Goal: Transaction & Acquisition: Purchase product/service

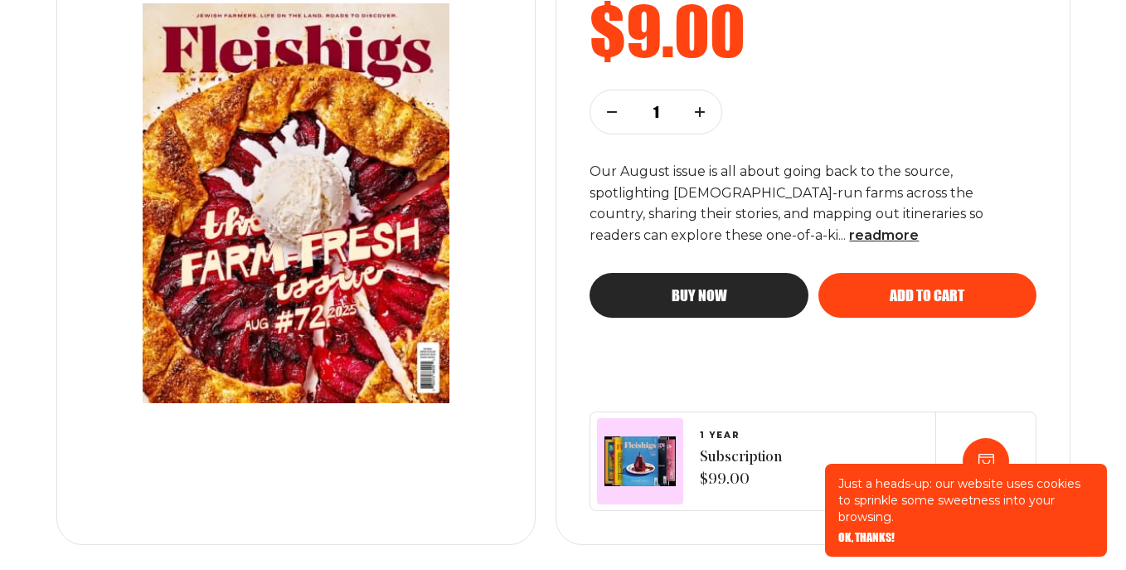
scroll to position [368, 0]
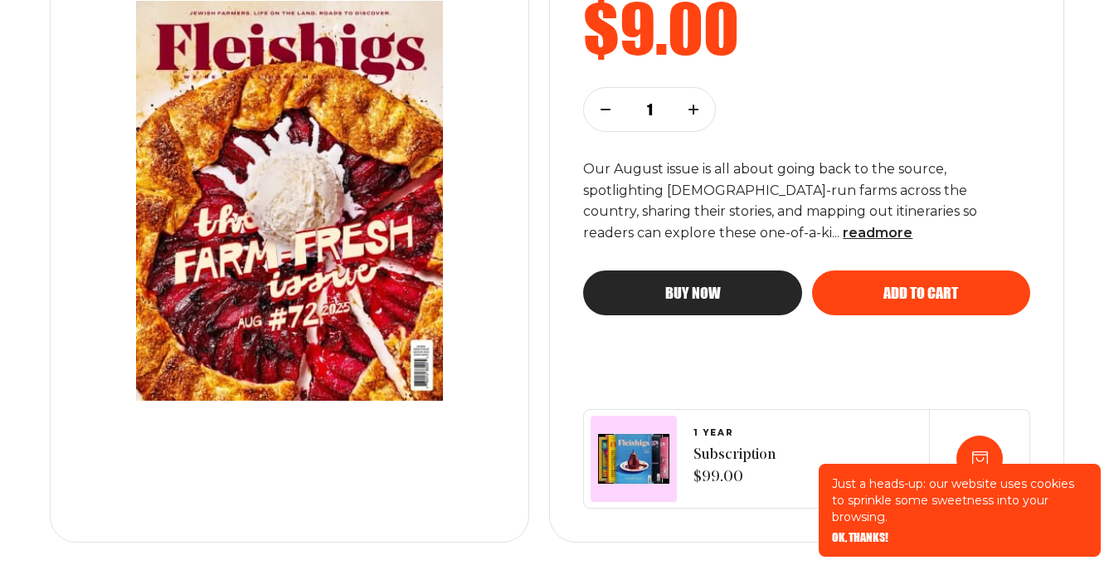
click at [640, 275] on button "Buy now" at bounding box center [692, 292] width 218 height 45
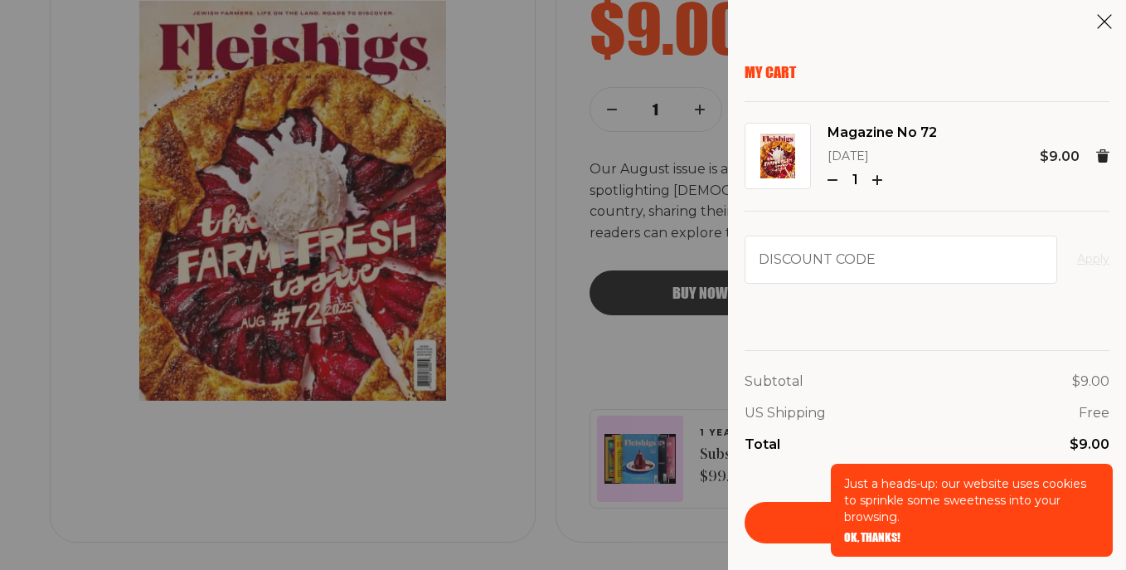
click at [863, 532] on span "OK, THANKS!" at bounding box center [872, 526] width 56 height 12
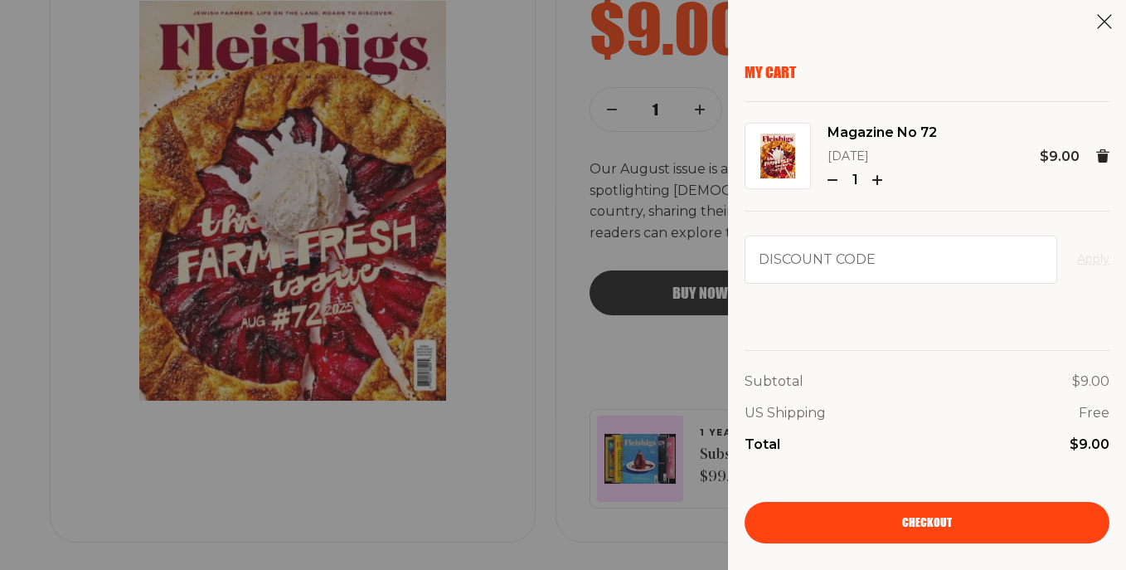
click at [866, 512] on link "Checkout" at bounding box center [927, 522] width 365 height 41
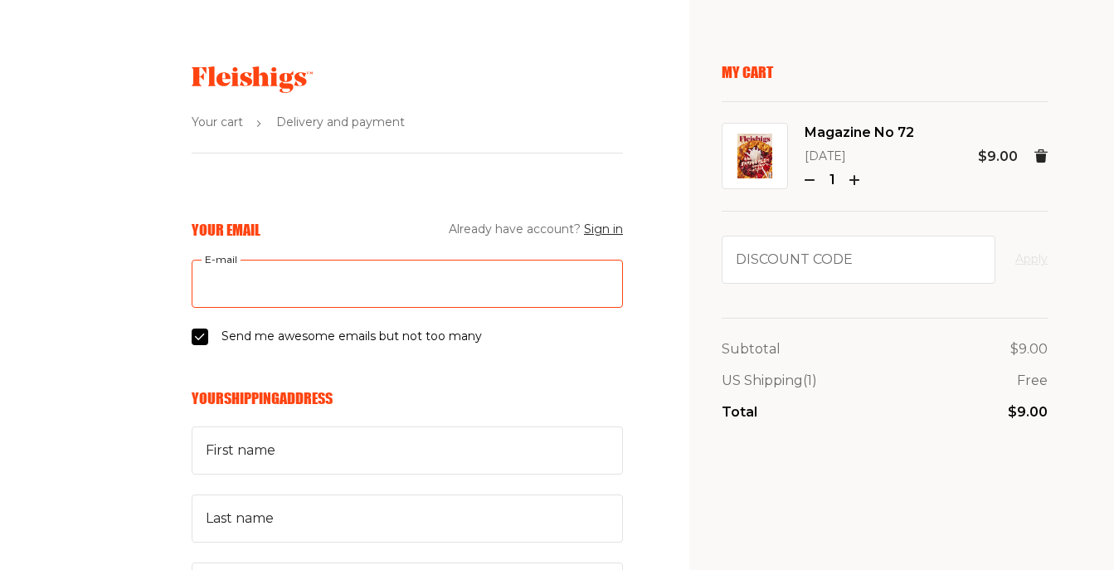
click at [214, 285] on input "E-mail" at bounding box center [407, 284] width 431 height 48
type input "pinnyandmarilyn@verizon.net"
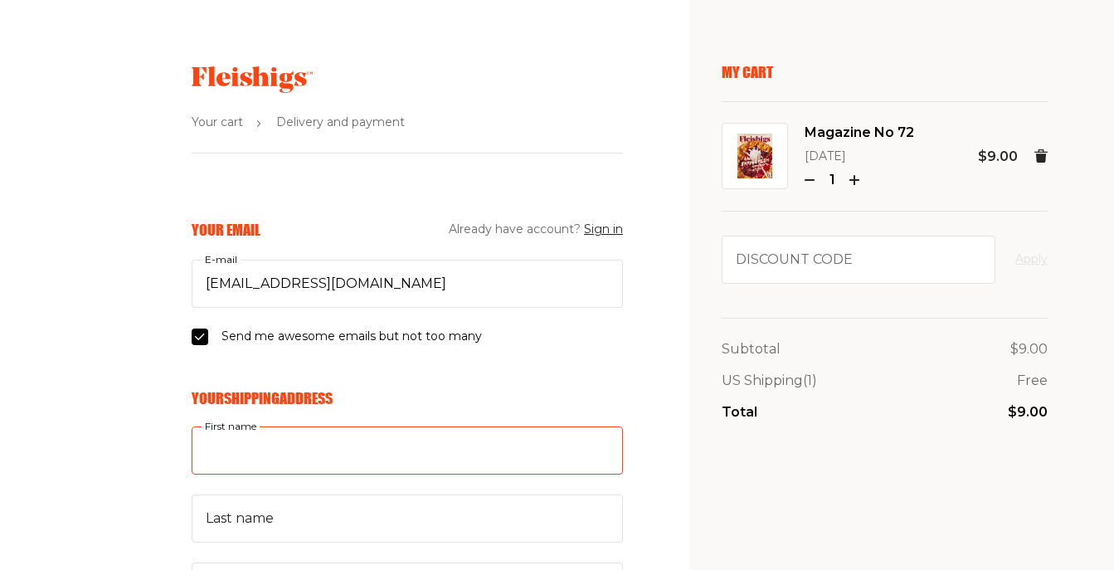
click at [295, 441] on input "First name" at bounding box center [407, 450] width 431 height 48
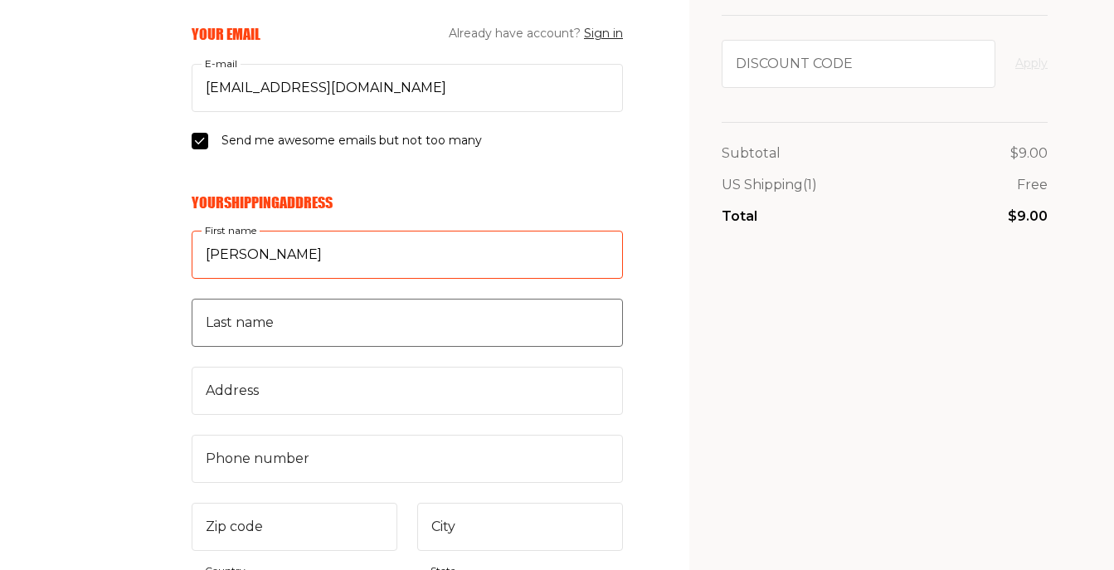
type input "Marilyn"
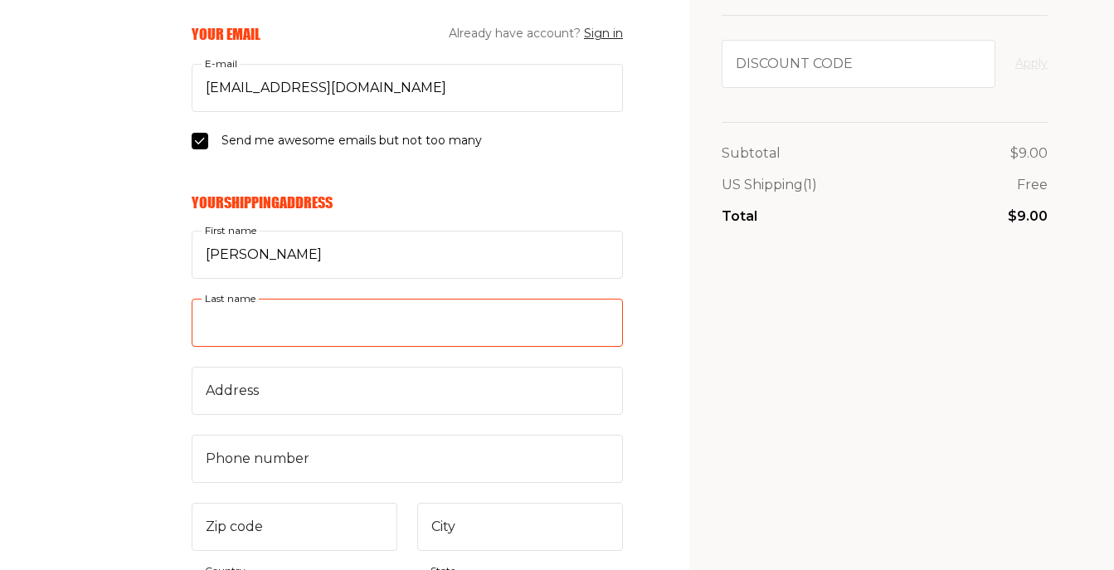
click at [267, 321] on input "Last name" at bounding box center [407, 323] width 431 height 48
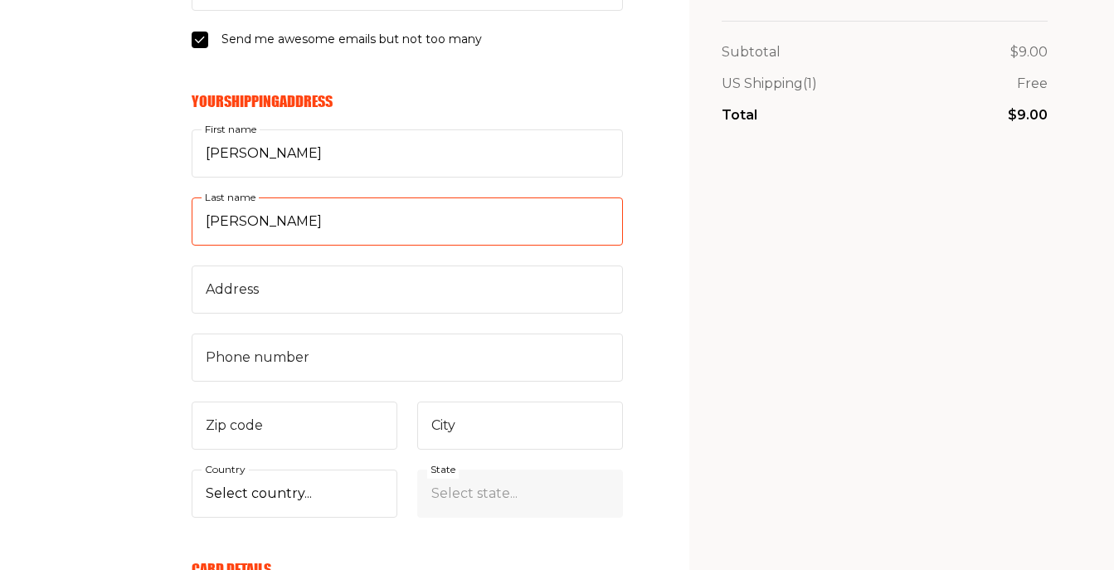
scroll to position [299, 0]
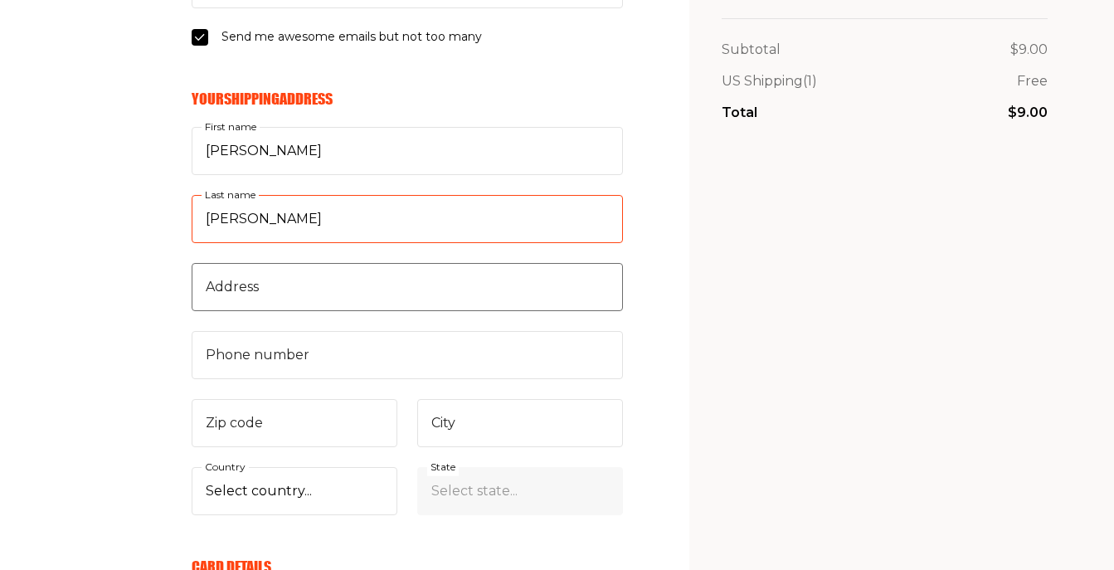
type input "Newman"
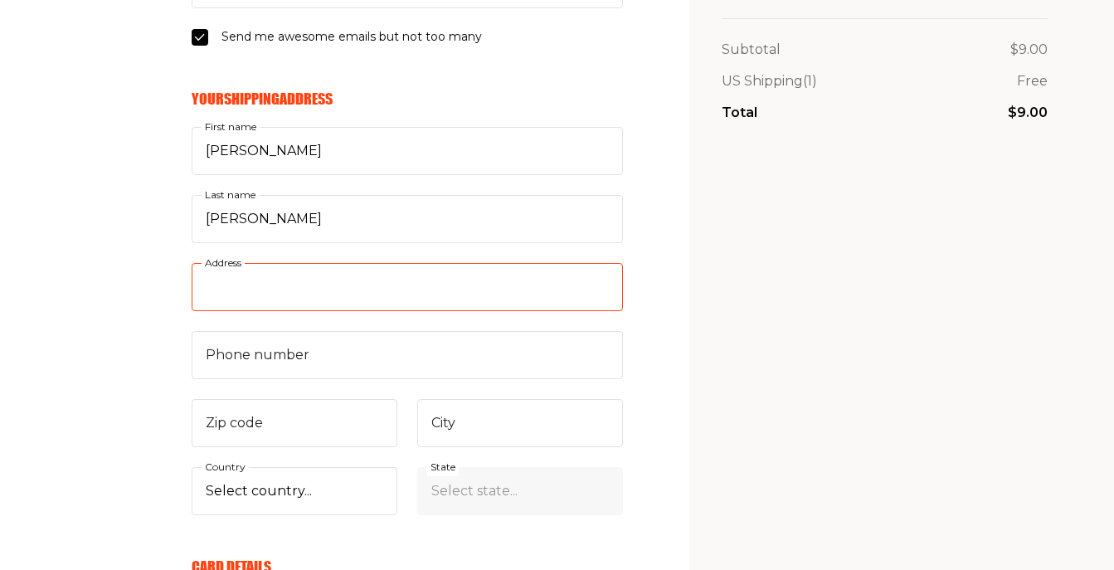
click at [294, 295] on input "Address" at bounding box center [407, 287] width 431 height 48
type input "3681 Bedford Ave"
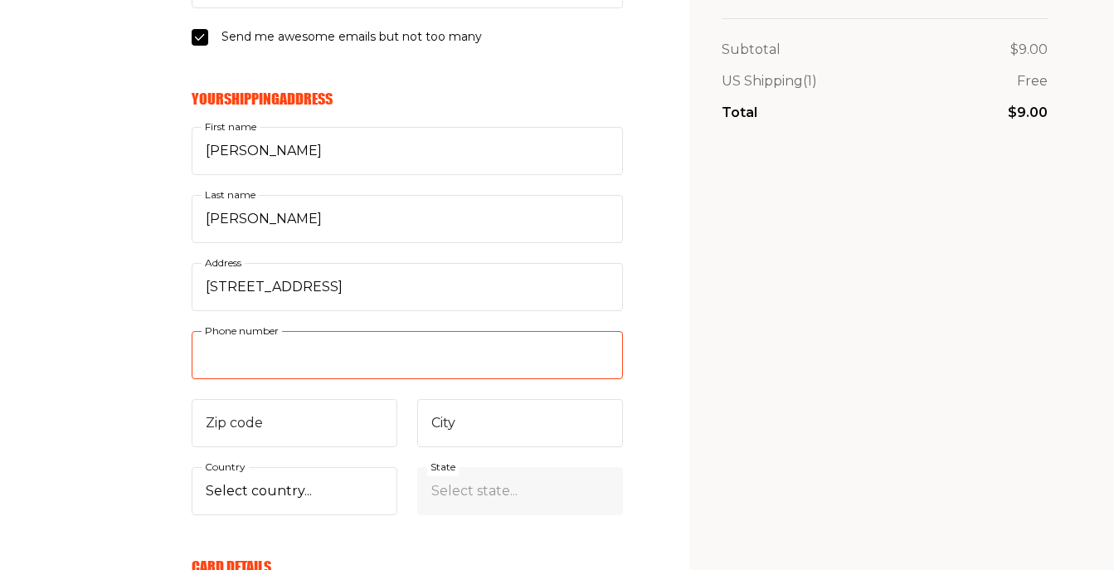
click at [265, 352] on input "Phone number" at bounding box center [407, 355] width 431 height 48
type input "917"
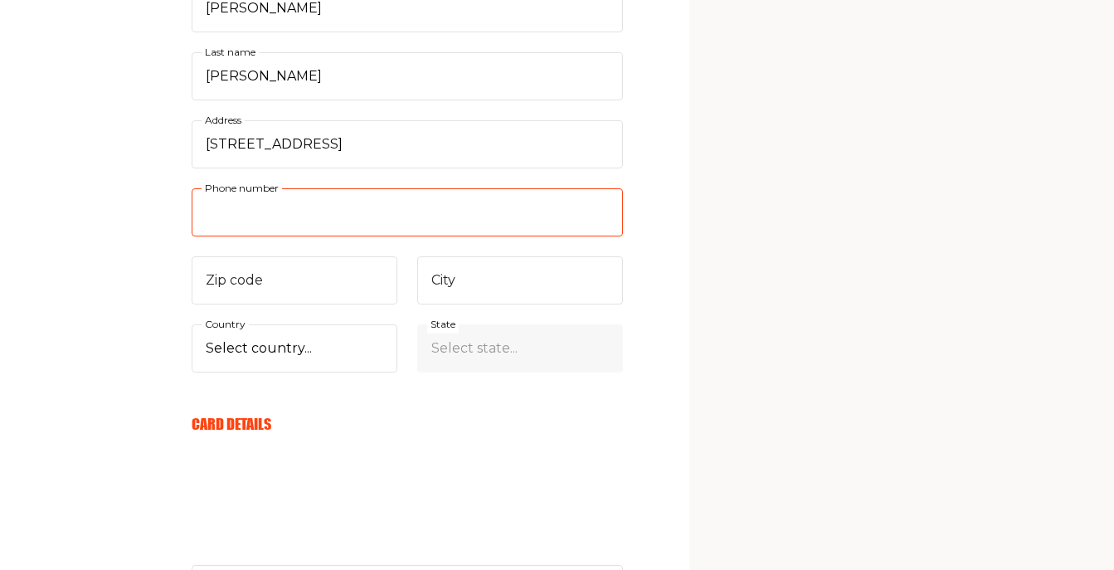
scroll to position [450, 1]
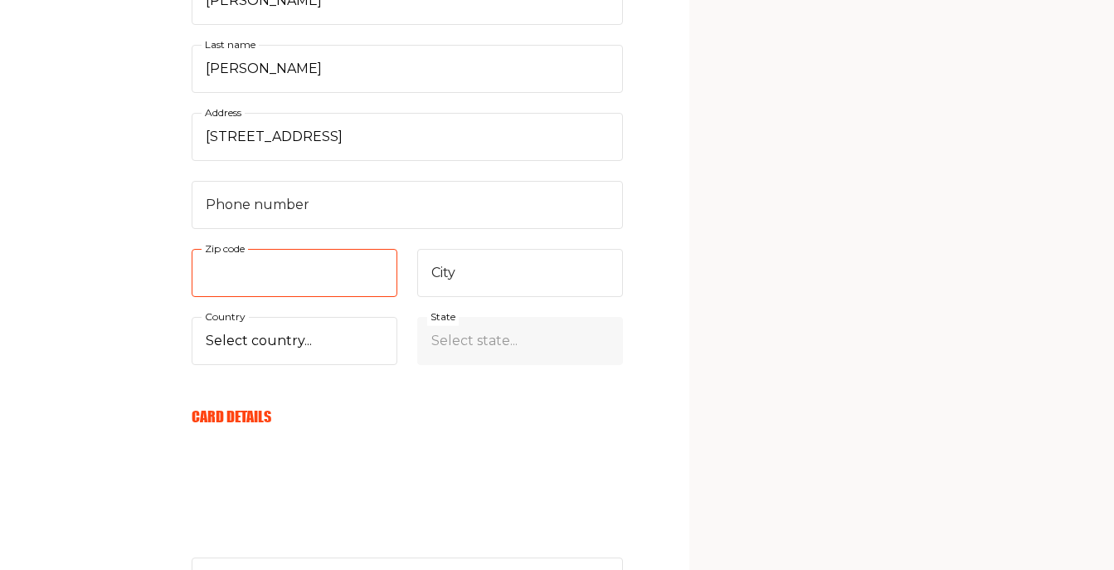
click at [289, 270] on input "Zip code" at bounding box center [295, 273] width 206 height 48
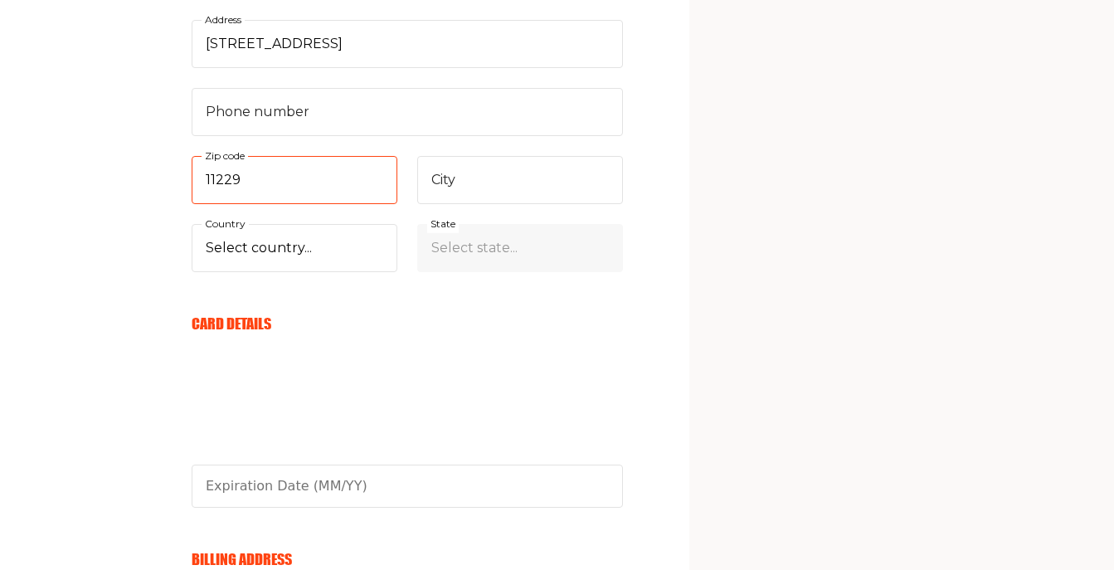
scroll to position [545, 0]
type input "11229"
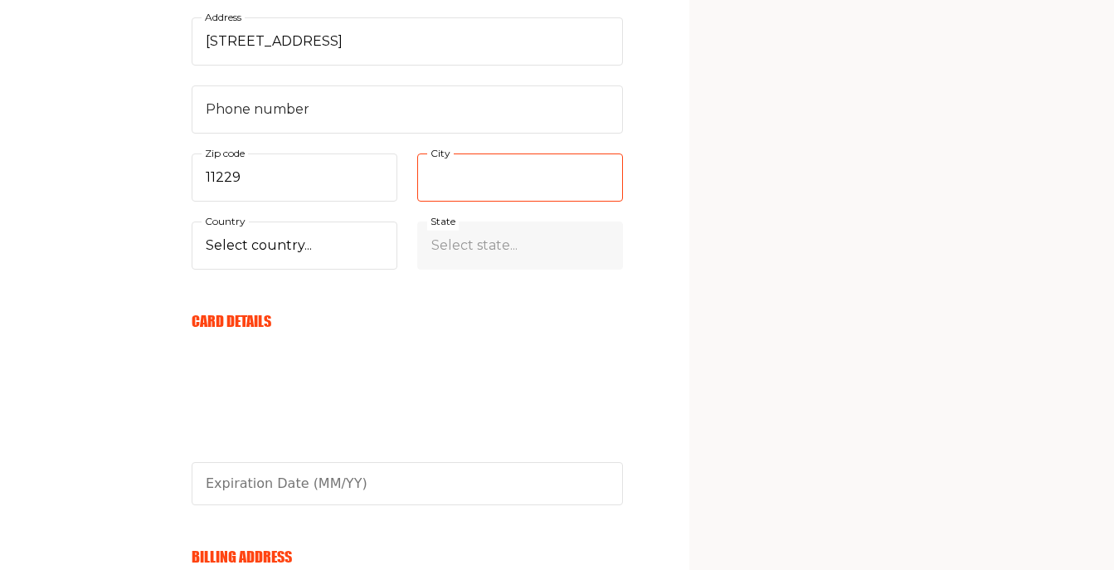
click at [464, 171] on input "City" at bounding box center [520, 177] width 206 height 48
type input "Brooklyn"
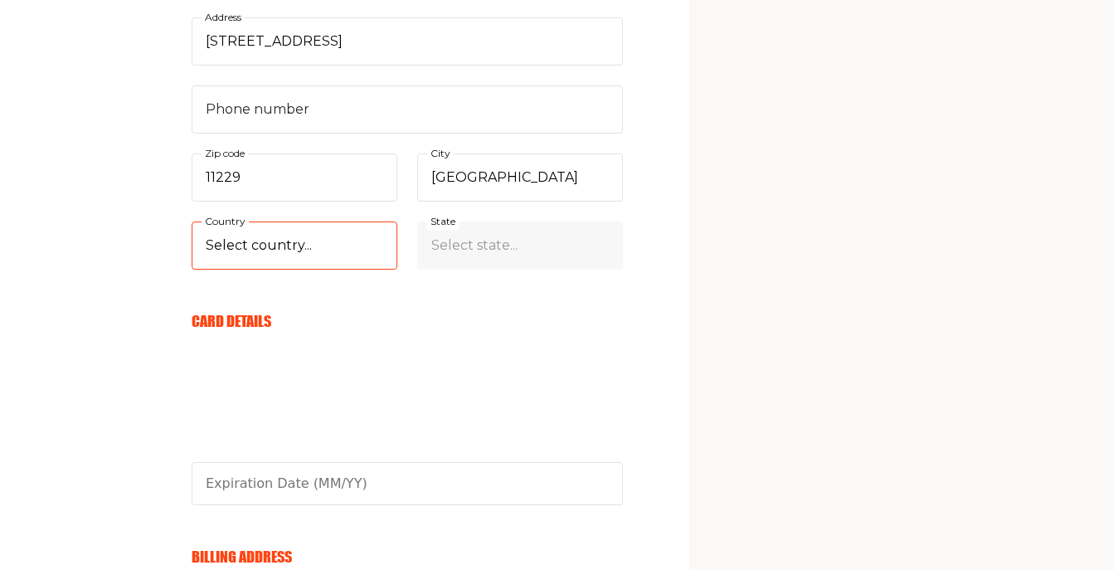
select select "US"
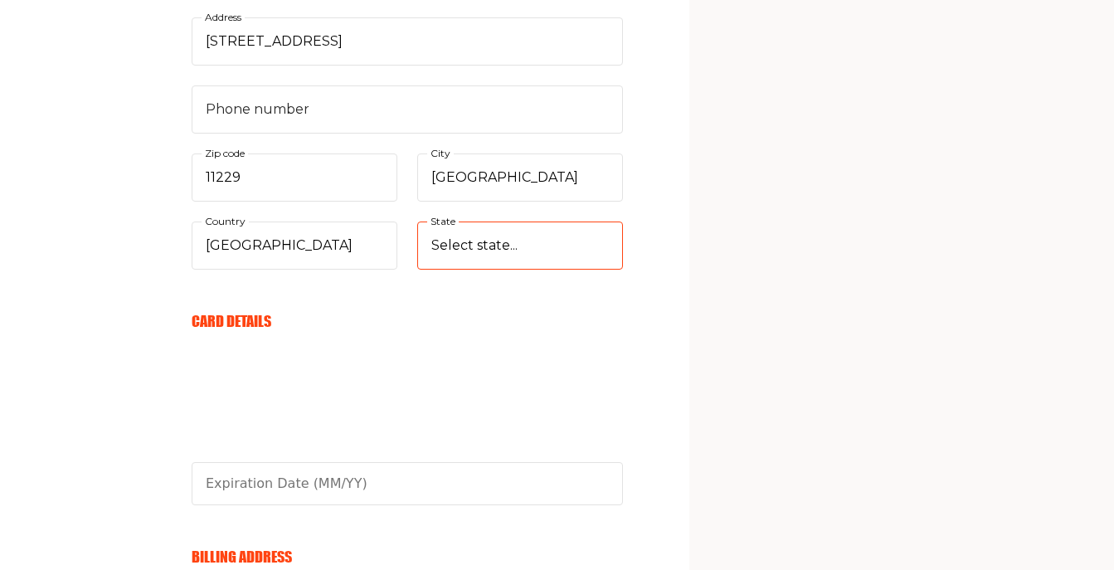
select select "New York"
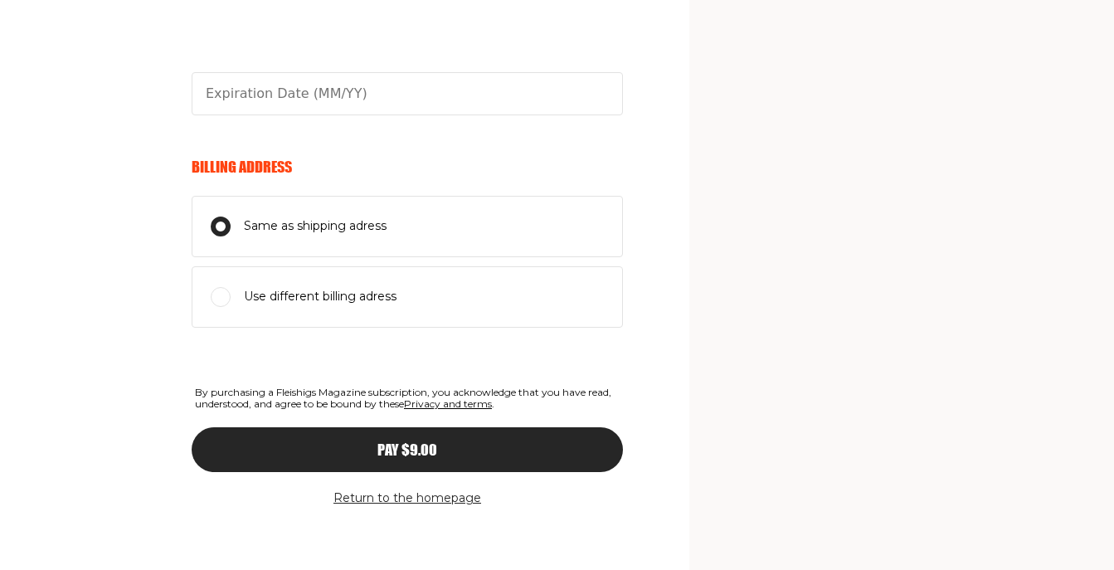
scroll to position [934, 0]
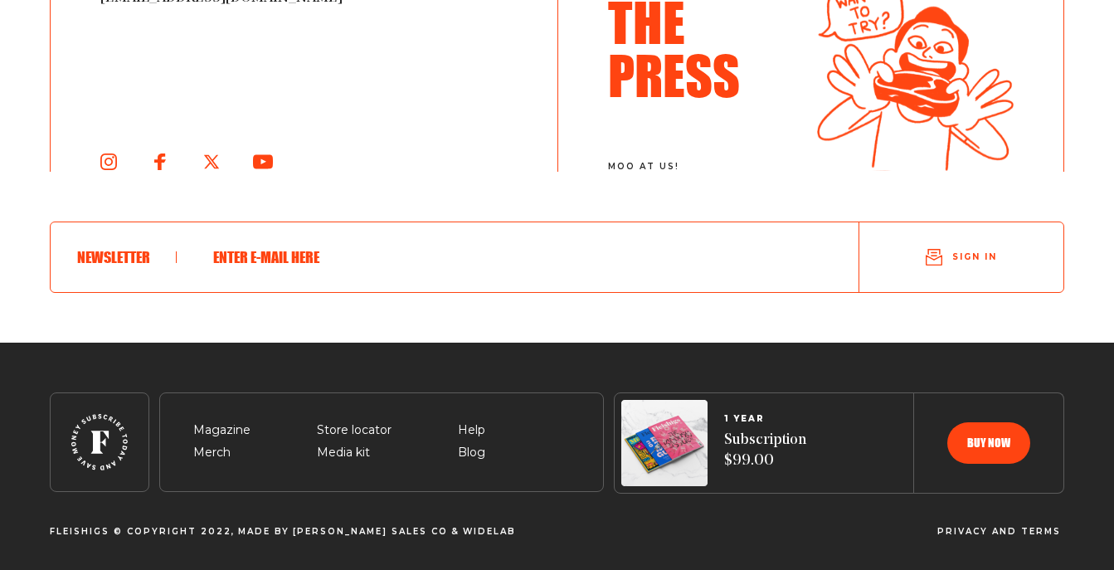
scroll to position [3318, 0]
click at [348, 420] on span "Store locator" at bounding box center [354, 411] width 75 height 20
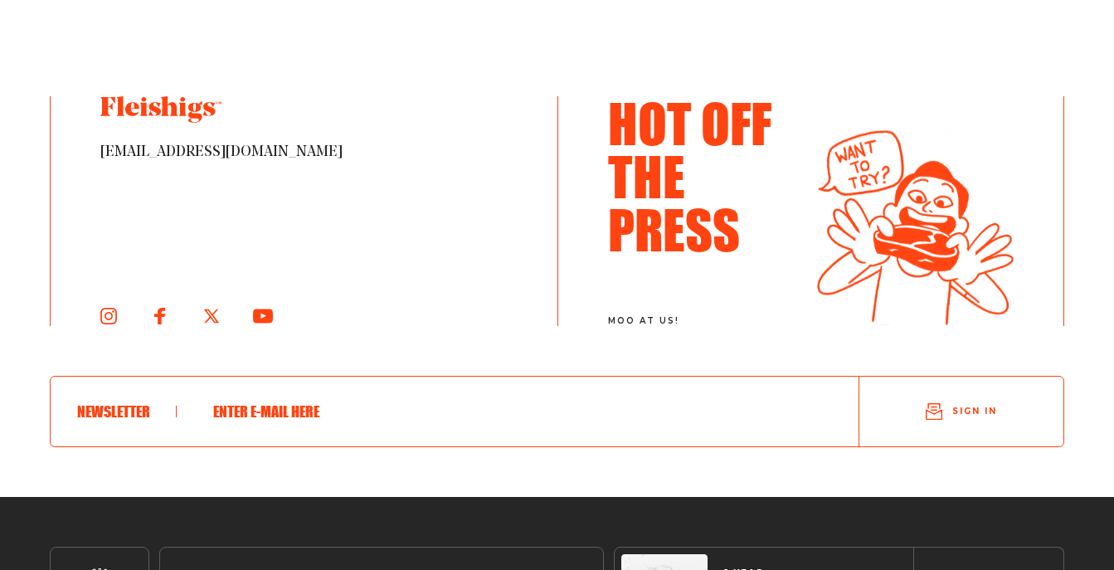
scroll to position [1599, 0]
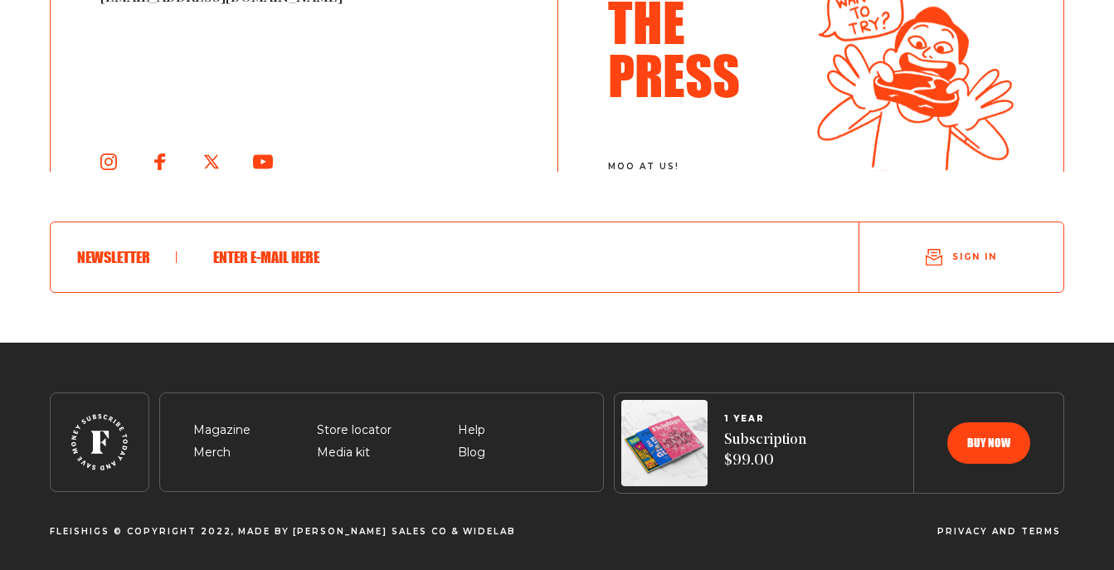
scroll to position [3318, 0]
click at [209, 443] on span "Merch" at bounding box center [211, 433] width 37 height 20
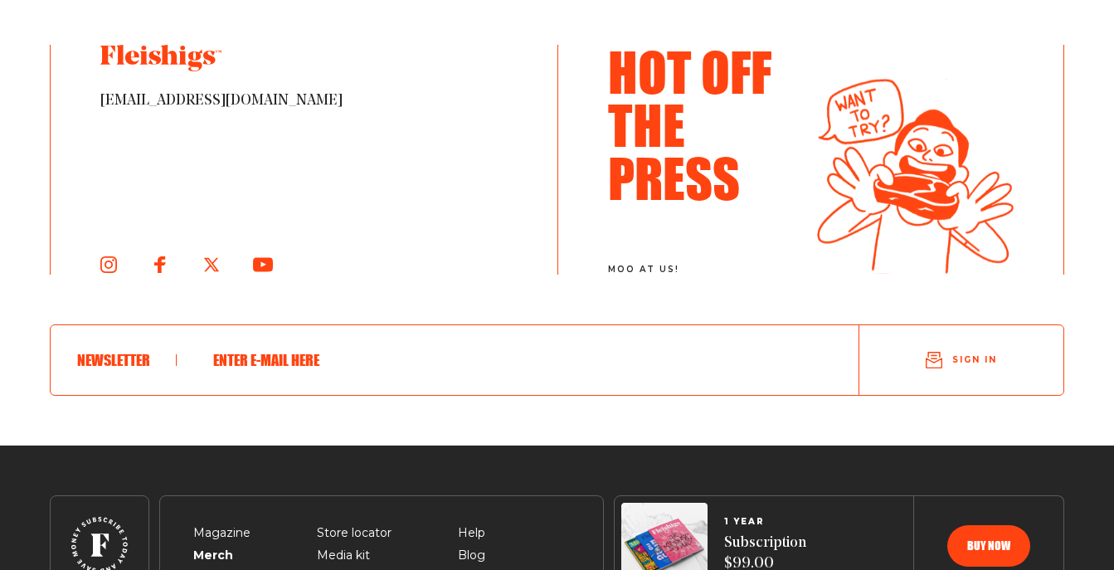
scroll to position [2783, 0]
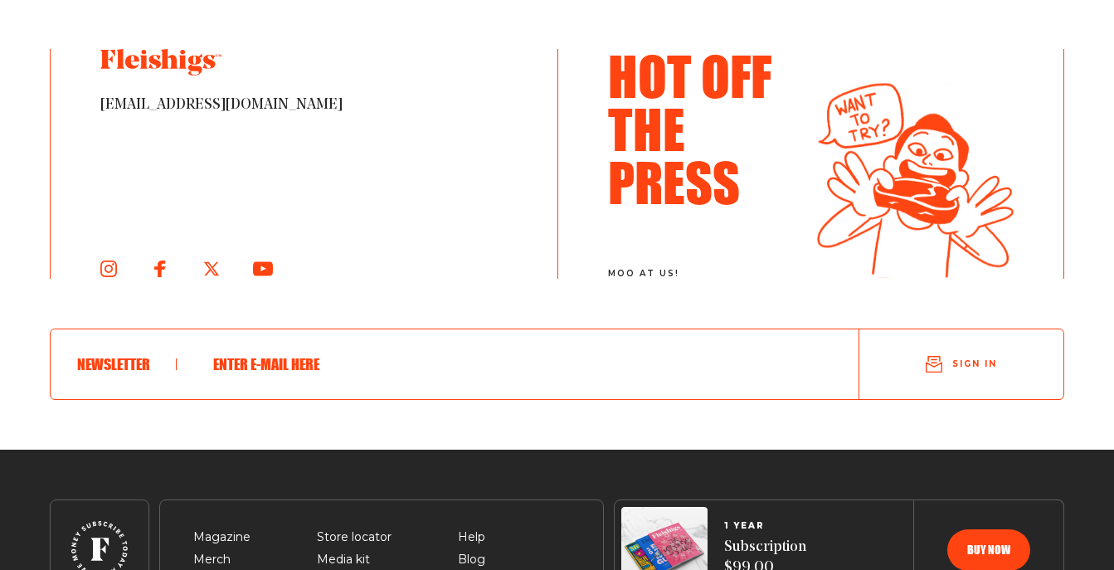
click at [89, 521] on icon at bounding box center [99, 549] width 56 height 56
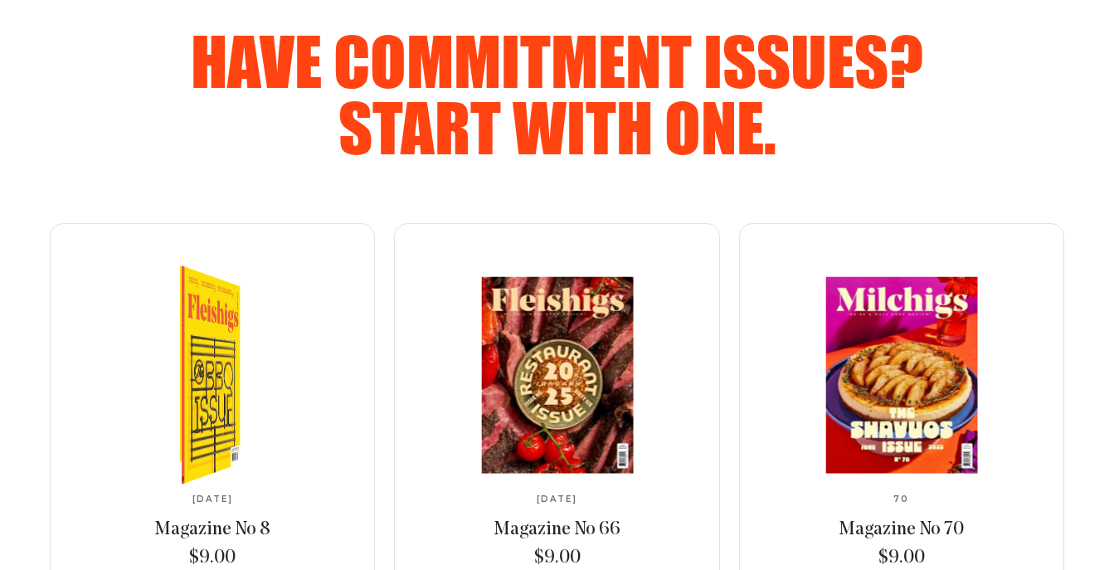
scroll to position [2608, 0]
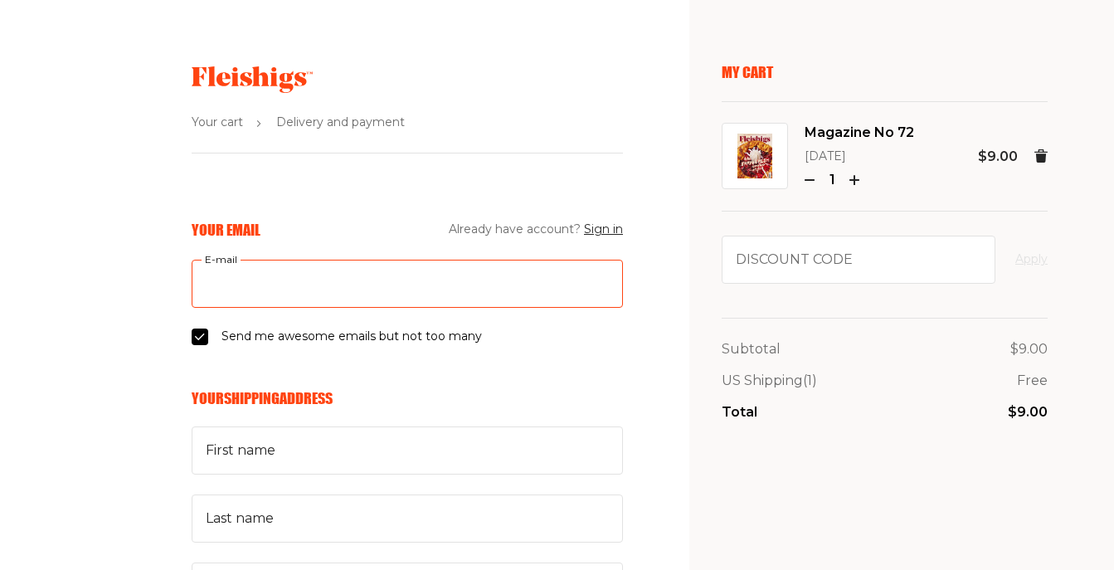
click at [232, 292] on input "E-mail" at bounding box center [407, 284] width 431 height 48
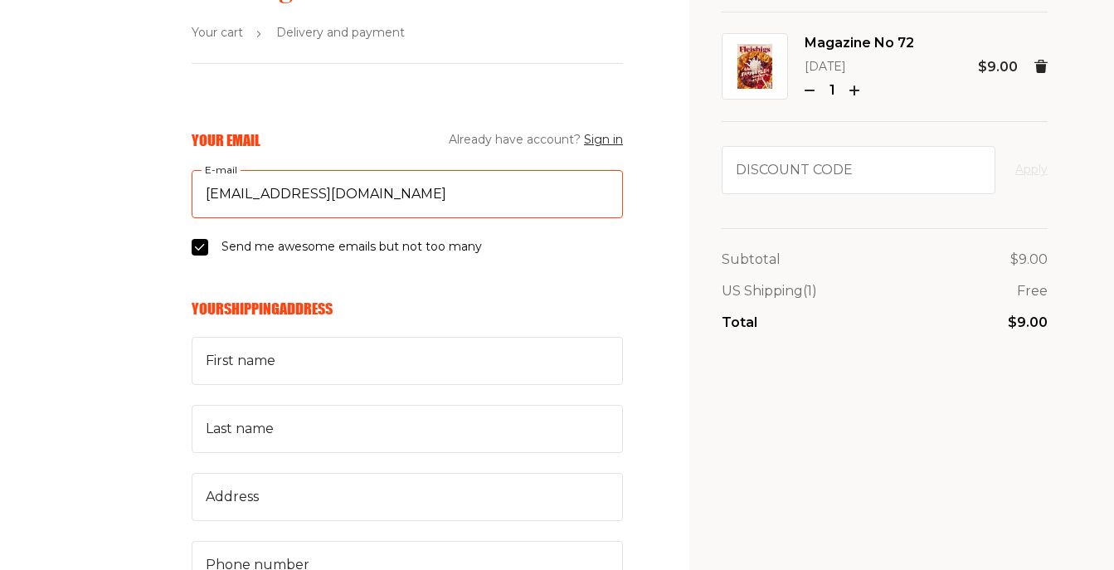
scroll to position [109, 0]
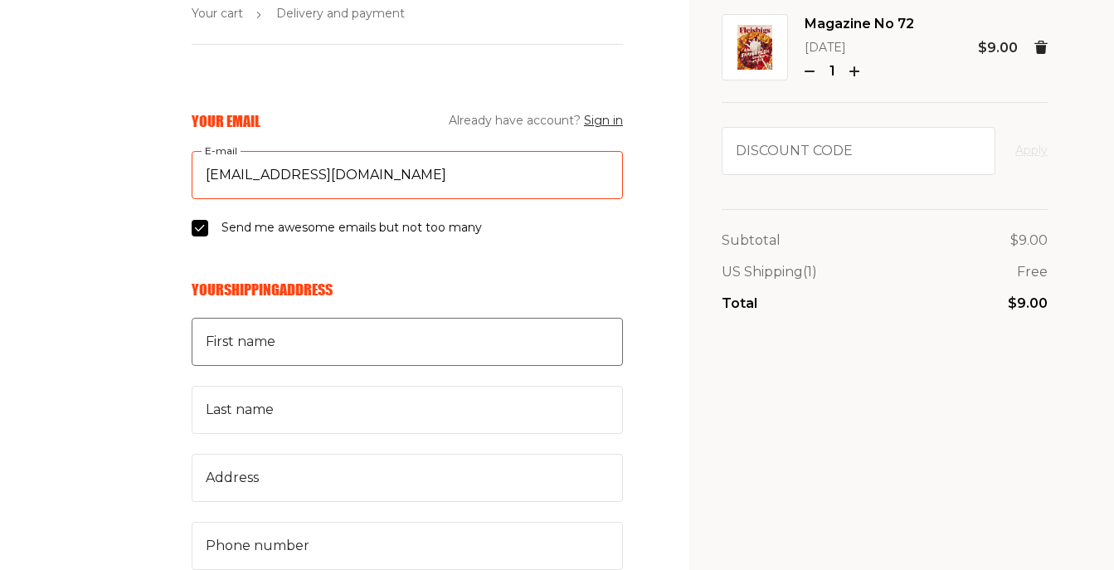
type input "pinnyandmarilyn@verizon.net"
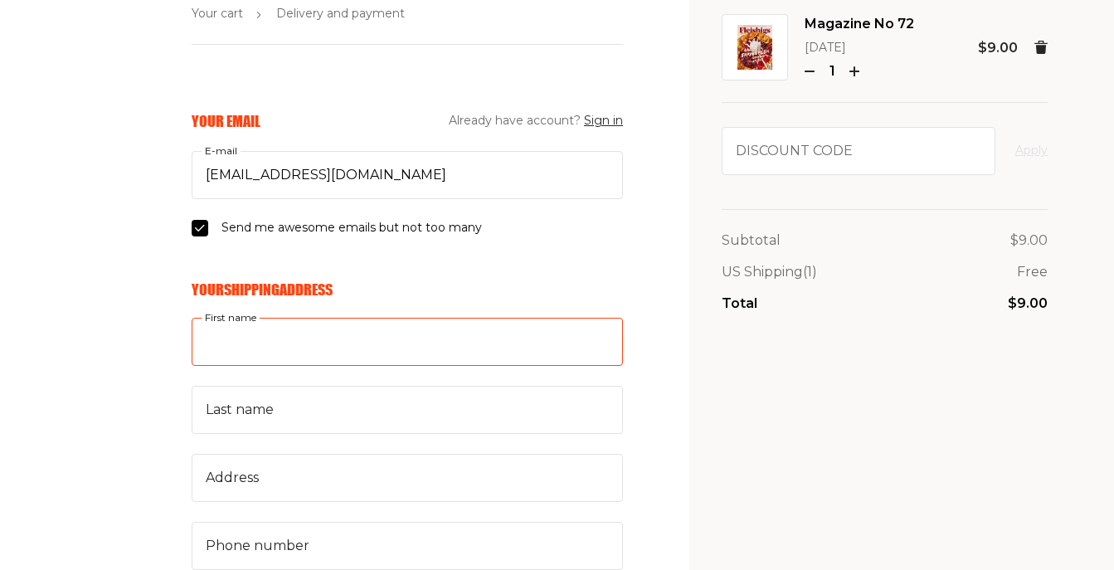
click at [241, 351] on input "First name" at bounding box center [407, 342] width 431 height 48
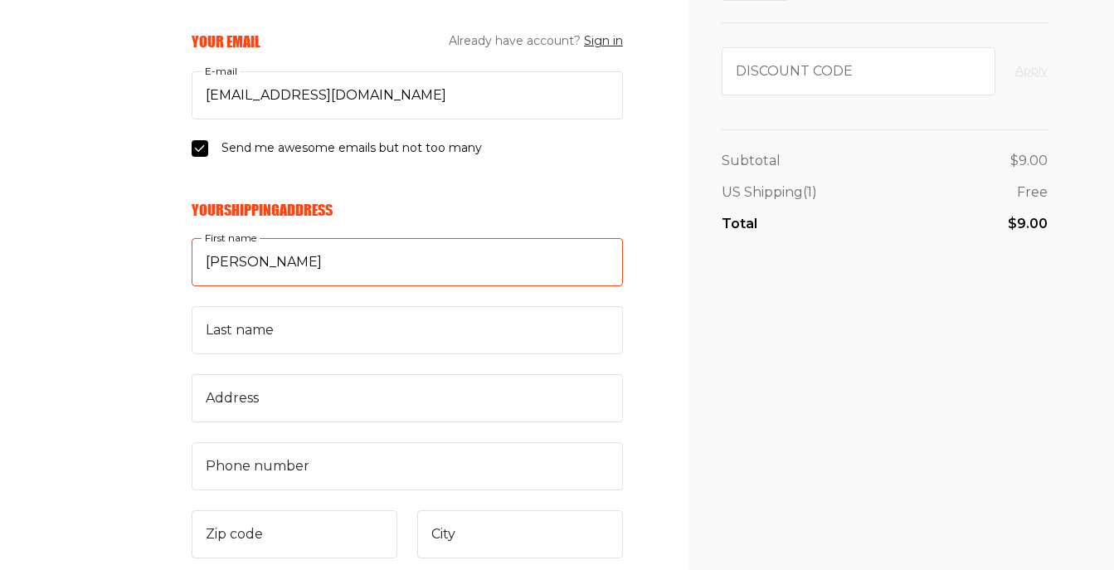
scroll to position [193, 0]
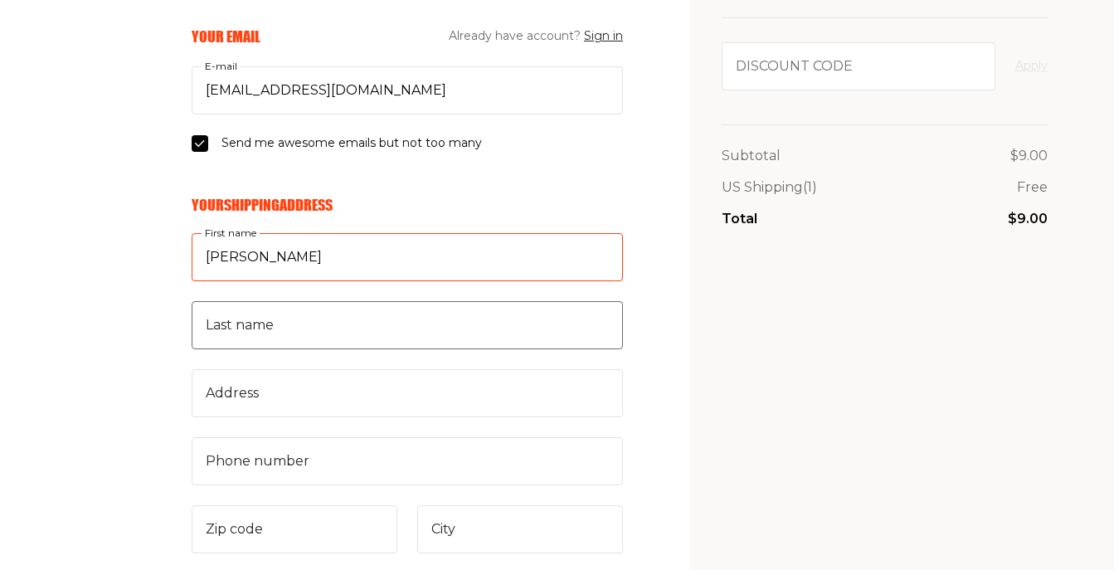
type input "Marilyn"
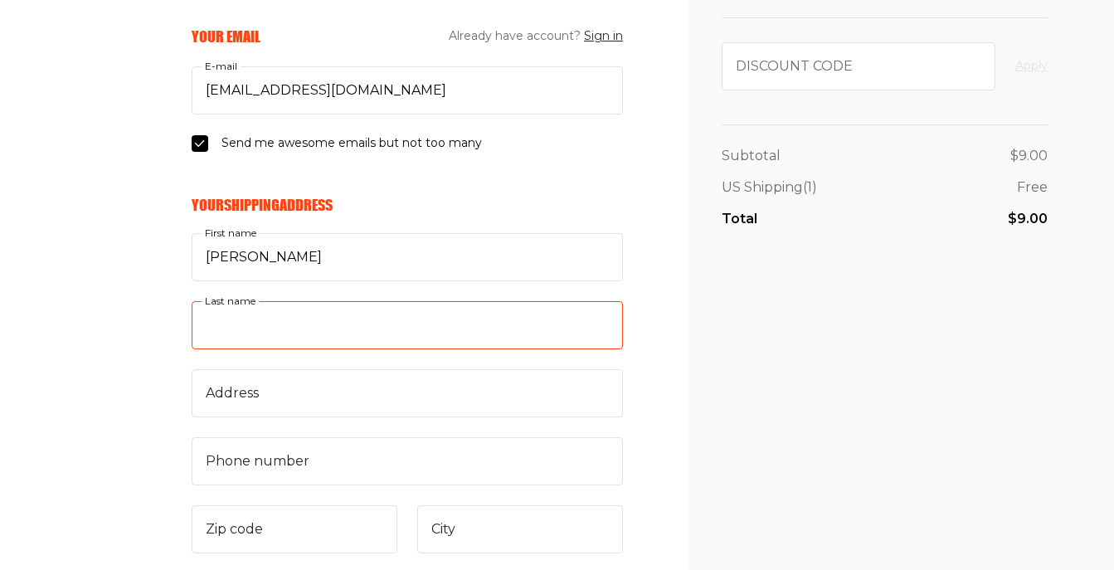
click at [228, 325] on input "Last name" at bounding box center [407, 325] width 431 height 48
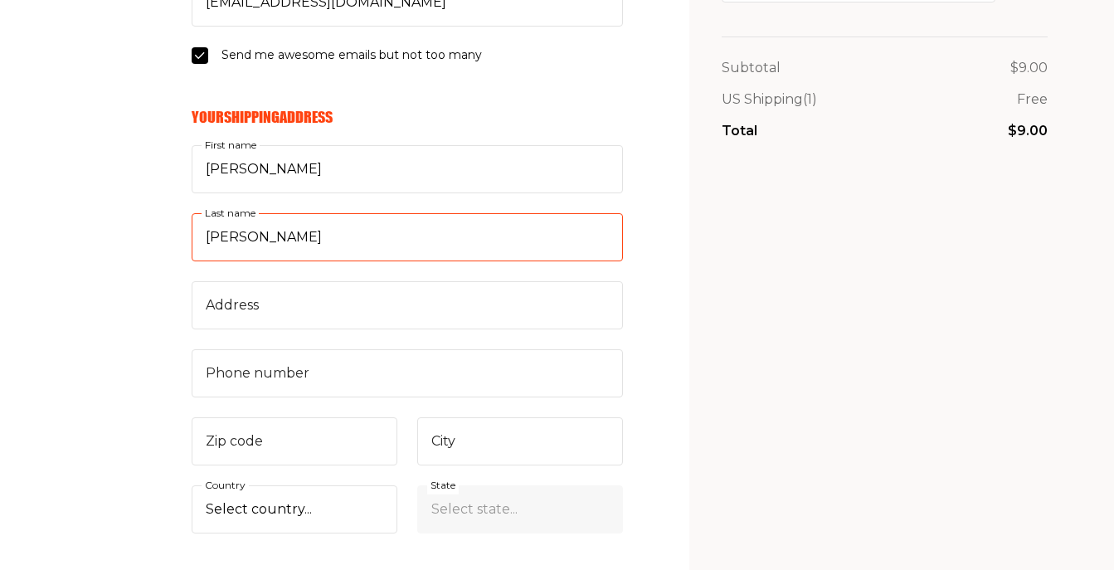
scroll to position [289, 0]
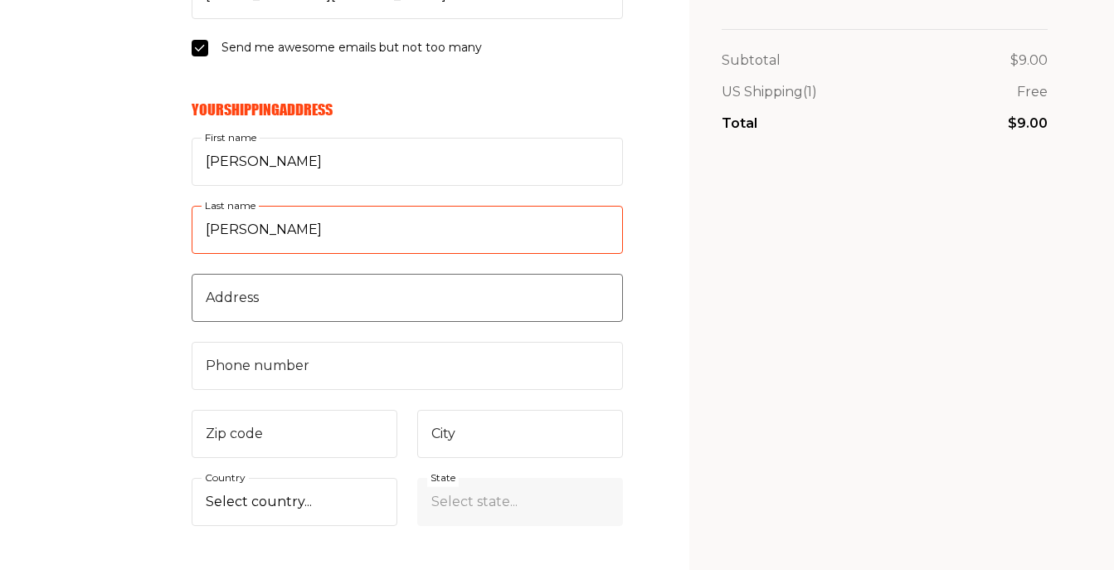
type input "Newman"
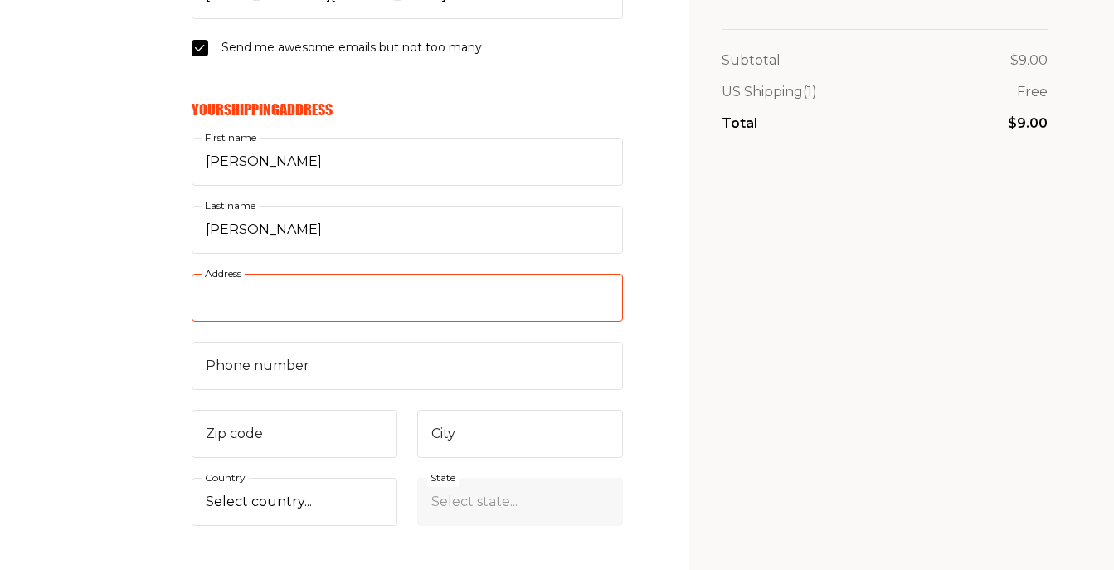
click at [291, 303] on input "Address" at bounding box center [407, 298] width 431 height 48
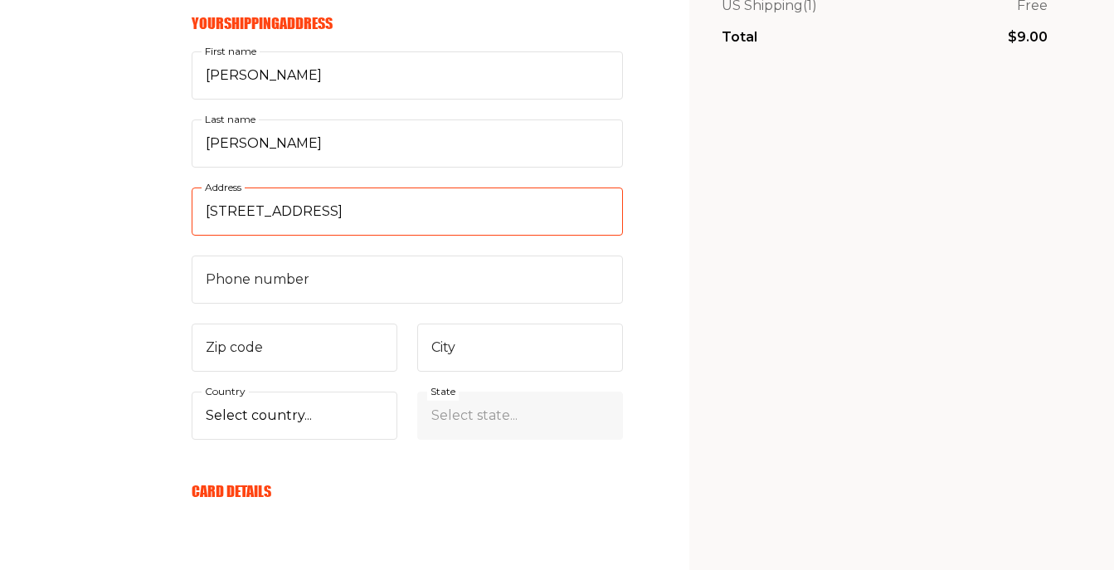
scroll to position [375, 0]
type input "3681 Bedford Ave"
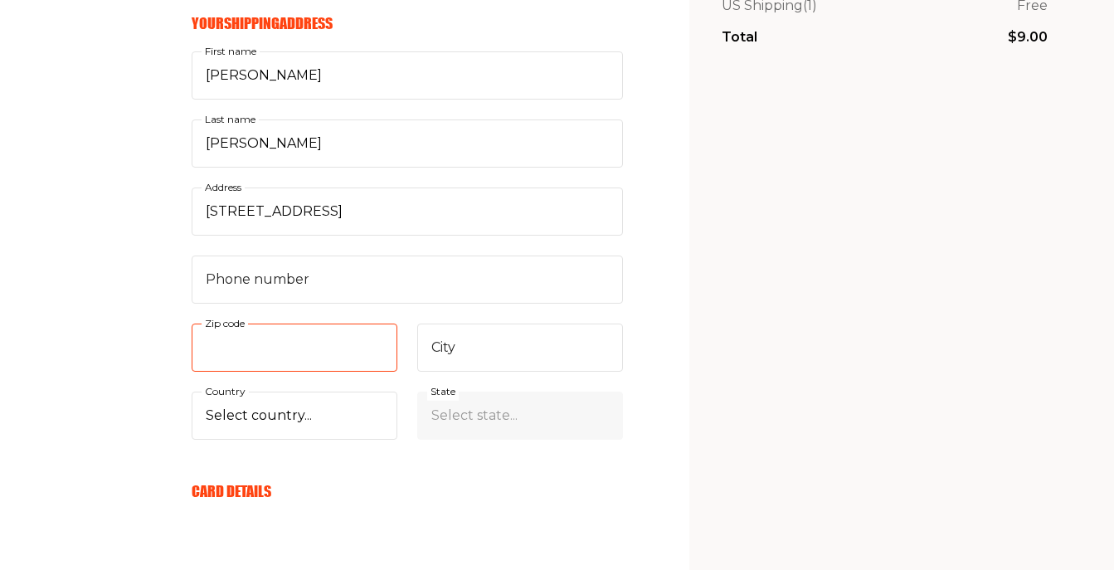
click at [249, 345] on input "Zip code" at bounding box center [295, 347] width 206 height 48
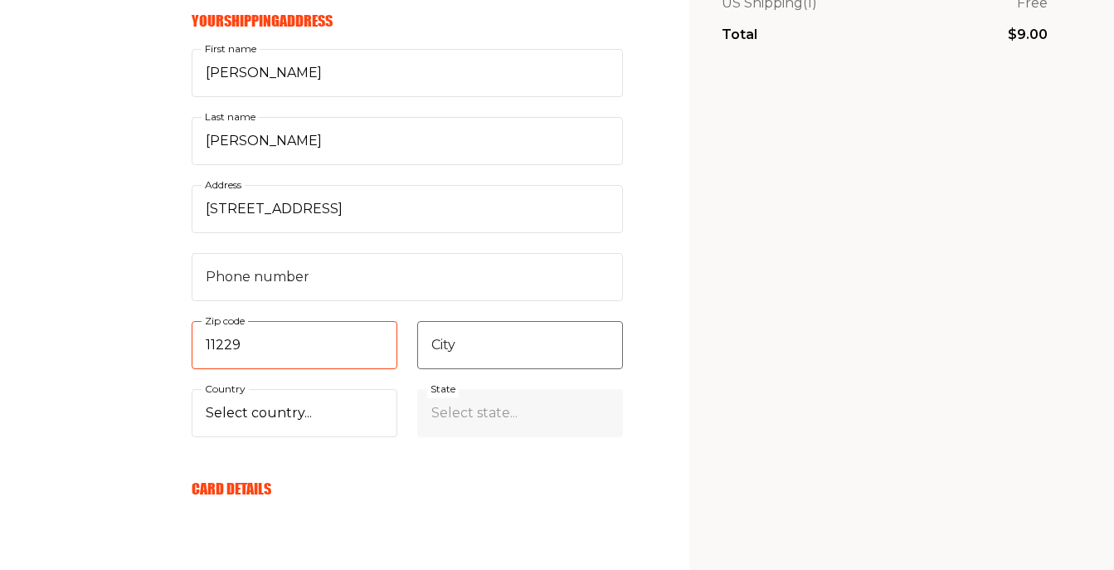
type input "11229"
click at [462, 350] on input "City" at bounding box center [520, 345] width 206 height 48
type input "Brooklyn"
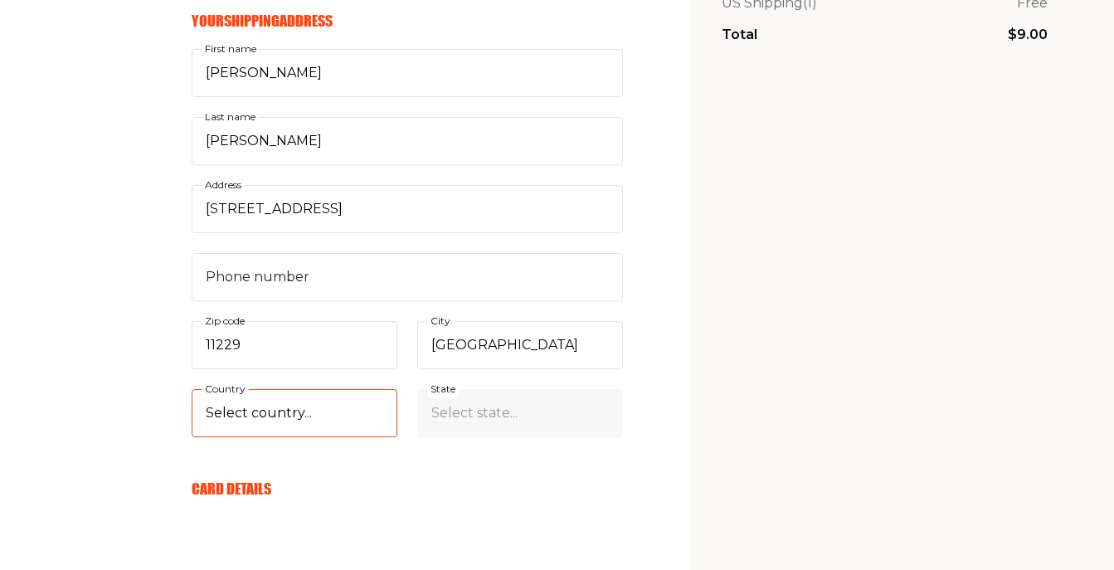
select select "US"
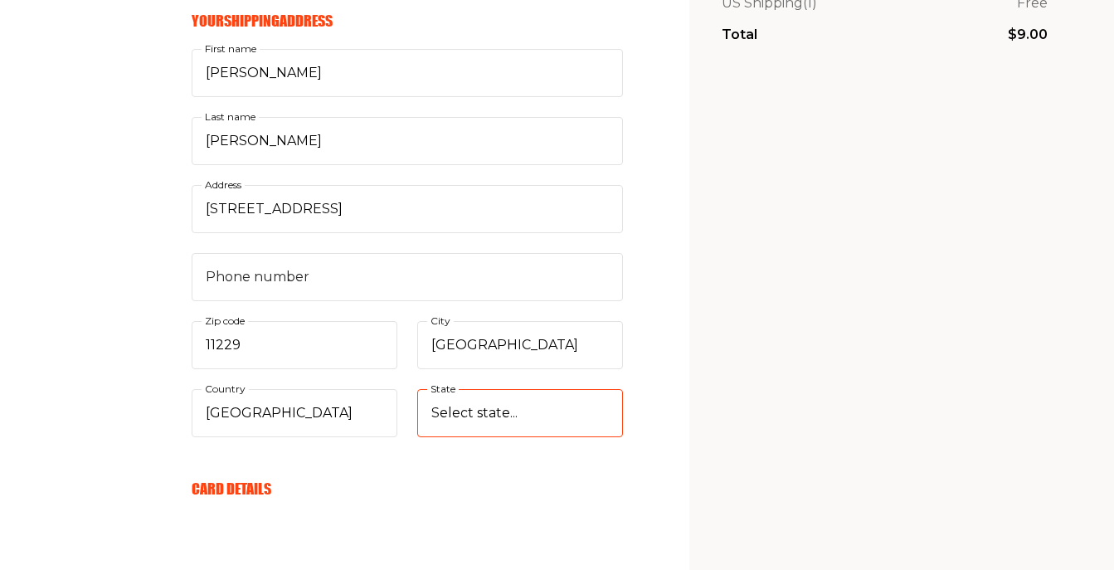
select select "New York"
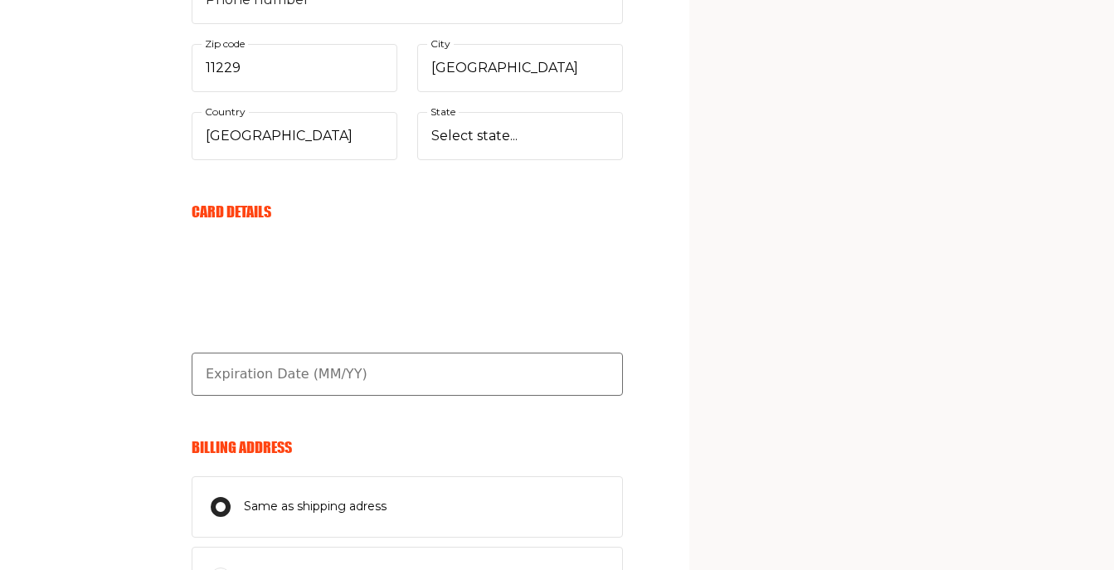
scroll to position [661, 0]
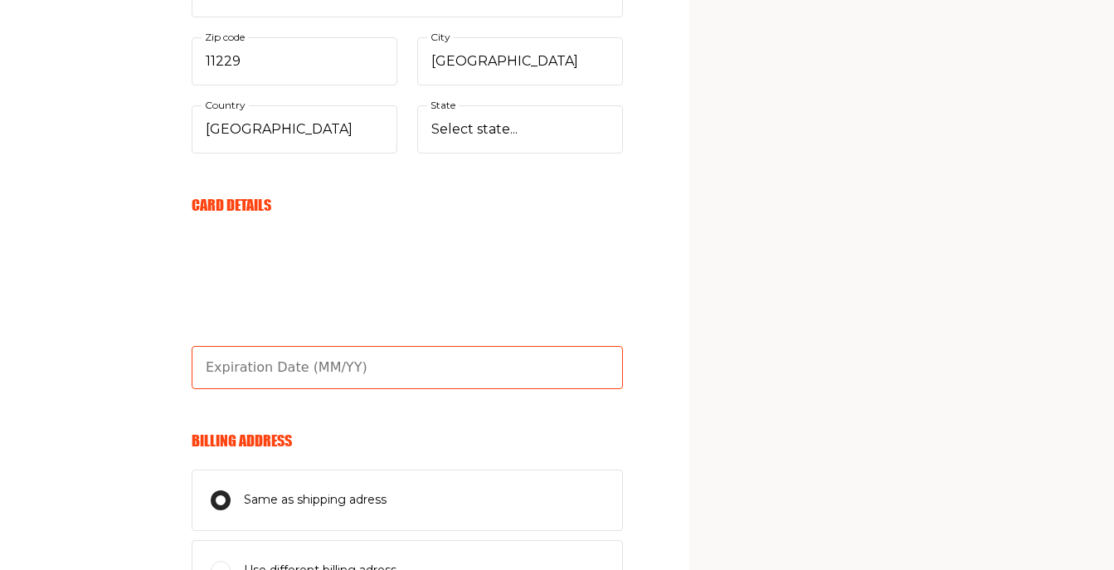
click at [363, 372] on input "text" at bounding box center [407, 367] width 431 height 43
type input "02/30"
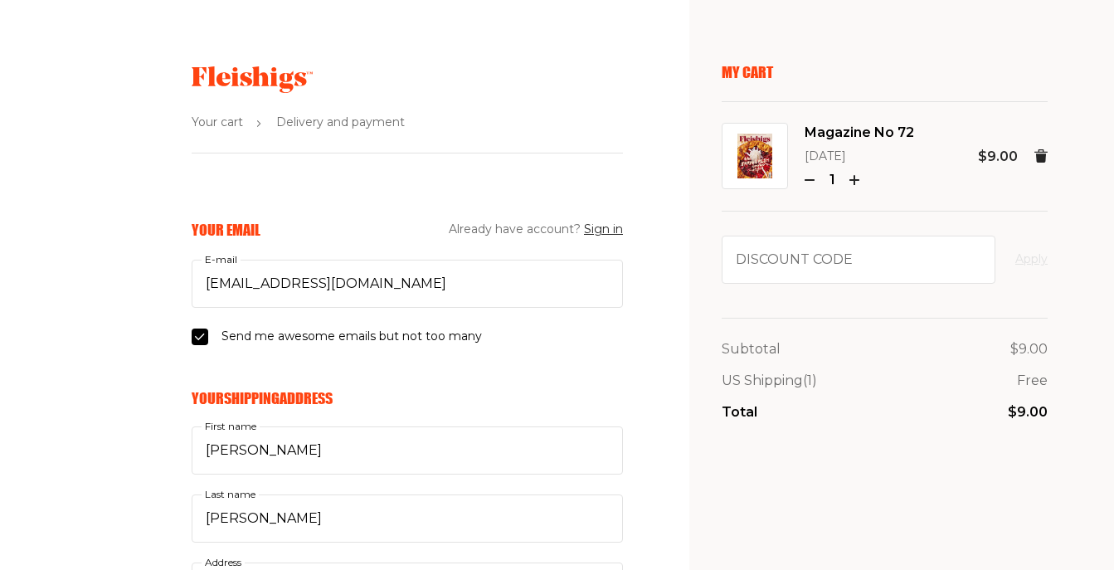
scroll to position [0, 0]
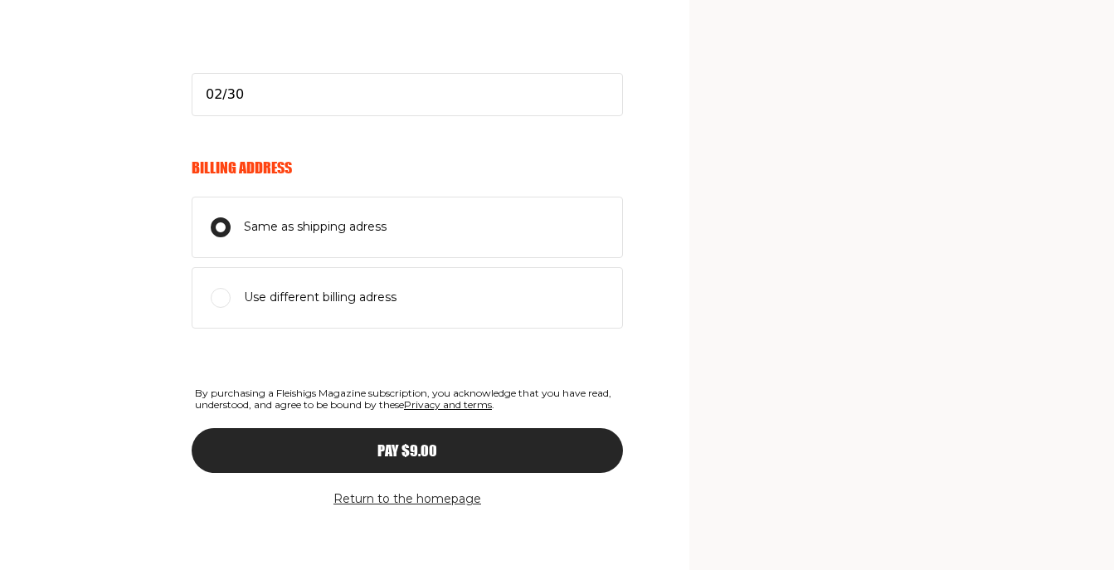
click at [396, 442] on span "Pay $9.00" at bounding box center [407, 435] width 60 height 15
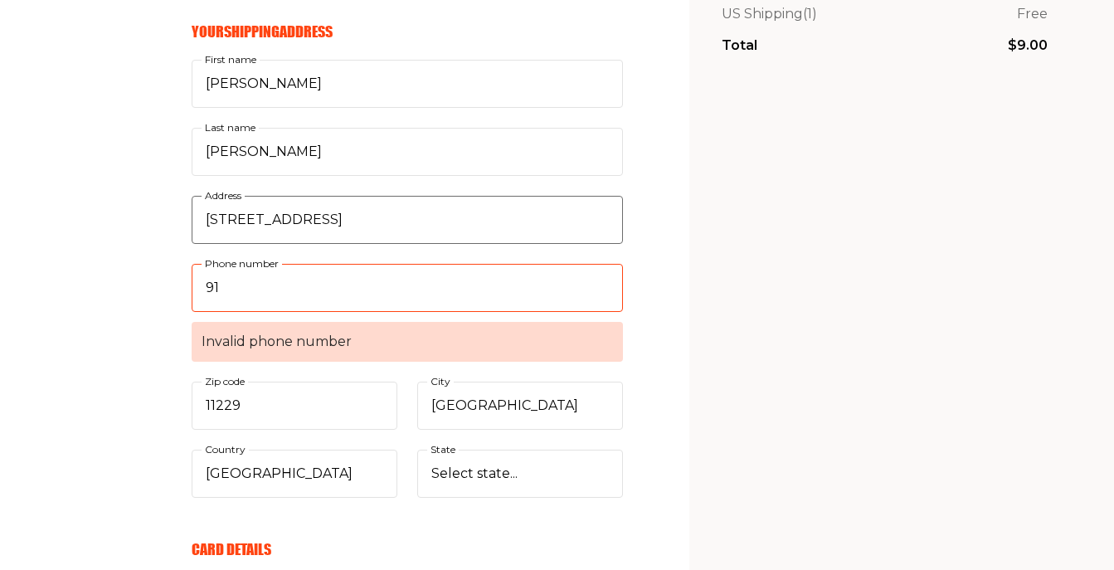
type input "917"
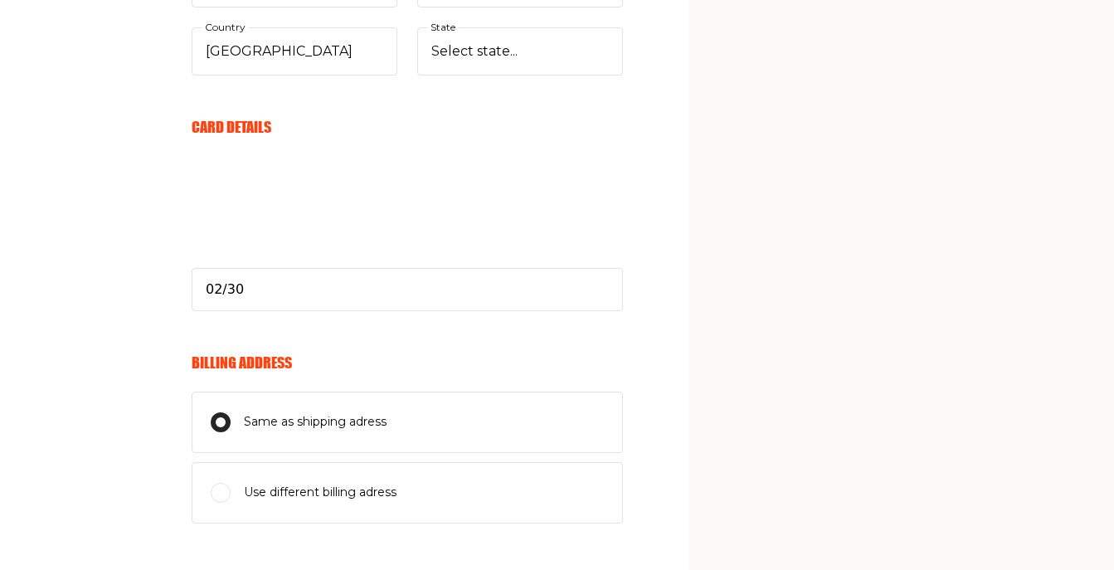
scroll to position [825, 0]
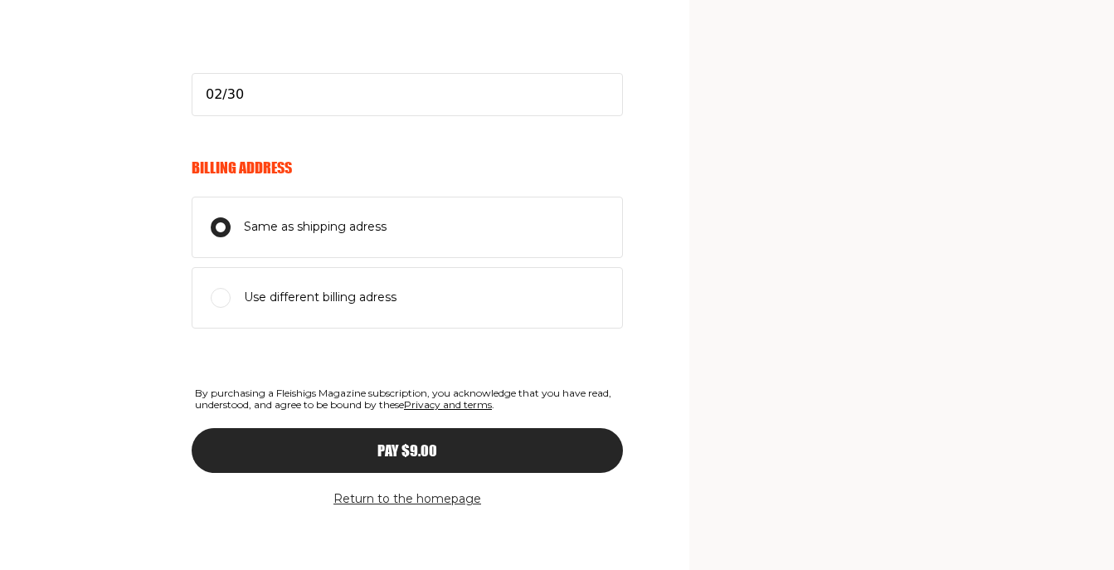
click at [309, 444] on div "Pay $9.00" at bounding box center [407, 450] width 365 height 15
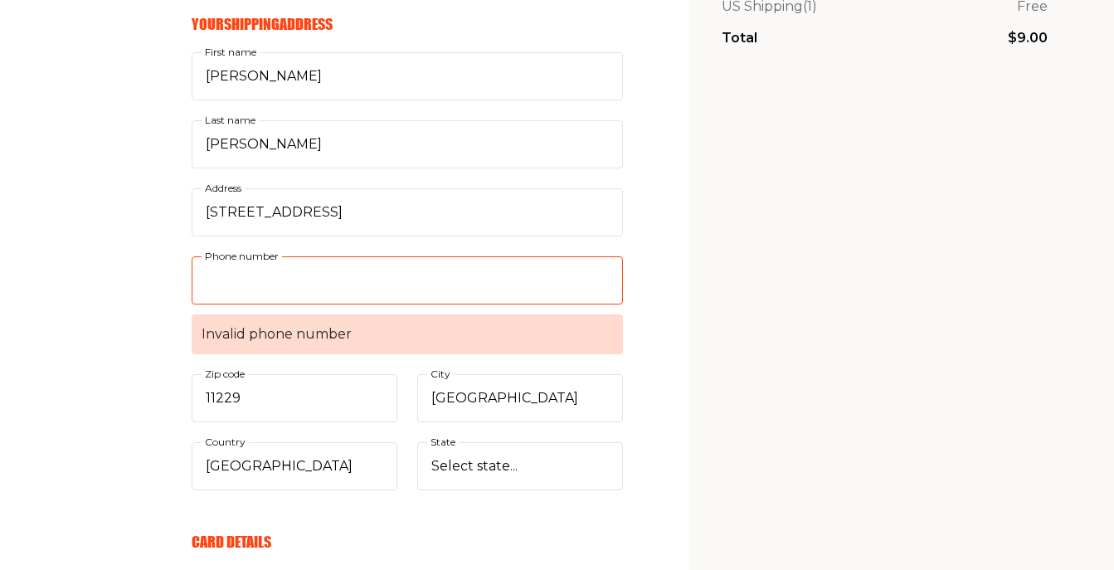
click at [310, 278] on input "Phone number Invalid phone number" at bounding box center [407, 280] width 431 height 48
drag, startPoint x: 310, startPoint y: 278, endPoint x: 66, endPoint y: 275, distance: 243.8
click at [66, 275] on div "Your Email Already have account? Sign in pinnyandmarilyn@verizon.net E-mail Sen…" at bounding box center [311, 515] width 623 height 1339
type input "917"
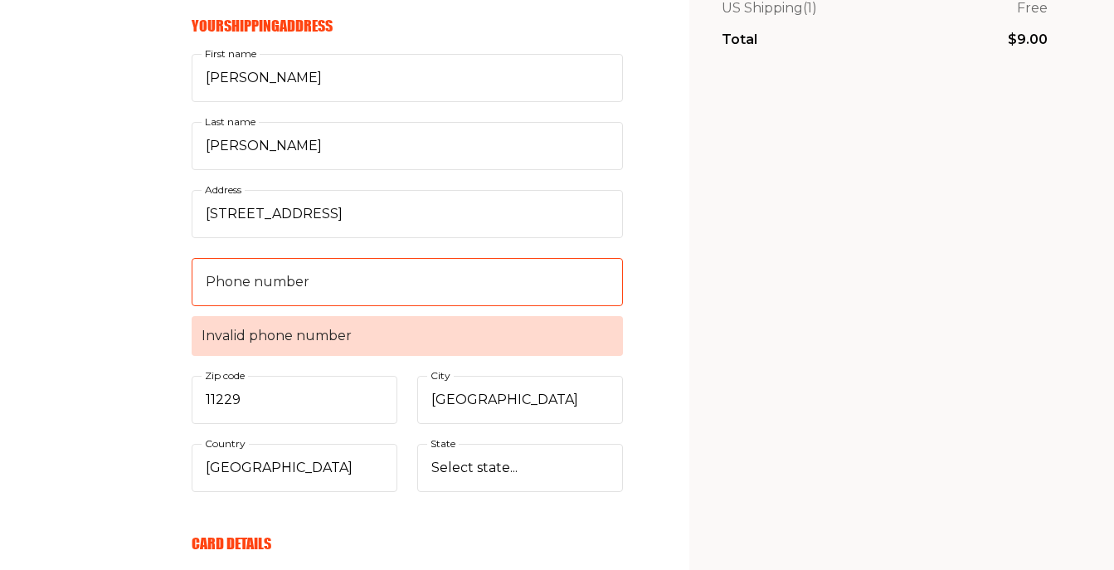
click at [114, 313] on div "Your Email Already have account? Sign in pinnyandmarilyn@verizon.net E-mail Sen…" at bounding box center [311, 516] width 623 height 1339
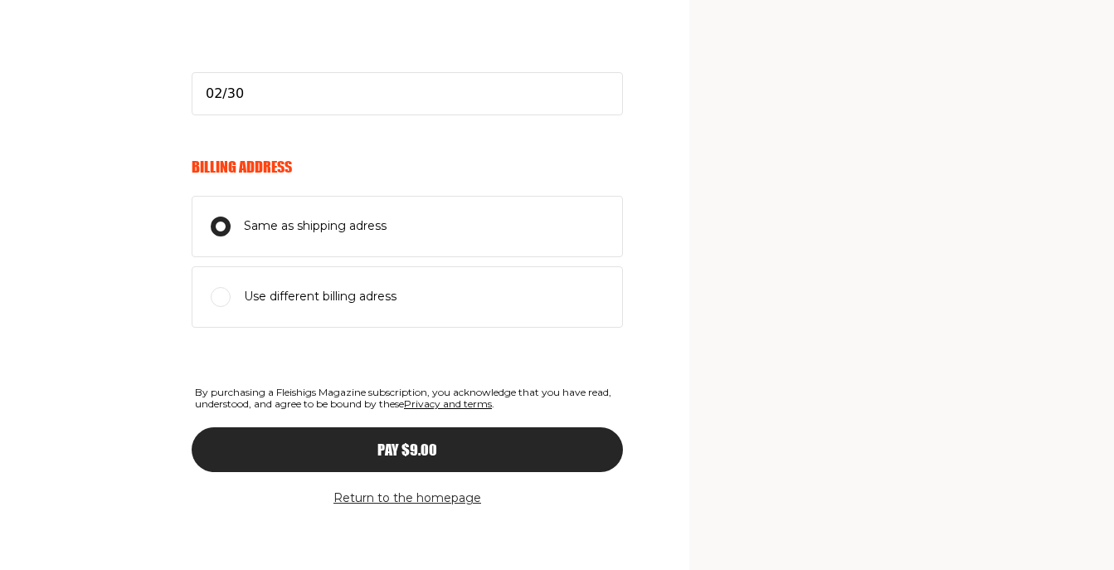
scroll to position [984, 0]
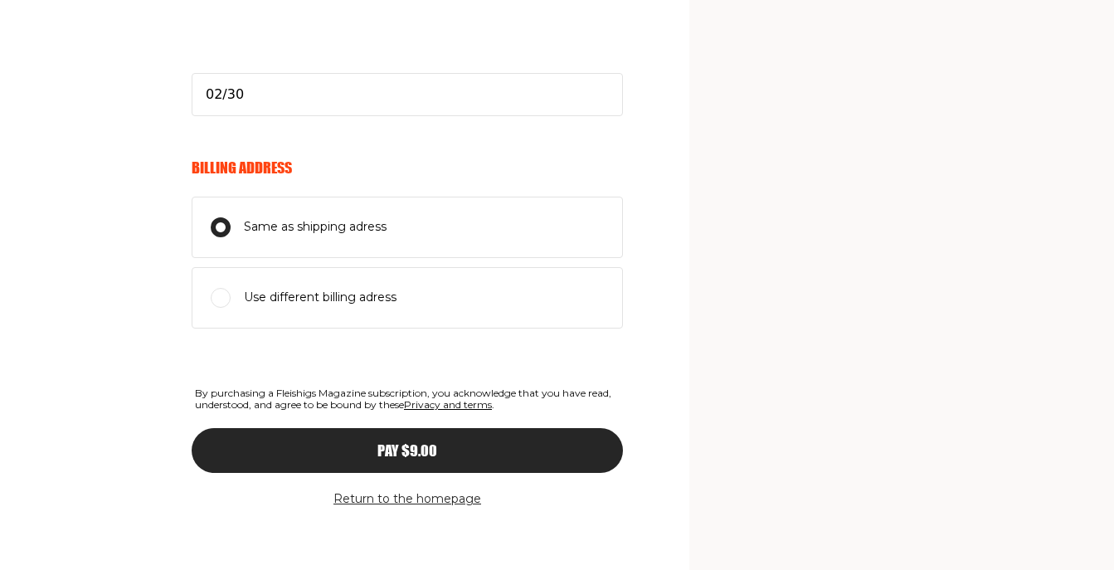
click at [343, 431] on button "Pay $9.00" at bounding box center [407, 450] width 431 height 45
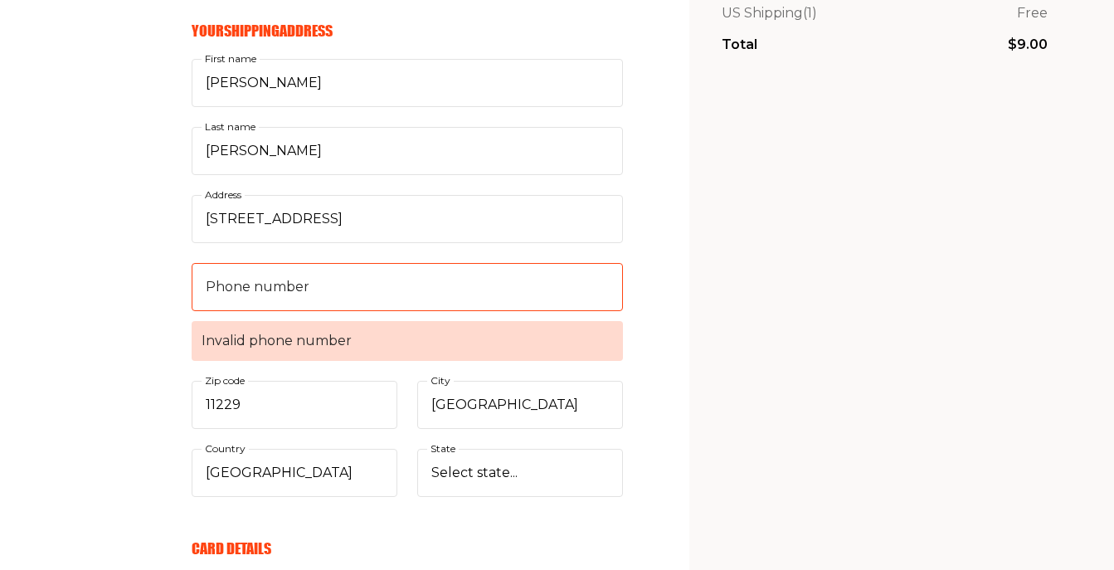
click at [265, 342] on span "Invalid phone number" at bounding box center [407, 341] width 431 height 40
click at [265, 311] on input "Phone number Invalid phone number" at bounding box center [407, 287] width 431 height 48
drag, startPoint x: 312, startPoint y: 284, endPoint x: 175, endPoint y: 277, distance: 137.0
click at [176, 277] on form "Your Email Already have account? Sign in pinnyandmarilyn@verizon.net E-mail Sen…" at bounding box center [374, 521] width 498 height 1339
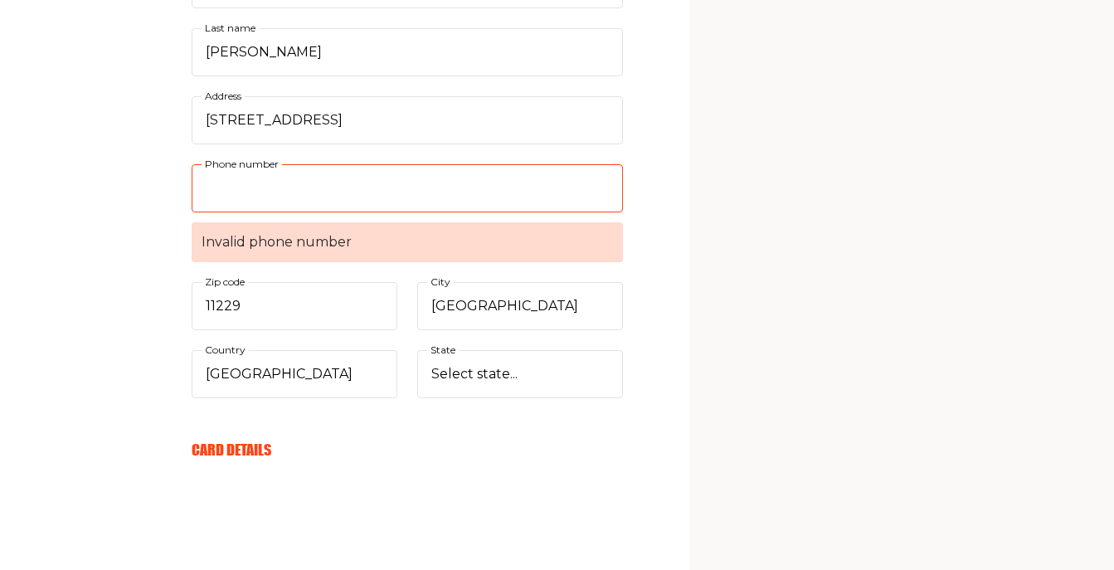
scroll to position [469, 0]
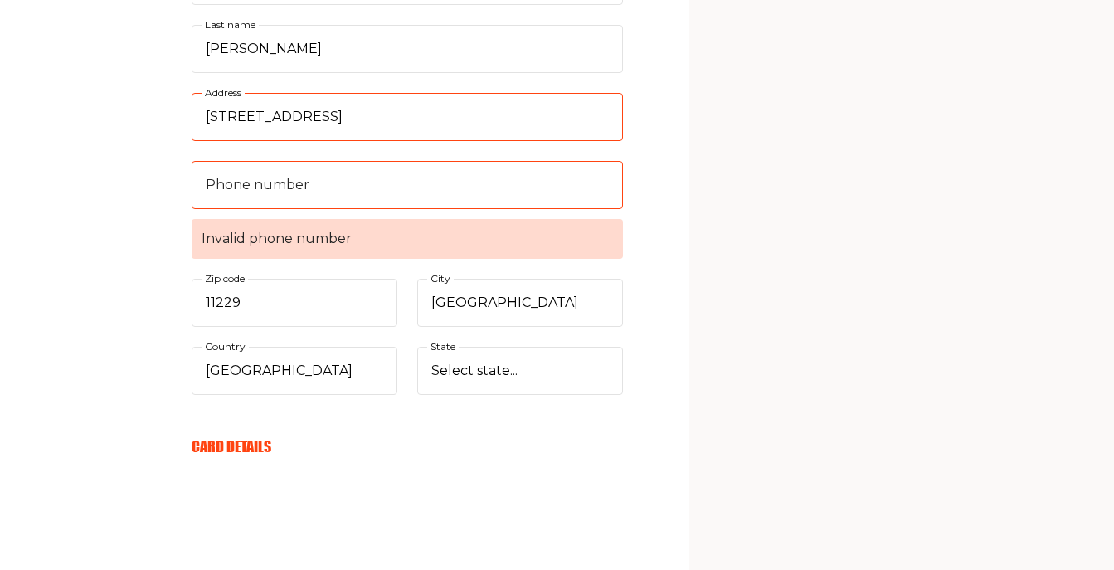
click at [362, 121] on input "3681 Bedford Ave" at bounding box center [407, 117] width 431 height 48
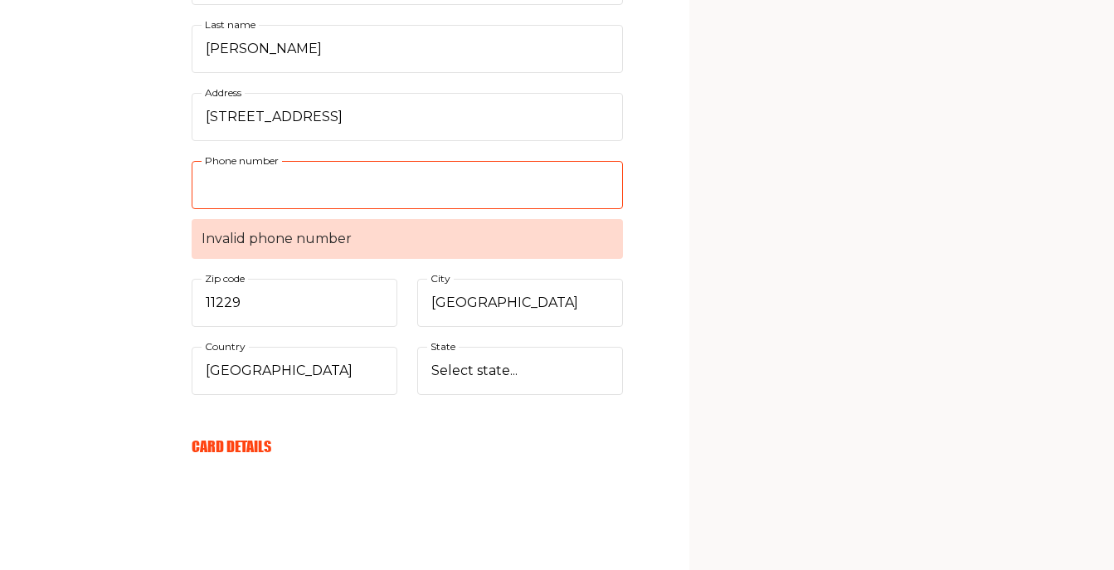
click at [254, 192] on input "Phone number Invalid phone number" at bounding box center [407, 185] width 431 height 48
type input "917"
click at [330, 183] on input "Phone number Invalid phone number" at bounding box center [407, 185] width 431 height 48
click at [63, 264] on div "Your Email Already have account? Sign in pinnyandmarilyn@verizon.net E-mail Sen…" at bounding box center [311, 419] width 623 height 1339
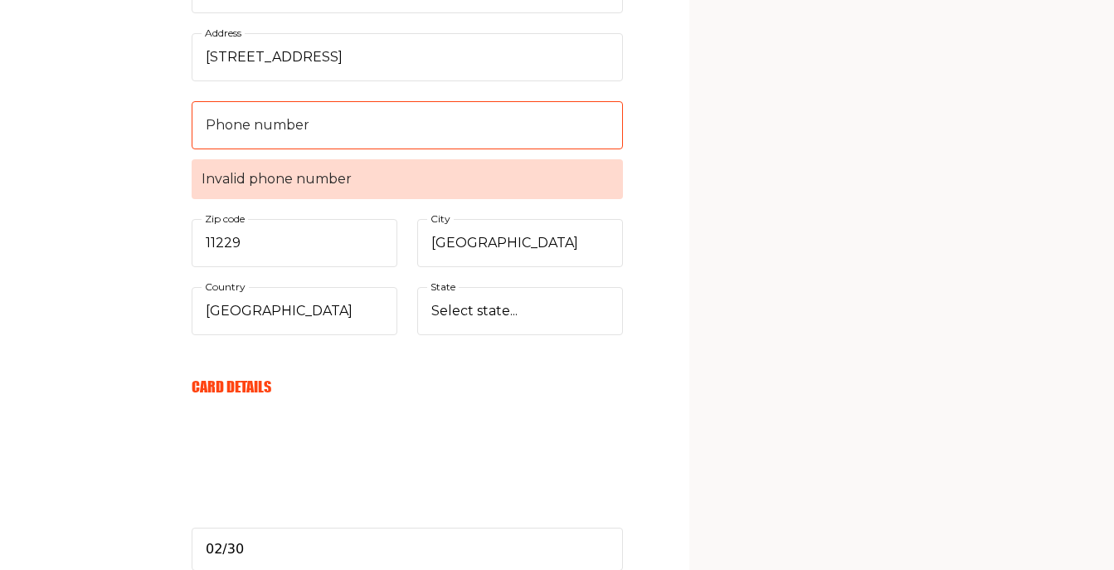
scroll to position [534, 0]
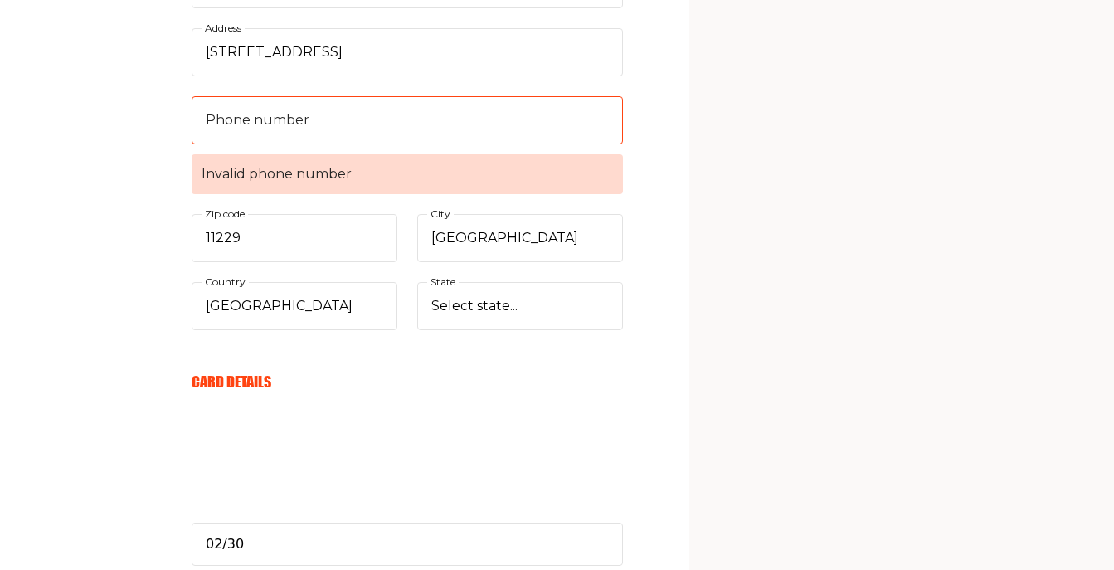
click at [688, 340] on section "Your cart Delivery and payment Your Email Already have account? Sign in pinnyan…" at bounding box center [557, 245] width 1114 height 1559
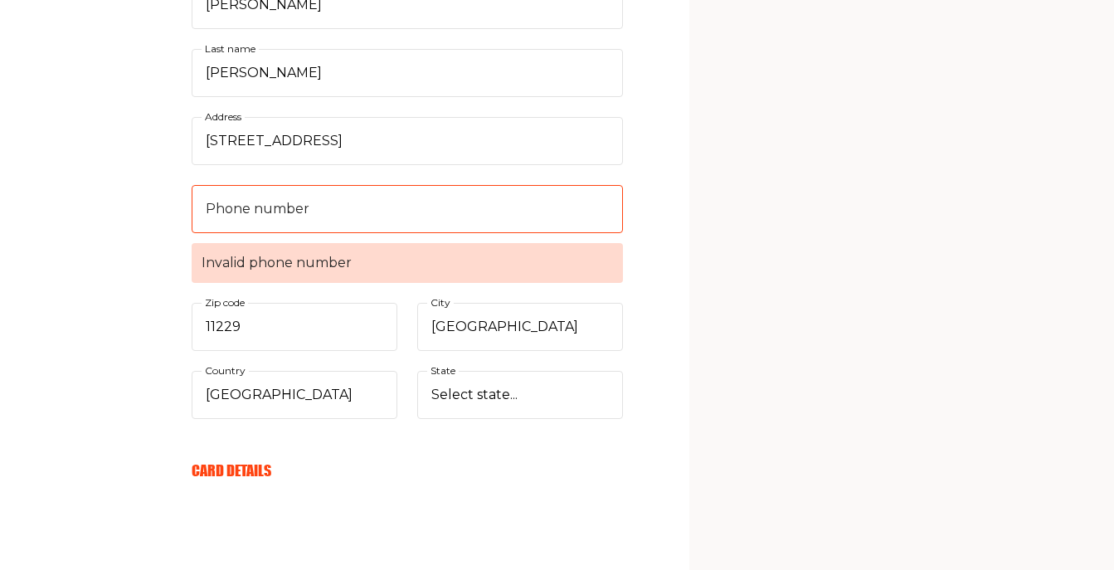
scroll to position [446, 0]
click at [565, 265] on span "Invalid phone number" at bounding box center [407, 262] width 431 height 40
click at [565, 232] on input "Phone number Invalid phone number" at bounding box center [407, 208] width 431 height 48
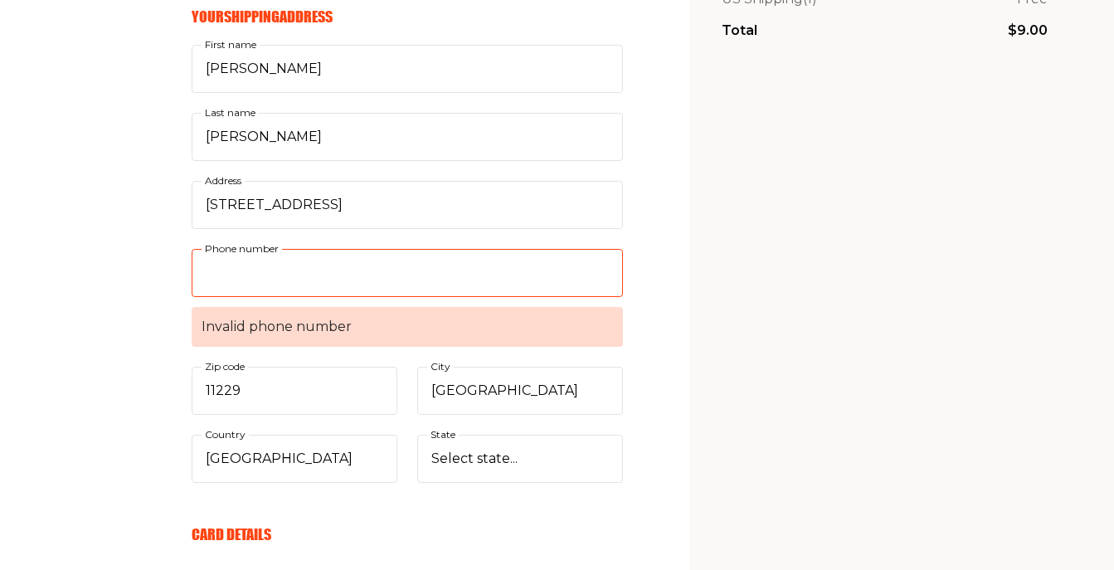
scroll to position [371, 0]
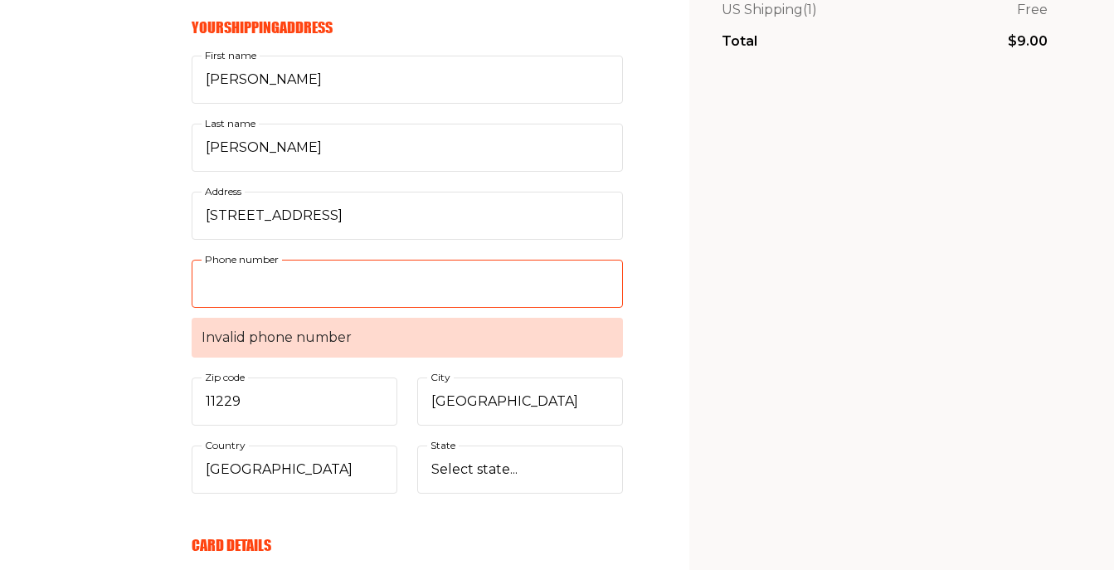
click at [333, 286] on input "Phone number Invalid phone number" at bounding box center [407, 284] width 431 height 48
click at [313, 402] on input "11229" at bounding box center [295, 401] width 206 height 48
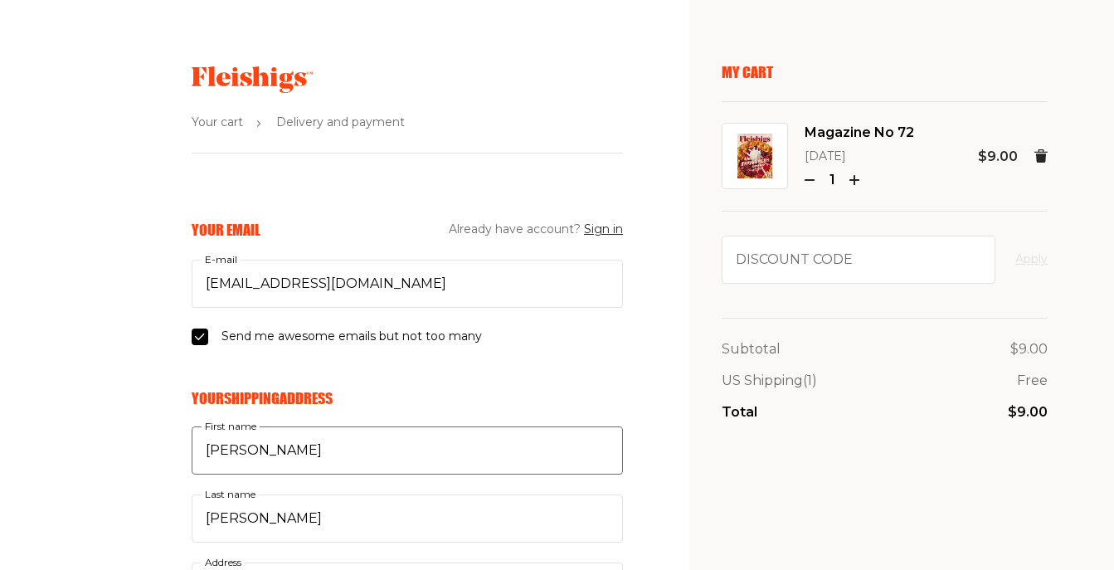
scroll to position [0, 0]
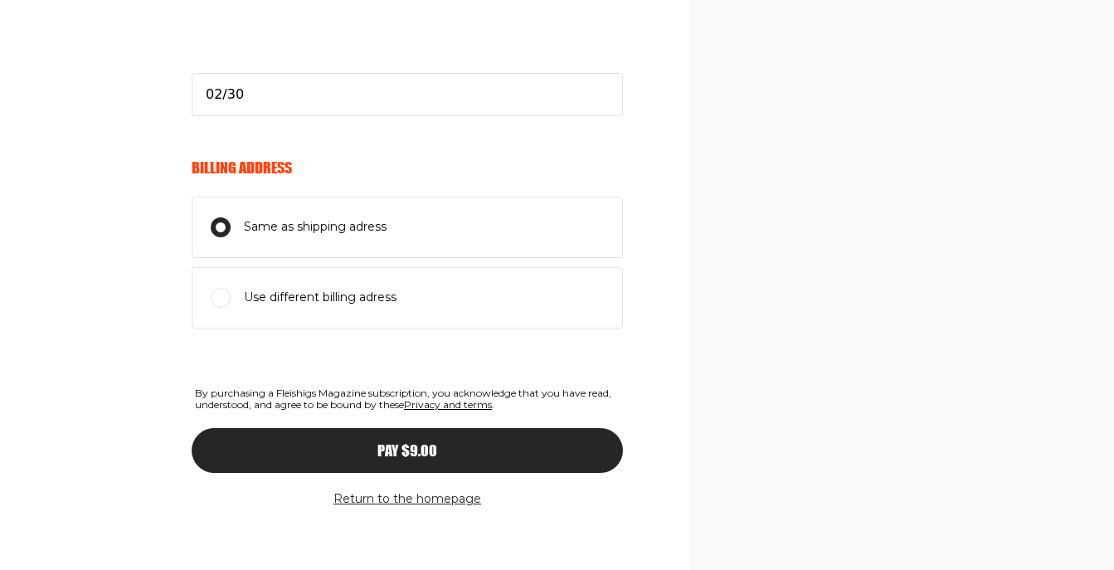
click at [368, 443] on div "Pay $9.00" at bounding box center [407, 450] width 365 height 15
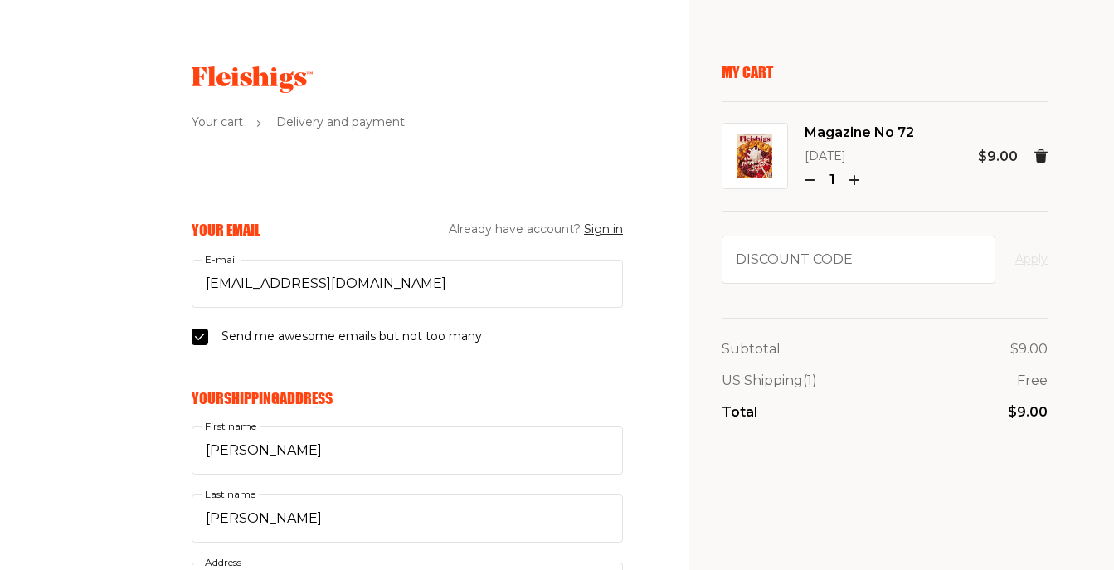
scroll to position [367, 0]
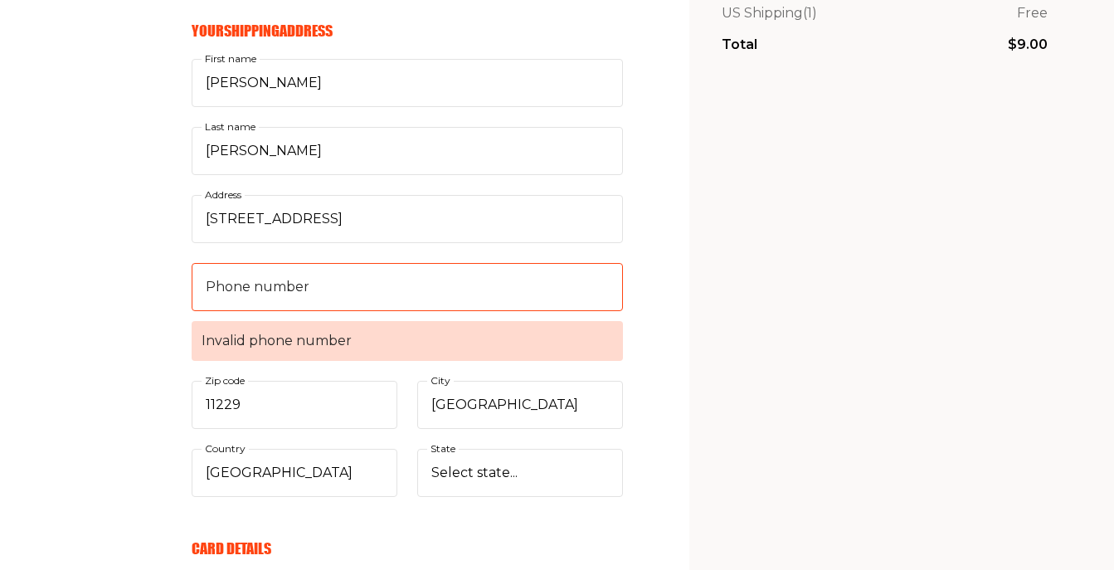
click at [372, 333] on span "Invalid phone number" at bounding box center [407, 341] width 431 height 40
click at [372, 311] on input "Phone number Invalid phone number" at bounding box center [407, 287] width 431 height 48
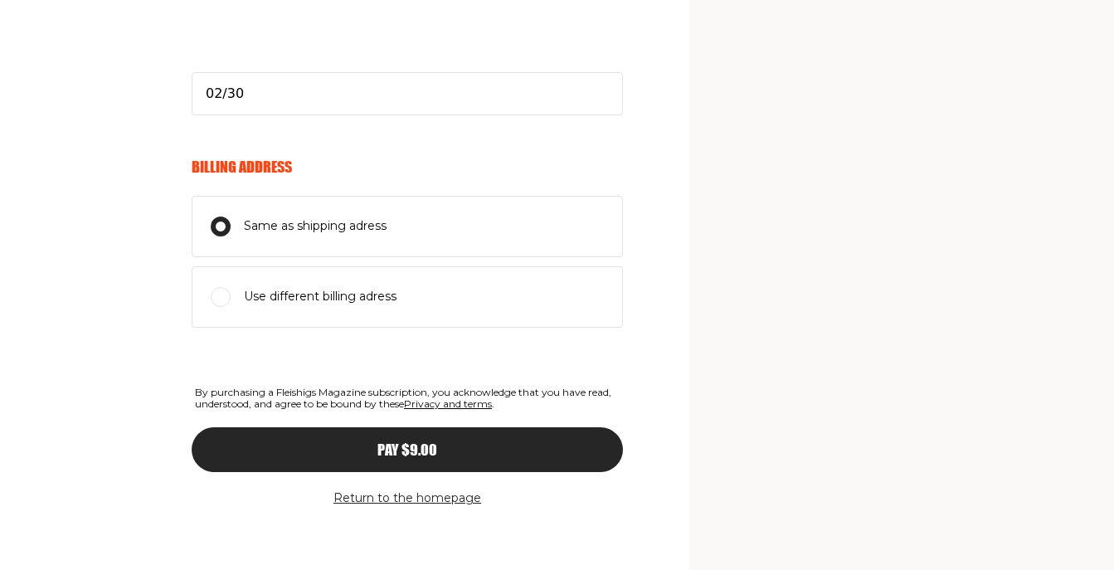
scroll to position [984, 0]
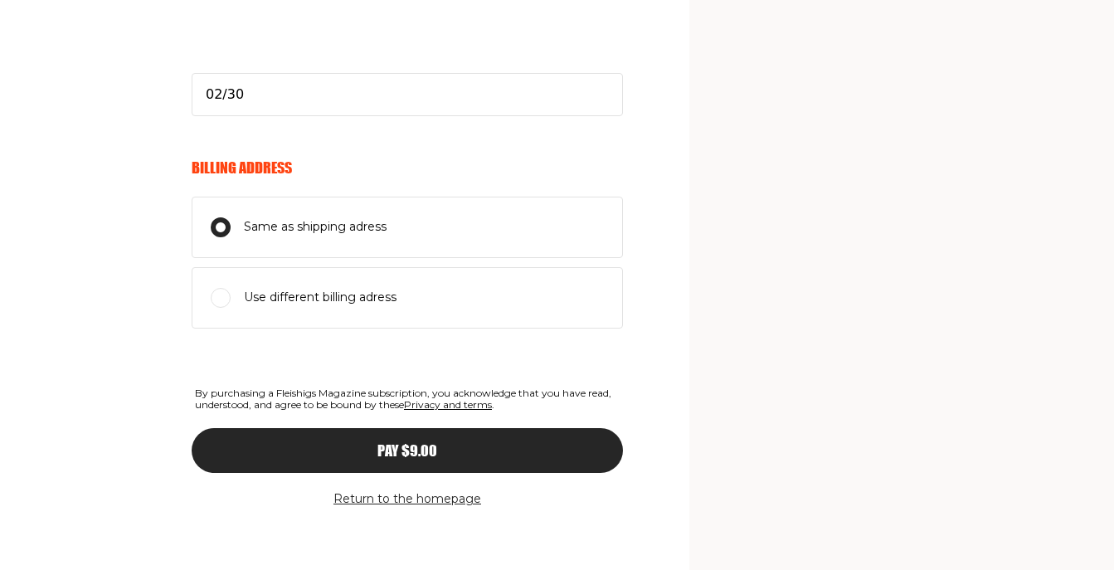
click at [492, 399] on span "Privacy and terms" at bounding box center [448, 404] width 88 height 12
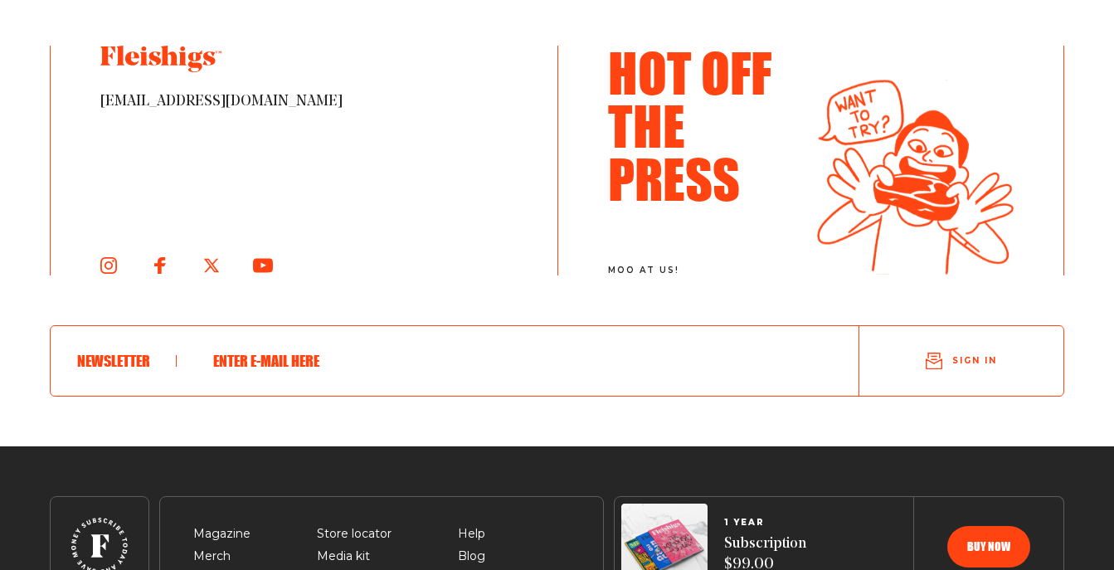
scroll to position [3376, 0]
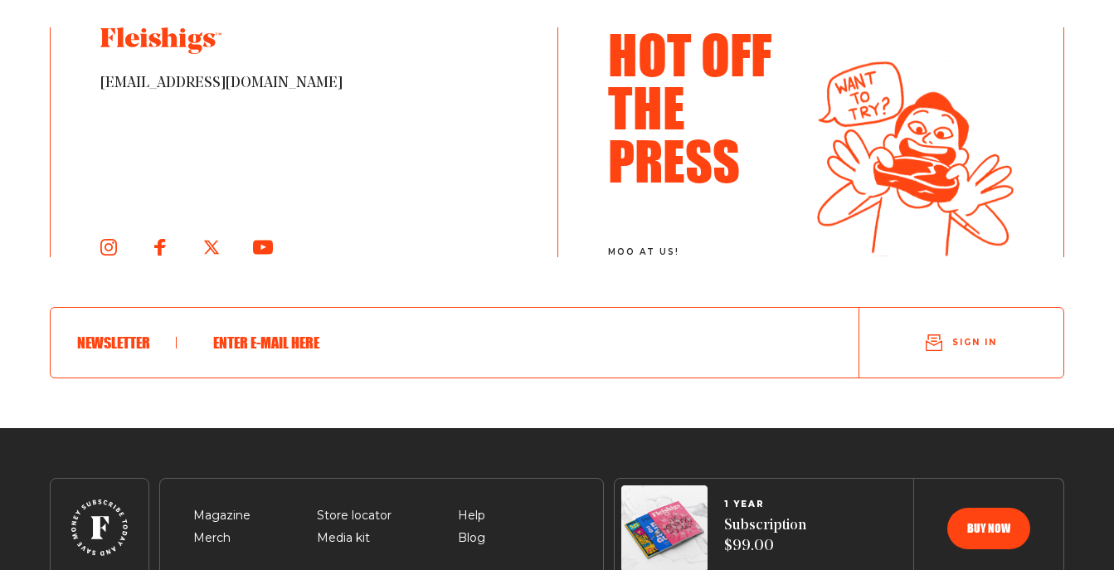
click at [698, 173] on h3 "Hot Off The Press" at bounding box center [706, 106] width 197 height 159
click at [678, 187] on h3 "Hot Off The Press" at bounding box center [706, 106] width 197 height 159
click at [311, 364] on input "text" at bounding box center [504, 342] width 602 height 43
click at [276, 364] on input "text" at bounding box center [504, 342] width 602 height 43
click at [928, 351] on use "submit" at bounding box center [934, 343] width 16 height 16
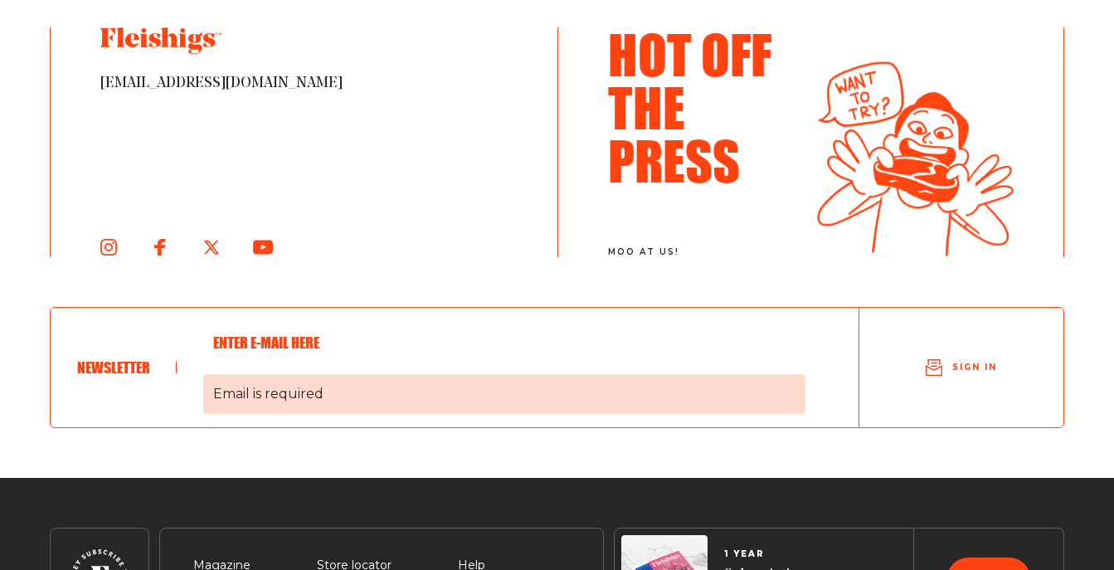
click at [302, 411] on span "Email is required" at bounding box center [504, 394] width 602 height 40
click at [302, 364] on input "Email is required" at bounding box center [504, 342] width 602 height 43
click at [264, 411] on span "Email is required" at bounding box center [504, 394] width 602 height 40
click at [264, 364] on input "Email is required" at bounding box center [504, 342] width 602 height 43
type input "[EMAIL_ADDRESS][DOMAIN_NAME]"
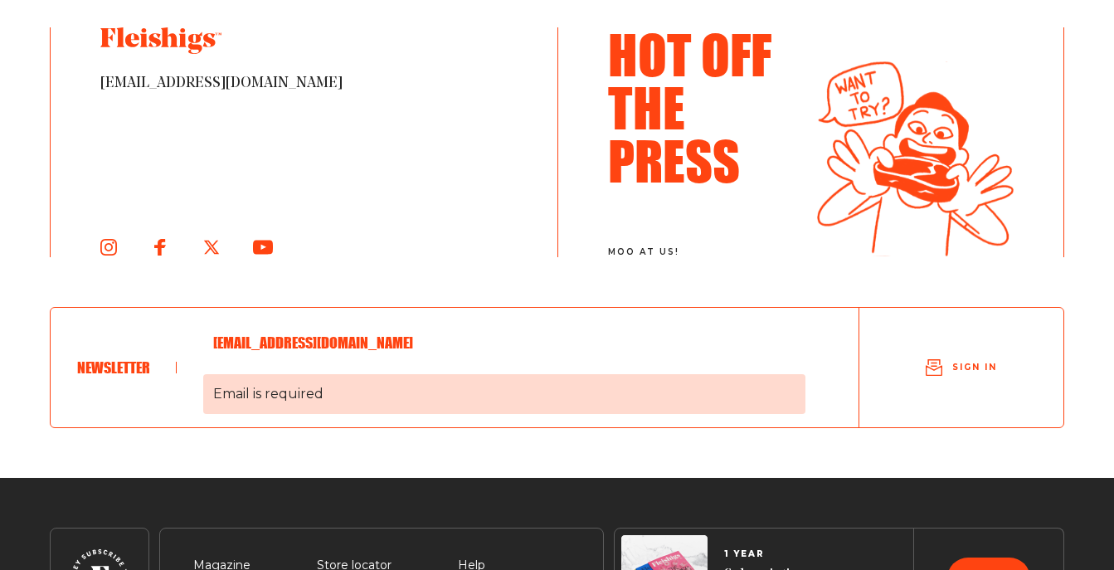
click at [675, 406] on span "Email is required" at bounding box center [504, 394] width 602 height 40
click at [675, 364] on input "[EMAIL_ADDRESS][DOMAIN_NAME]" at bounding box center [504, 342] width 602 height 43
click at [925, 377] on button "Sign in" at bounding box center [961, 367] width 204 height 56
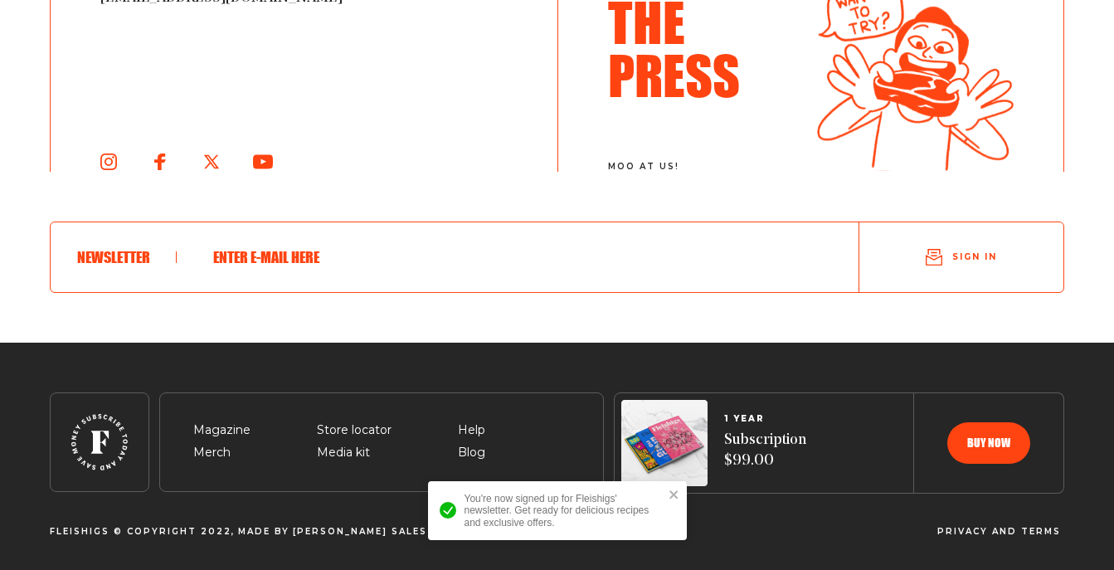
scroll to position [3486, 0]
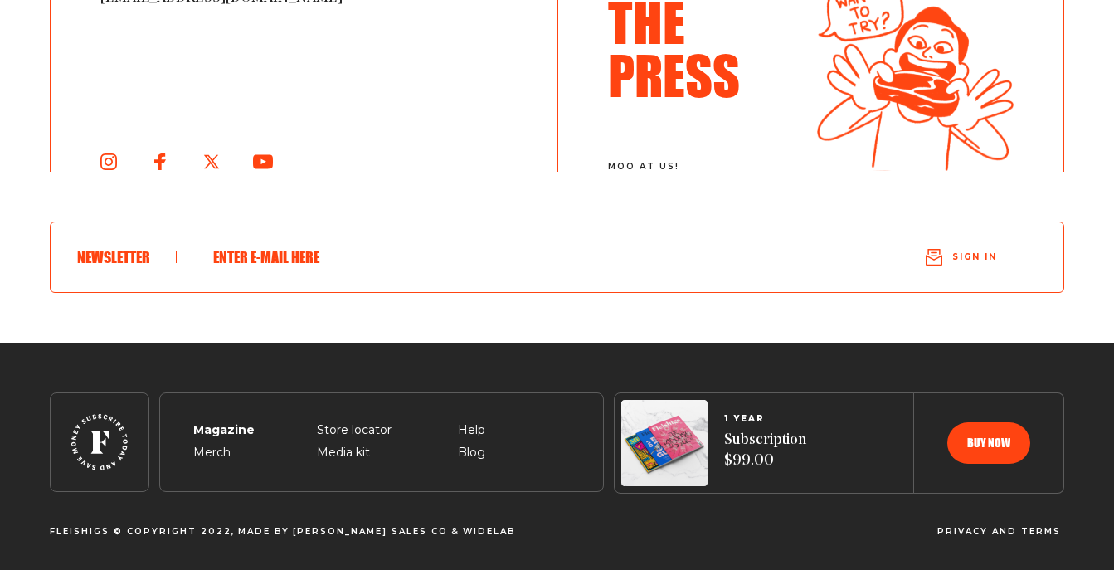
click at [210, 420] on span "Magazine" at bounding box center [221, 411] width 57 height 20
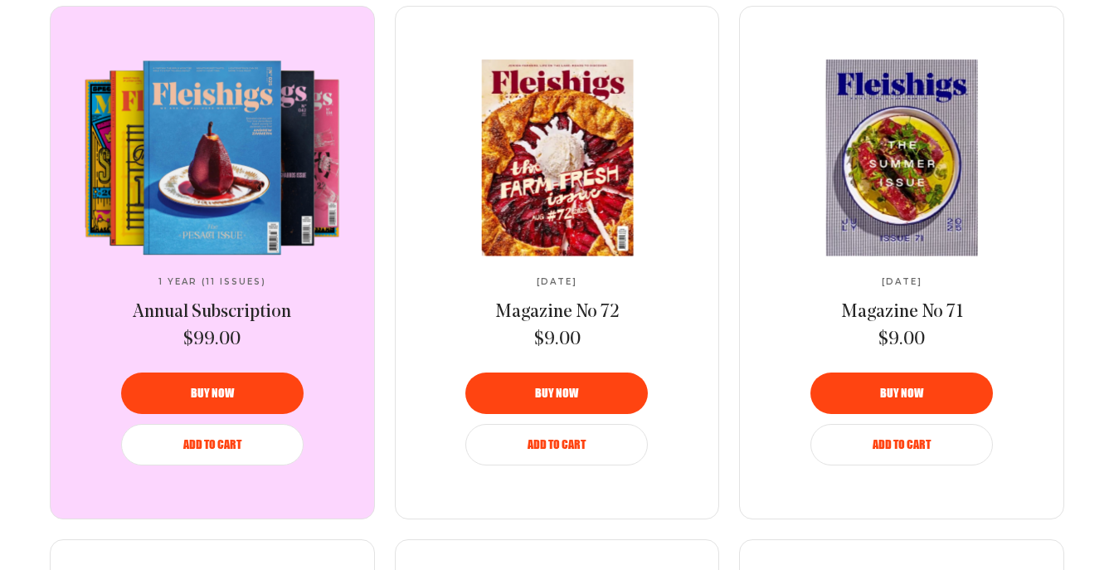
scroll to position [705, 0]
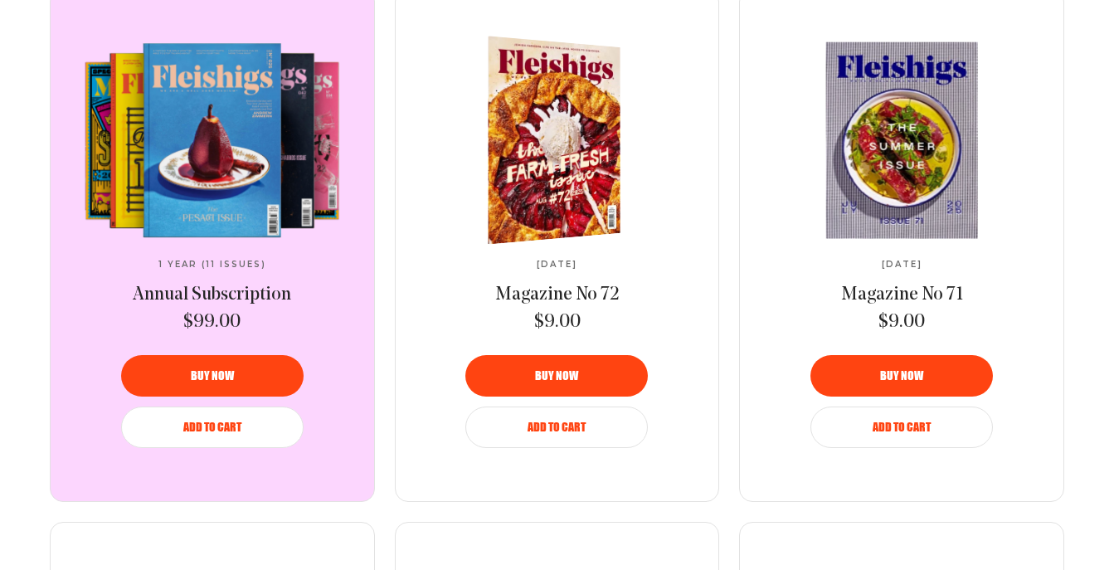
click at [598, 365] on button "Buy now" at bounding box center [556, 375] width 182 height 41
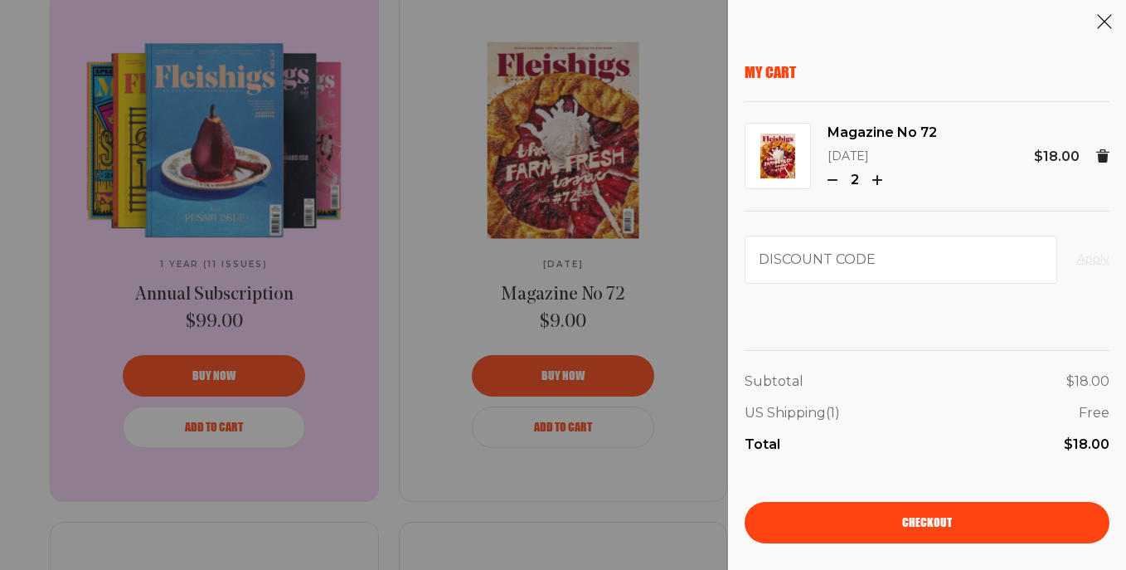
click at [828, 175] on icon "button" at bounding box center [833, 180] width 10 height 10
click at [1107, 21] on icon at bounding box center [1104, 21] width 17 height 17
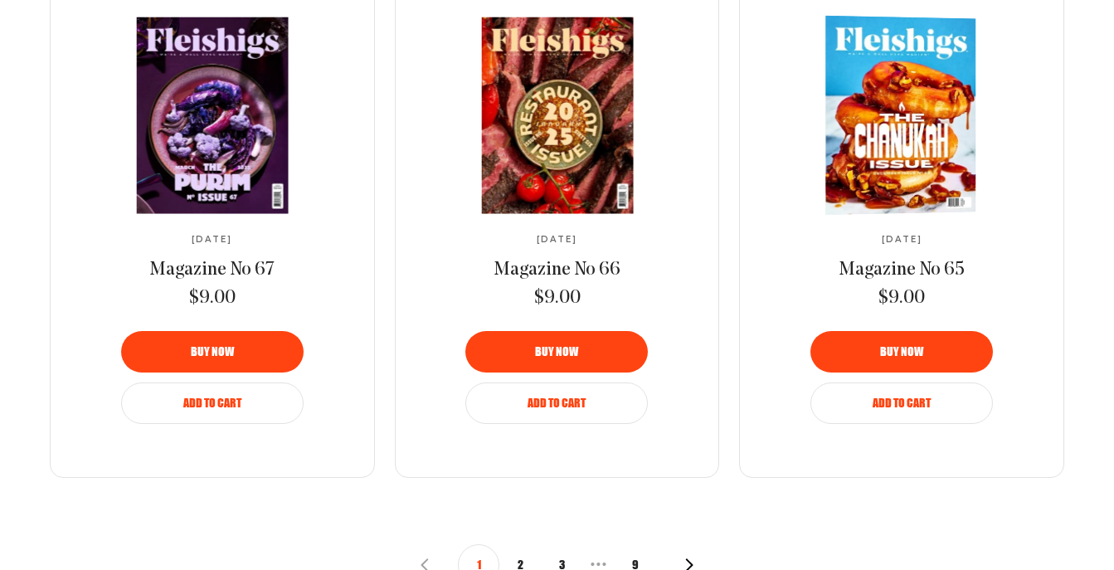
scroll to position [1828, 0]
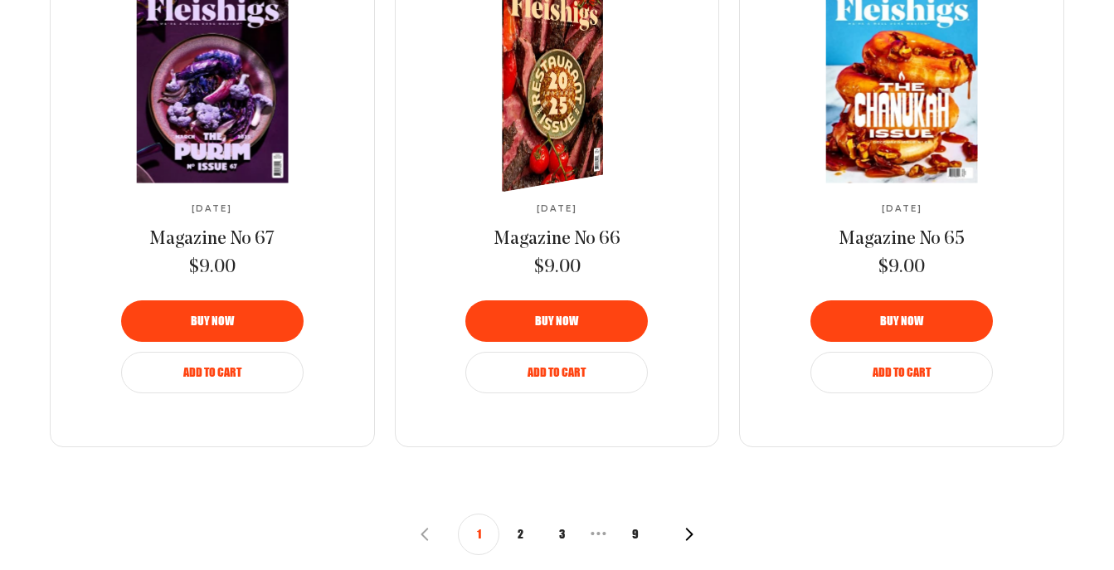
click at [563, 352] on button "Add to Cart" at bounding box center [556, 372] width 182 height 41
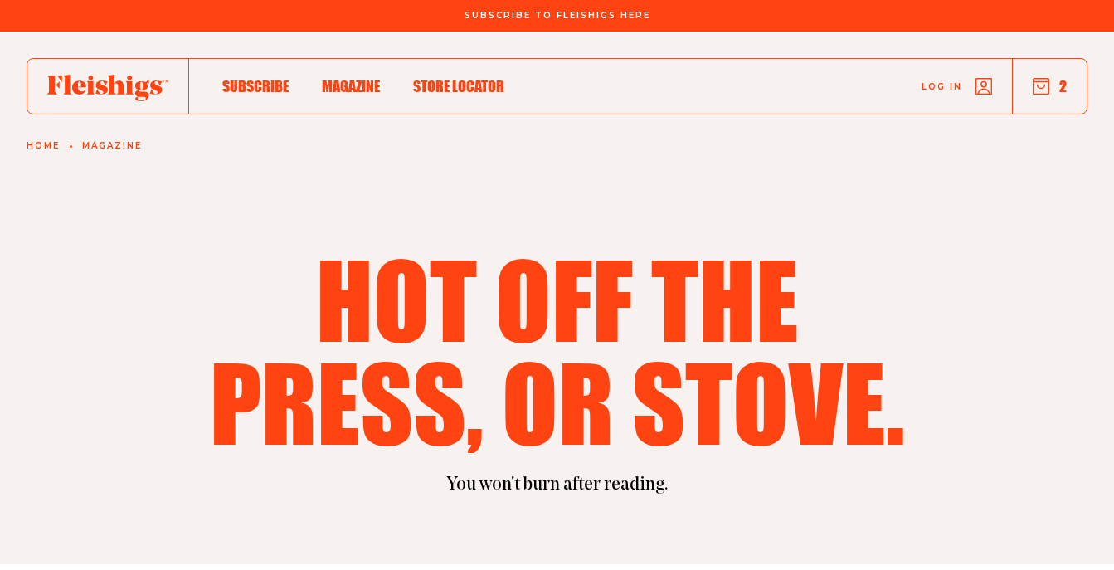
scroll to position [0, 0]
click at [972, 85] on link "Log in" at bounding box center [956, 86] width 70 height 17
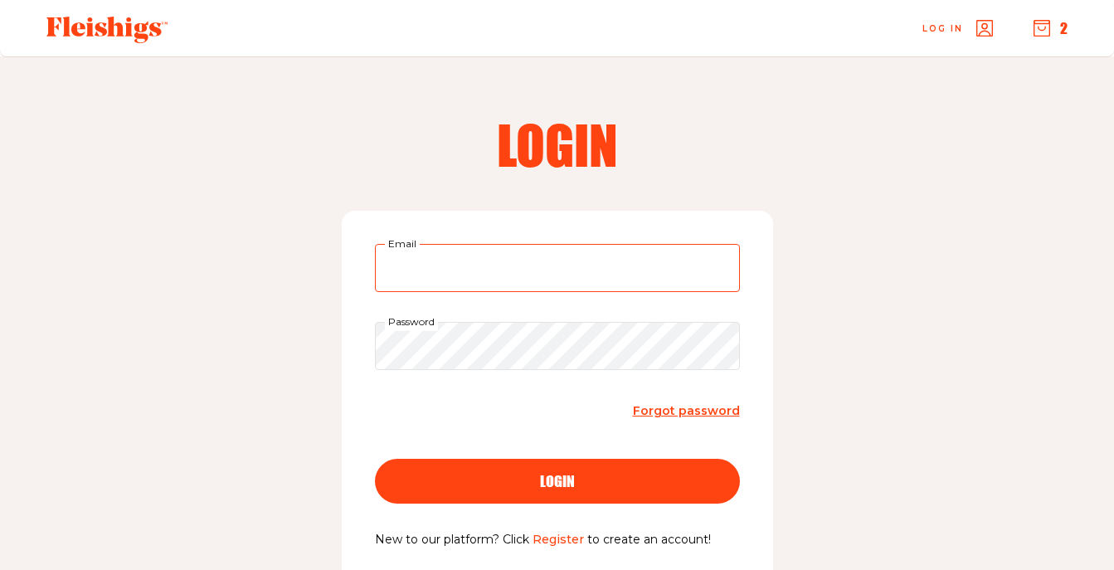
click at [418, 275] on input "Email" at bounding box center [557, 268] width 365 height 48
type input "[EMAIL_ADDRESS][DOMAIN_NAME]"
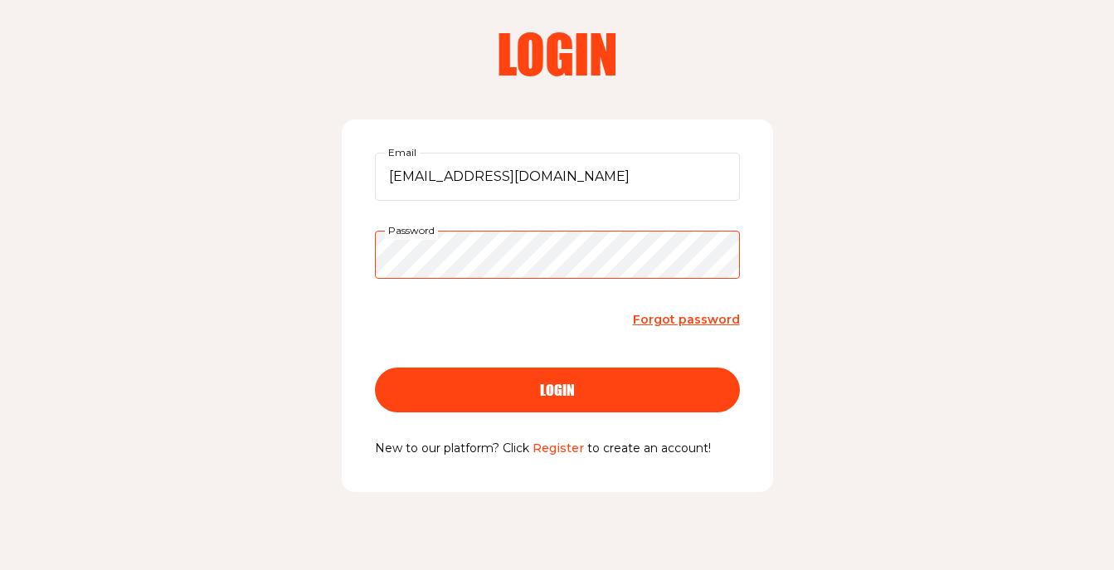
scroll to position [101, 0]
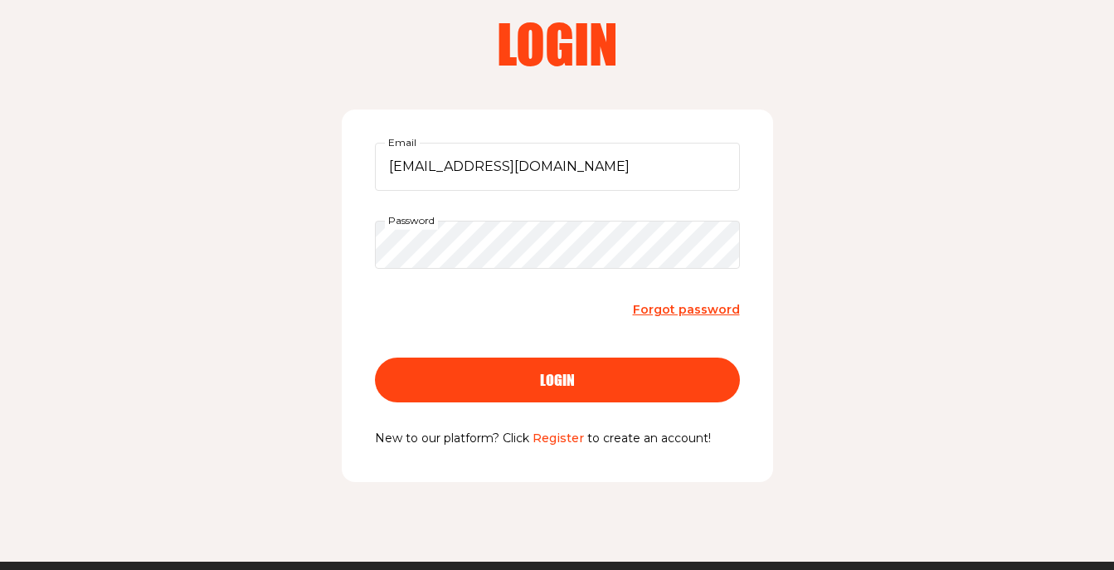
click at [586, 372] on div "login" at bounding box center [557, 379] width 299 height 15
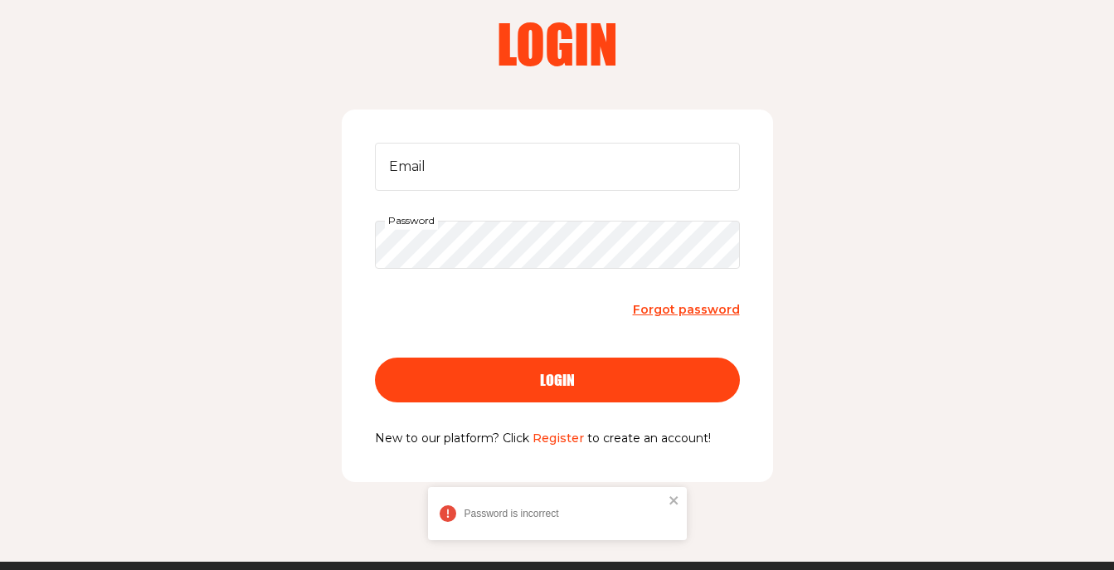
click at [553, 430] on link "Register" at bounding box center [557, 437] width 51 height 15
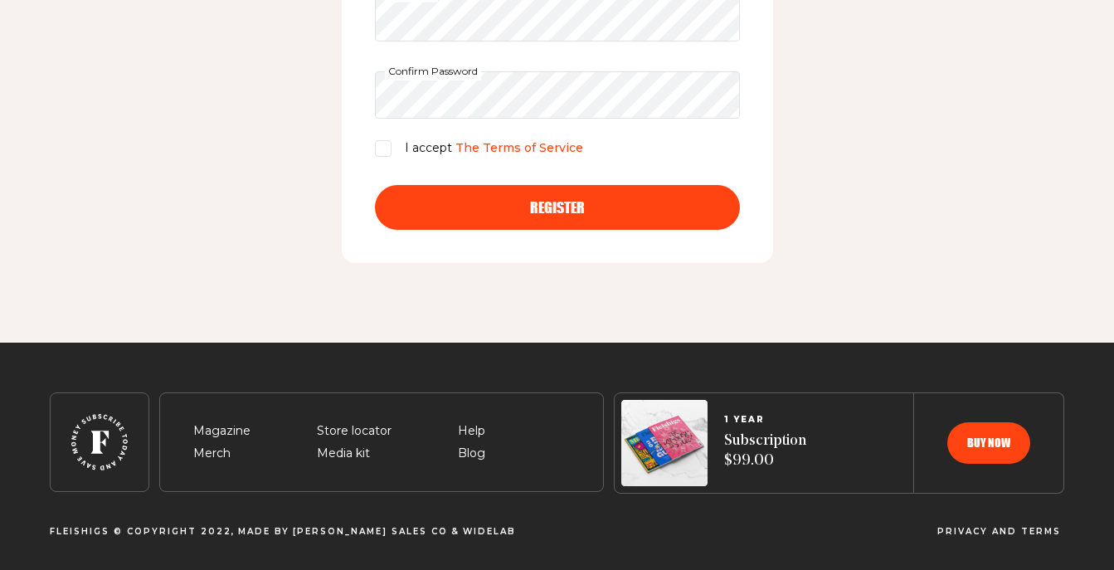
scroll to position [571, 0]
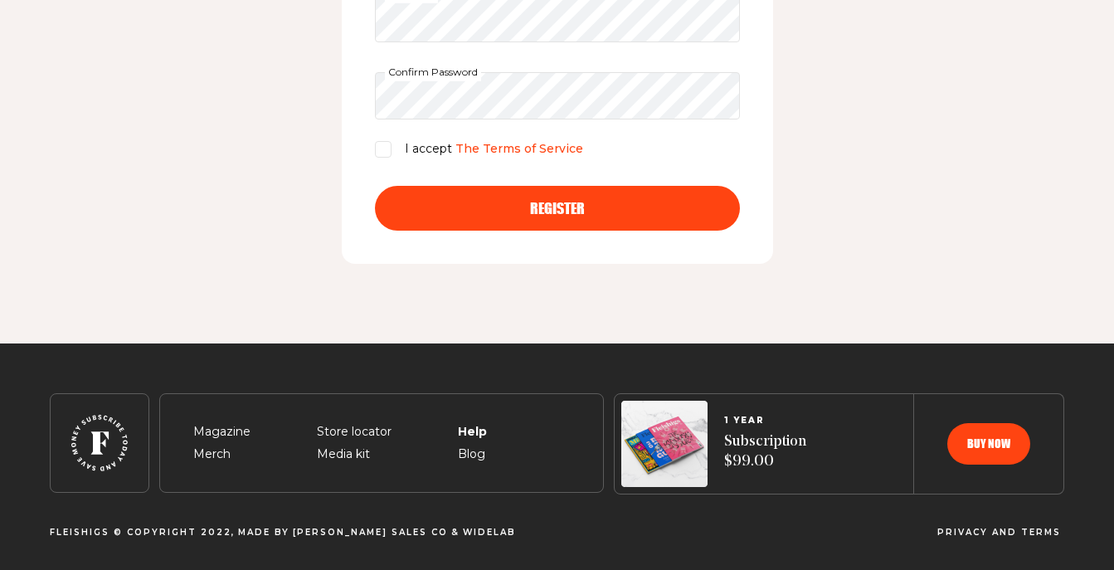
click at [467, 421] on span "Help" at bounding box center [471, 412] width 27 height 20
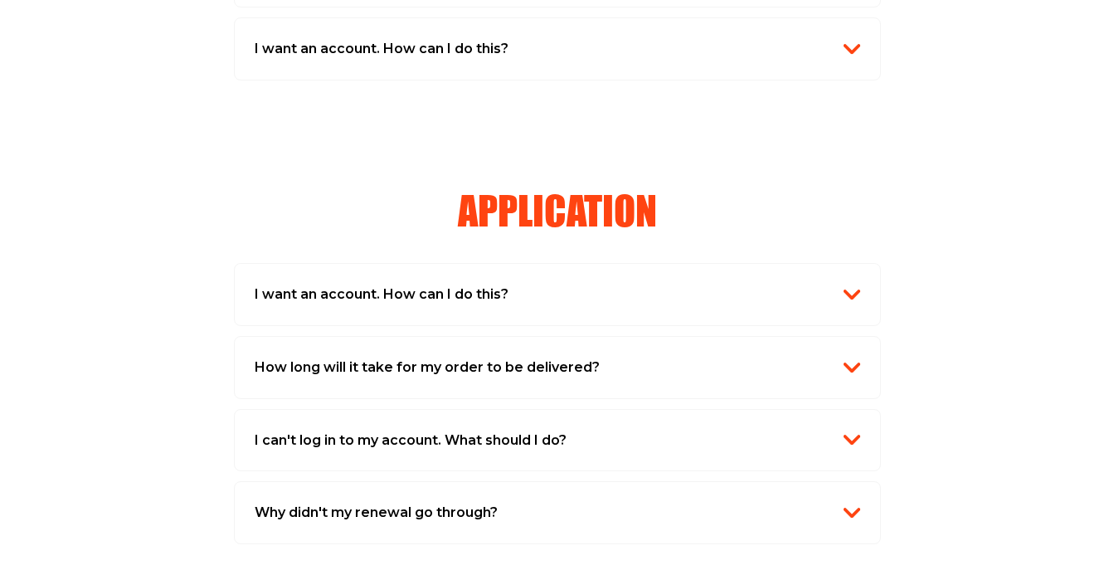
scroll to position [793, 0]
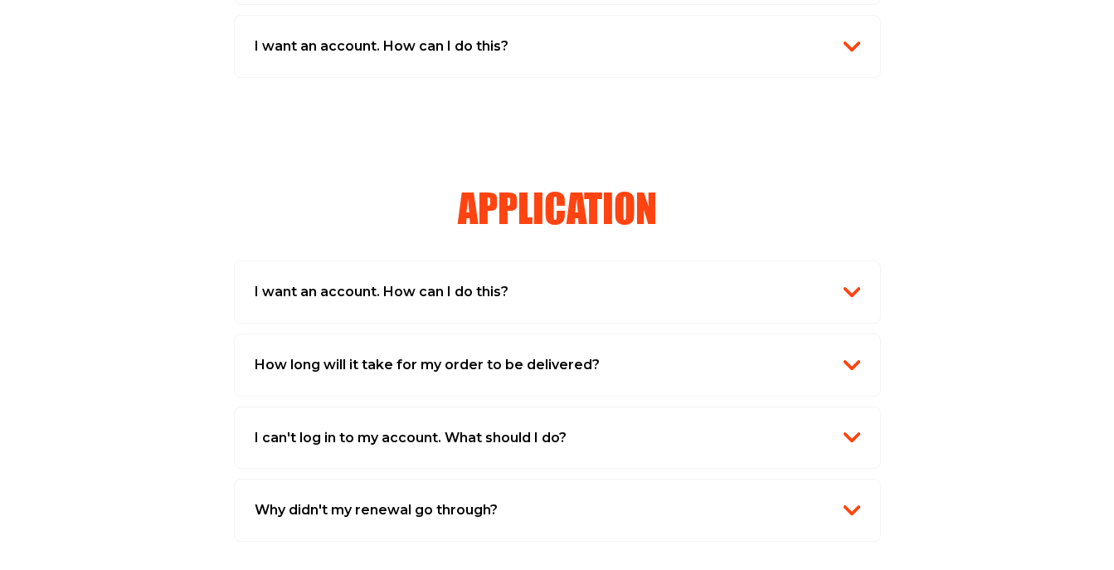
click at [479, 354] on h2 "How long will it take for my order to be delivered?" at bounding box center [427, 365] width 345 height 22
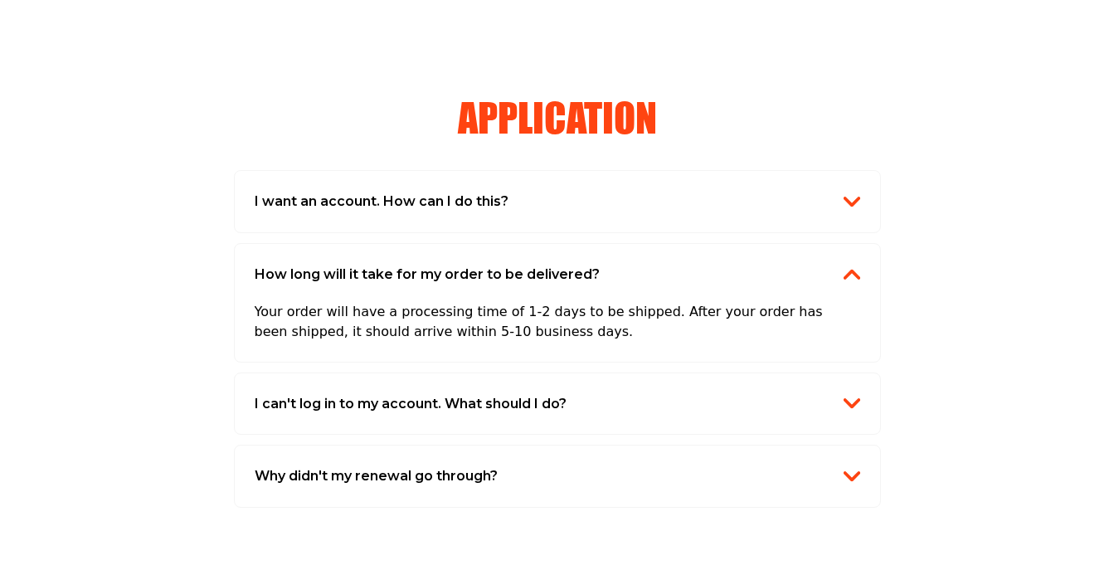
scroll to position [914, 0]
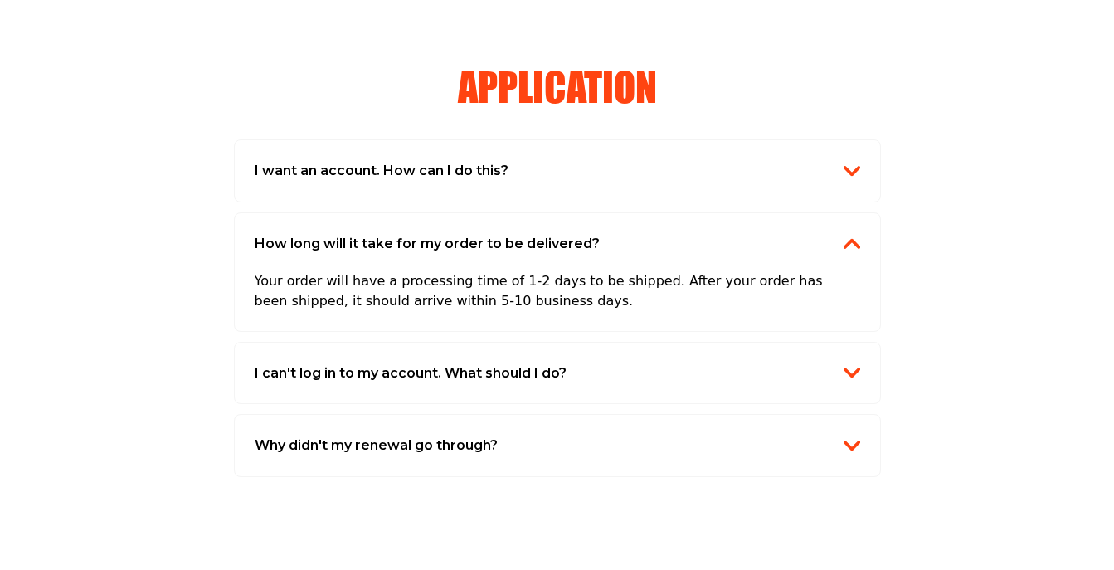
click at [462, 364] on h2 "I can't log in to my account. What should I do?" at bounding box center [411, 373] width 312 height 22
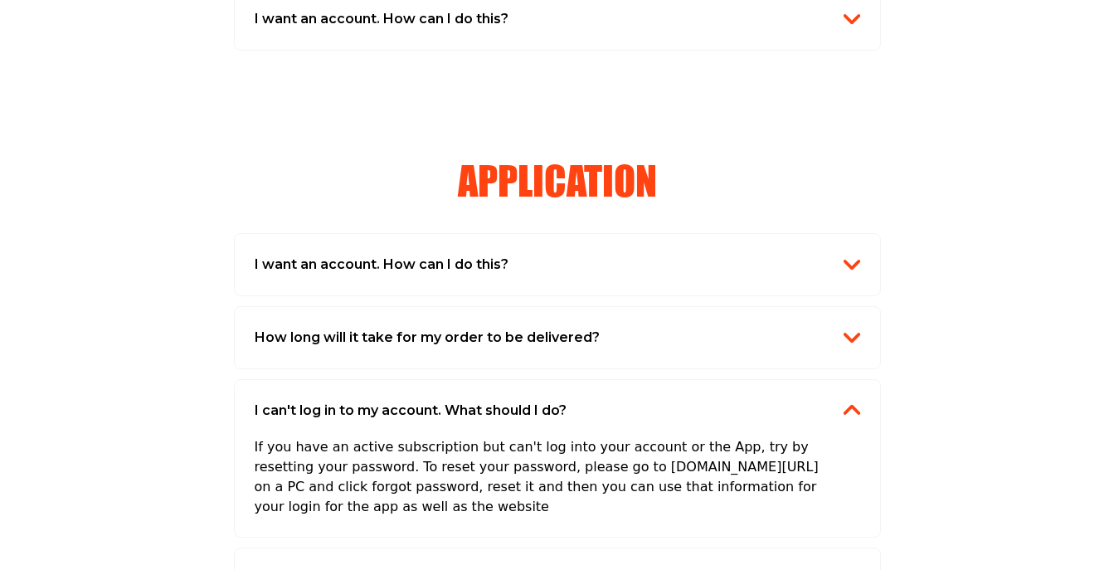
scroll to position [736, 0]
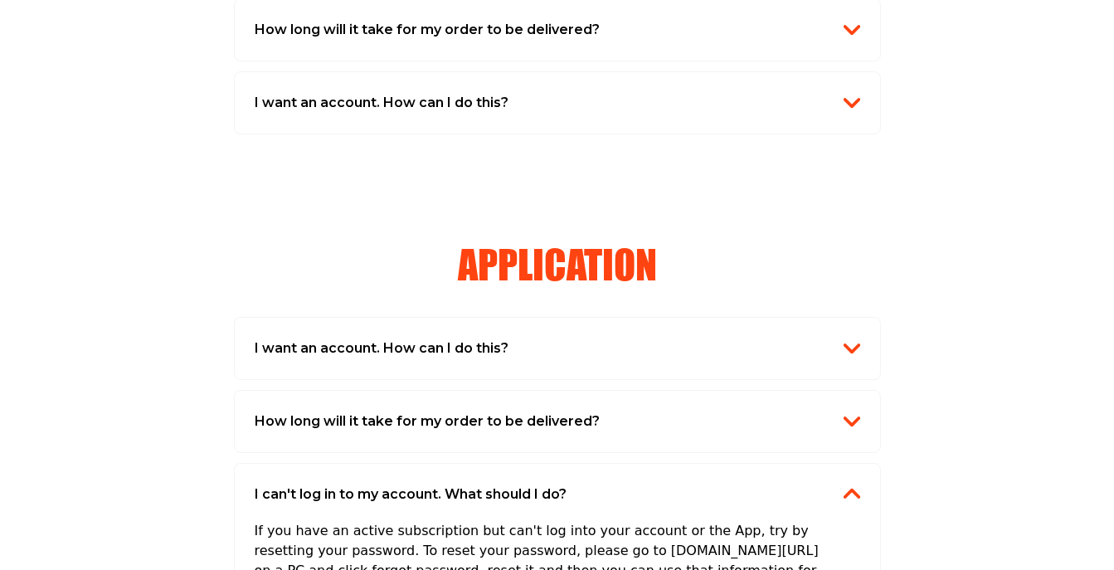
click at [474, 338] on h2 "I want an account. How can I do this?" at bounding box center [382, 349] width 254 height 22
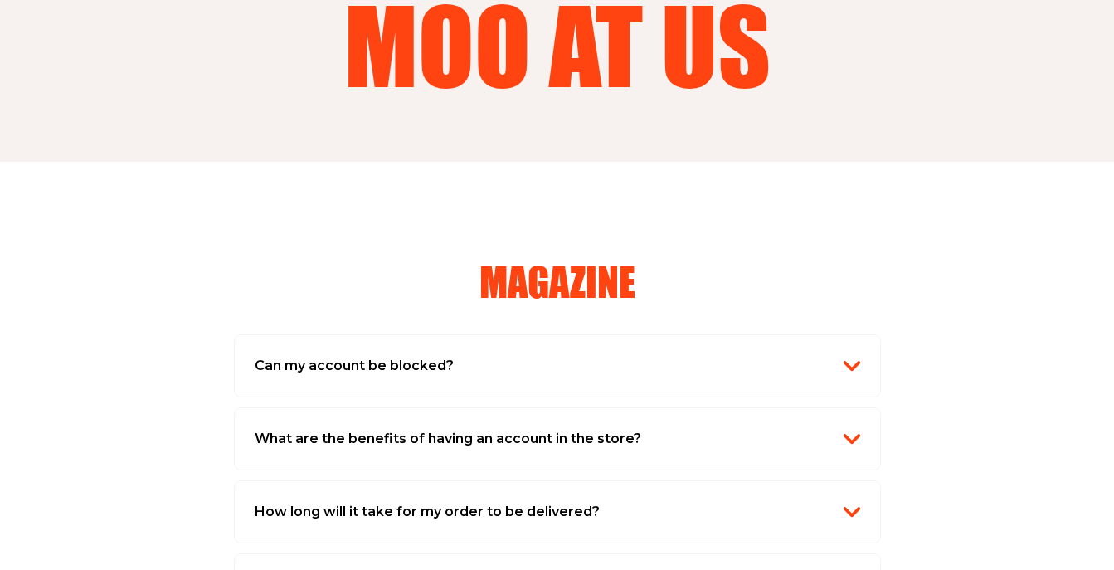
scroll to position [248, 0]
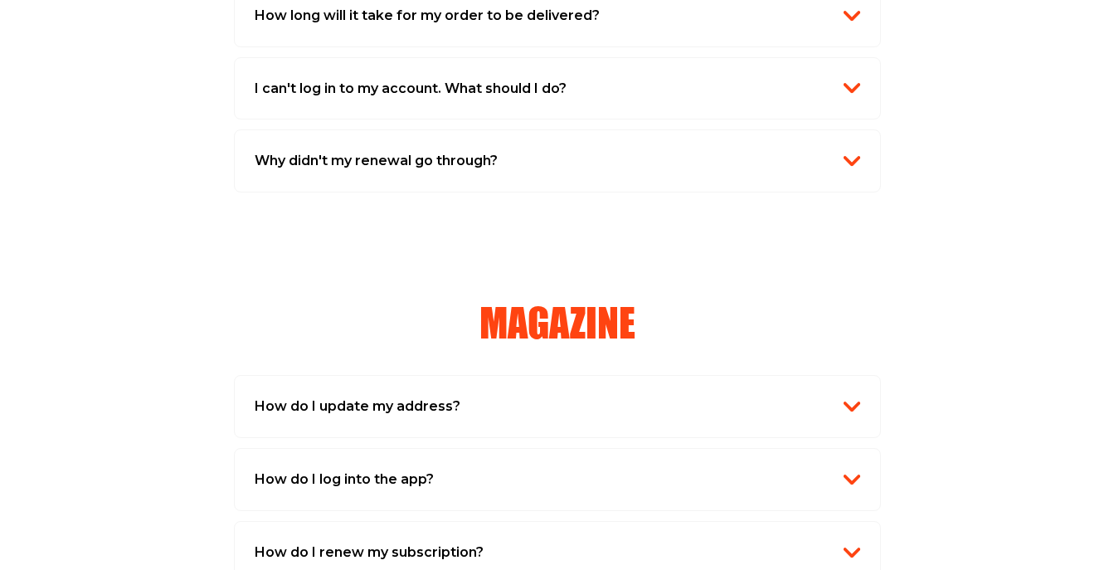
click at [347, 71] on div "I can't log in to my account. What should I do? If you have an active subscript…" at bounding box center [557, 88] width 647 height 63
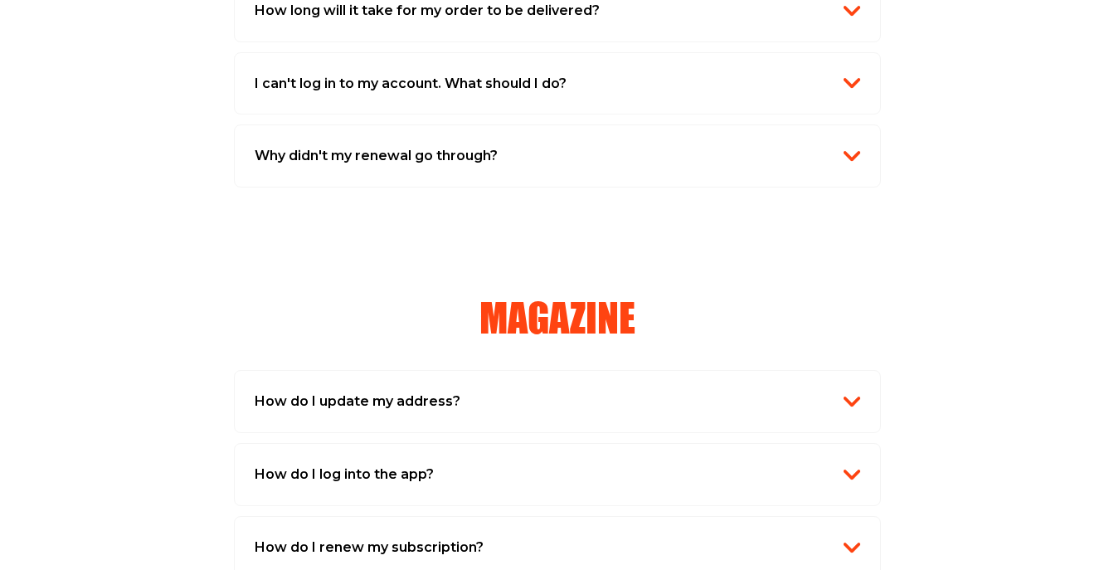
click at [383, 83] on h2 "I can't log in to my account. What should I do?" at bounding box center [411, 84] width 312 height 22
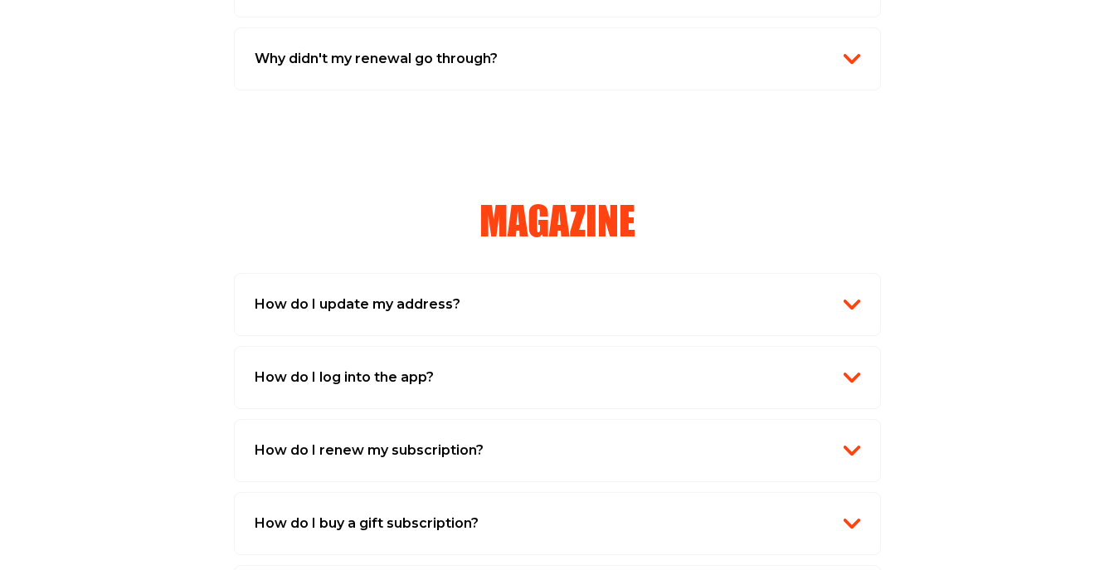
scroll to position [1347, 0]
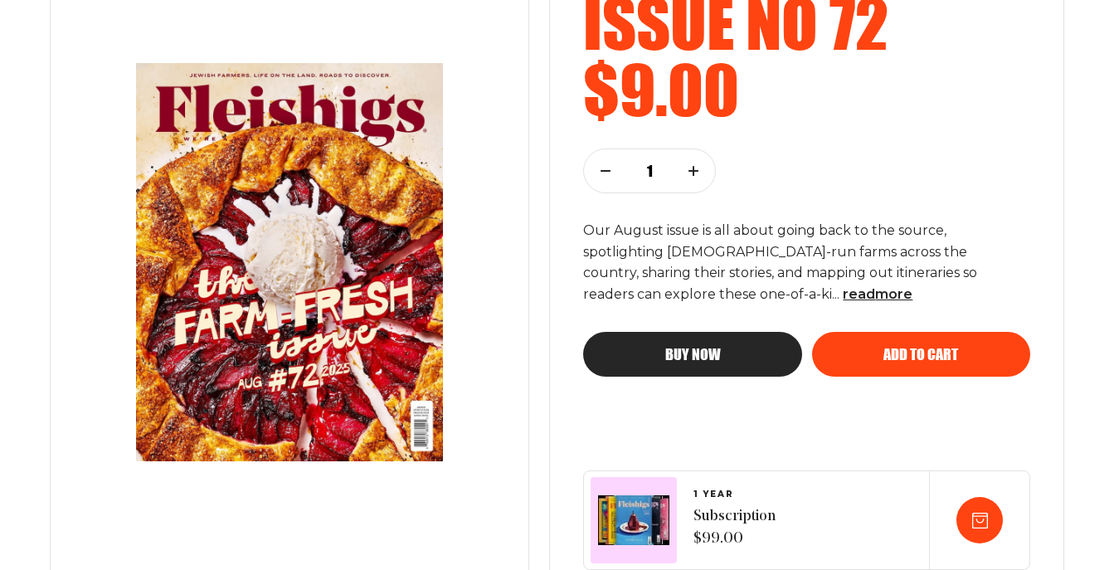
scroll to position [306, 0]
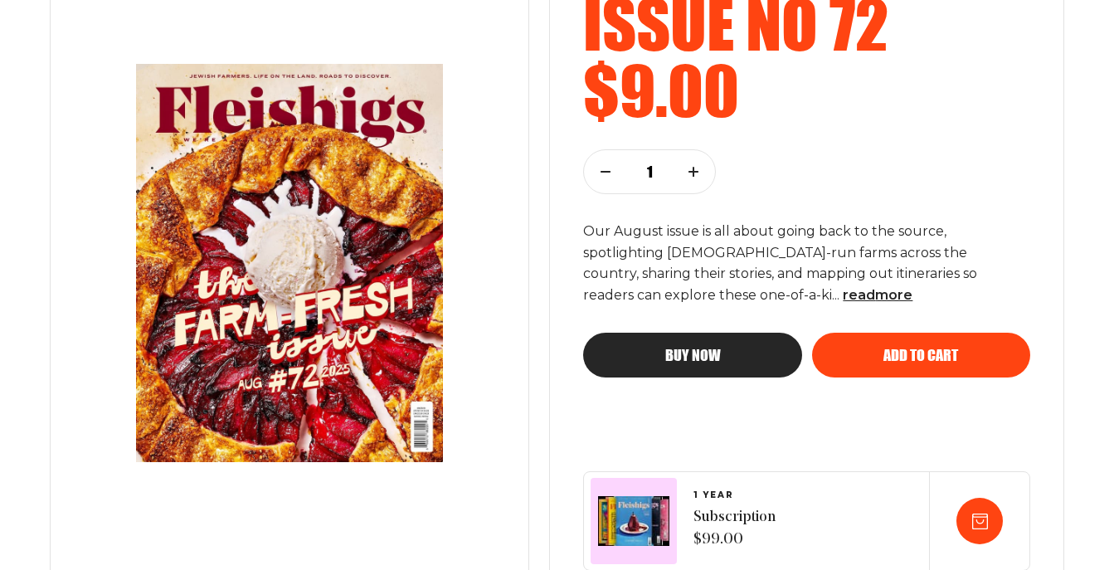
click at [857, 348] on div "Add to cart" at bounding box center [921, 355] width 152 height 15
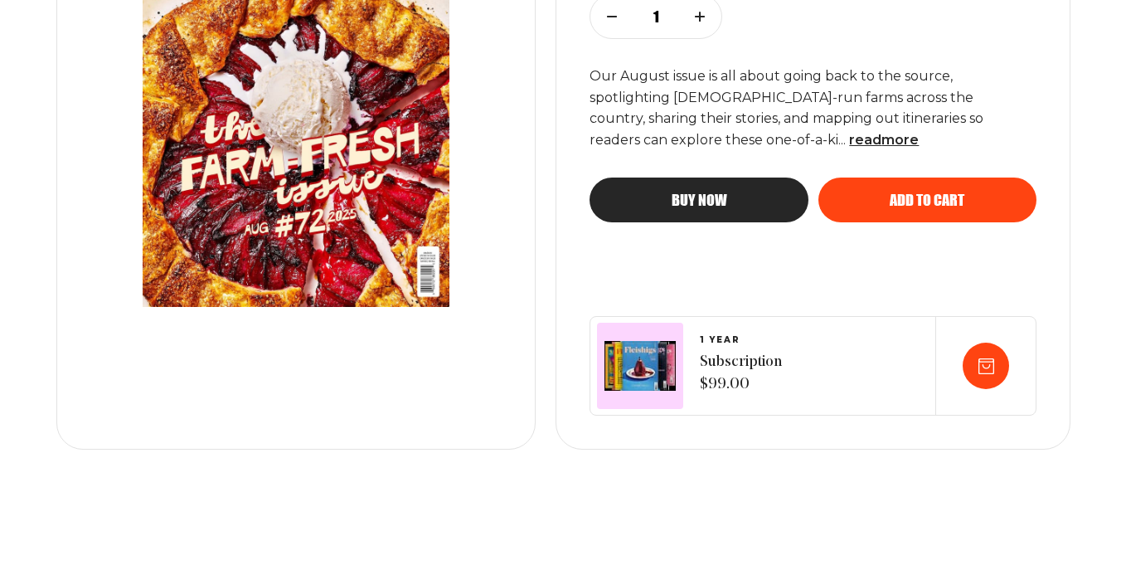
scroll to position [466, 0]
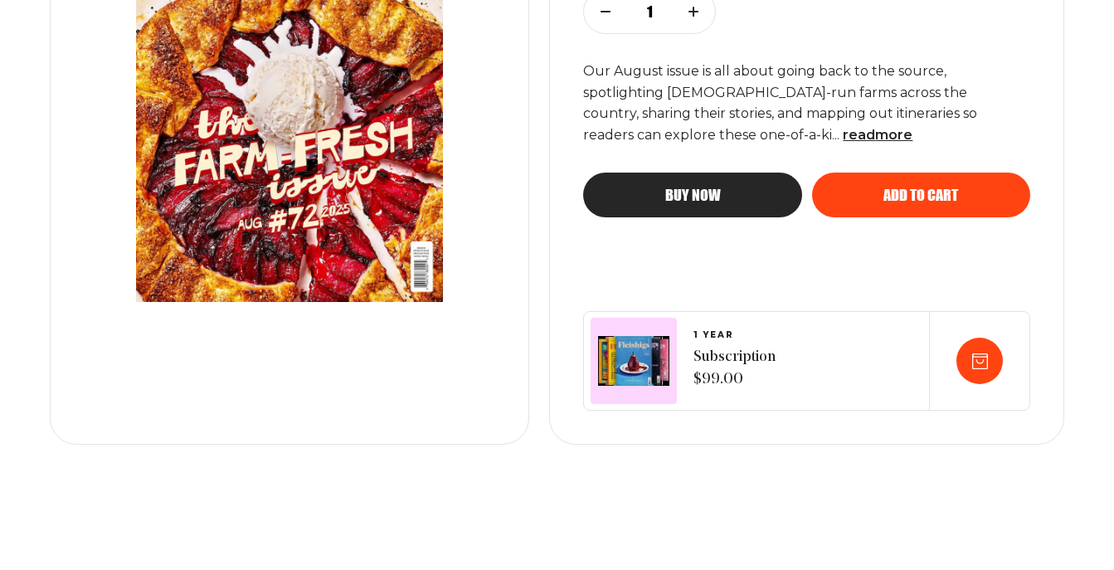
click at [680, 187] on span "Buy now" at bounding box center [693, 180] width 56 height 15
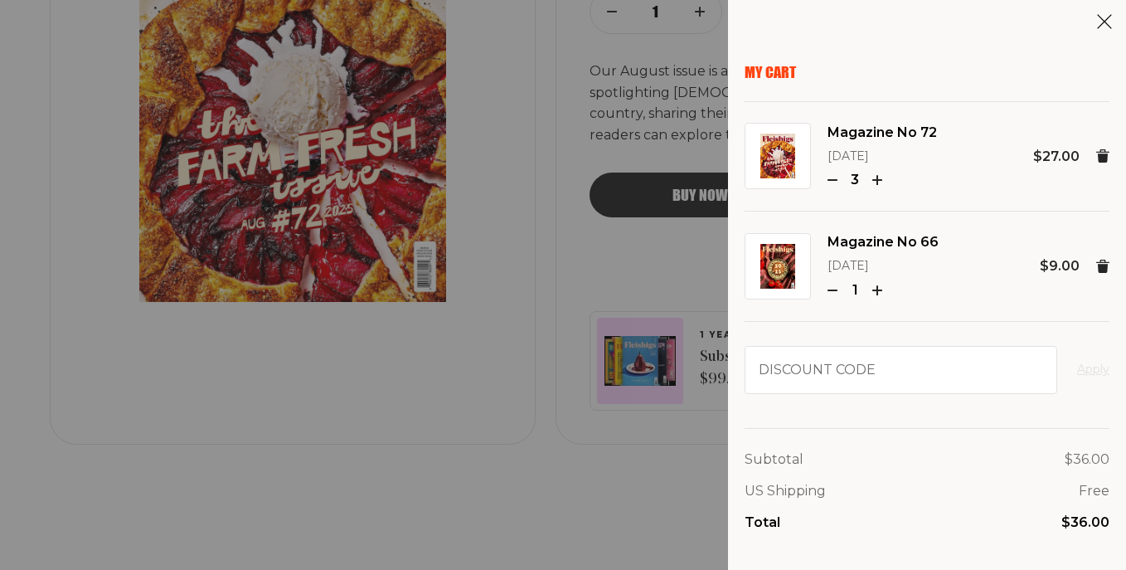
click at [828, 175] on icon "button" at bounding box center [833, 180] width 10 height 10
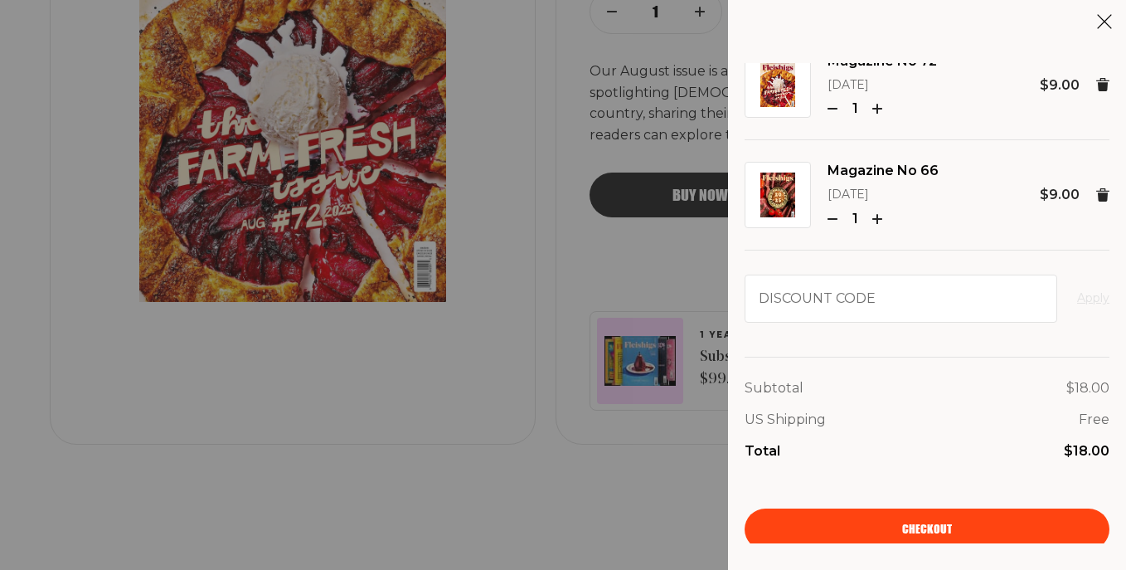
scroll to position [70, 0]
click at [836, 518] on link "Checkout" at bounding box center [927, 529] width 365 height 41
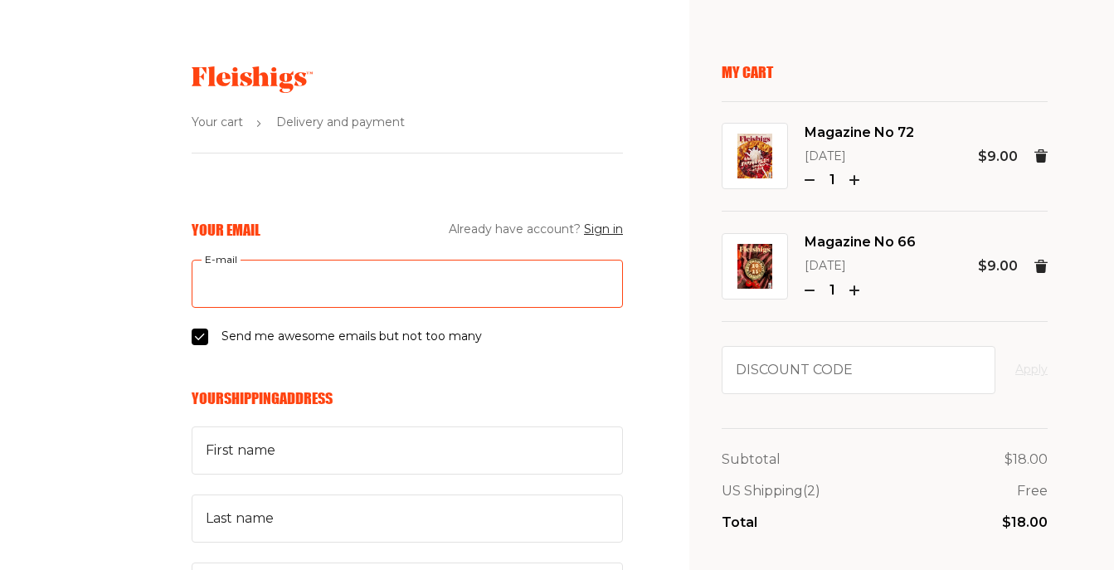
click at [217, 279] on input "E-mail" at bounding box center [407, 284] width 431 height 48
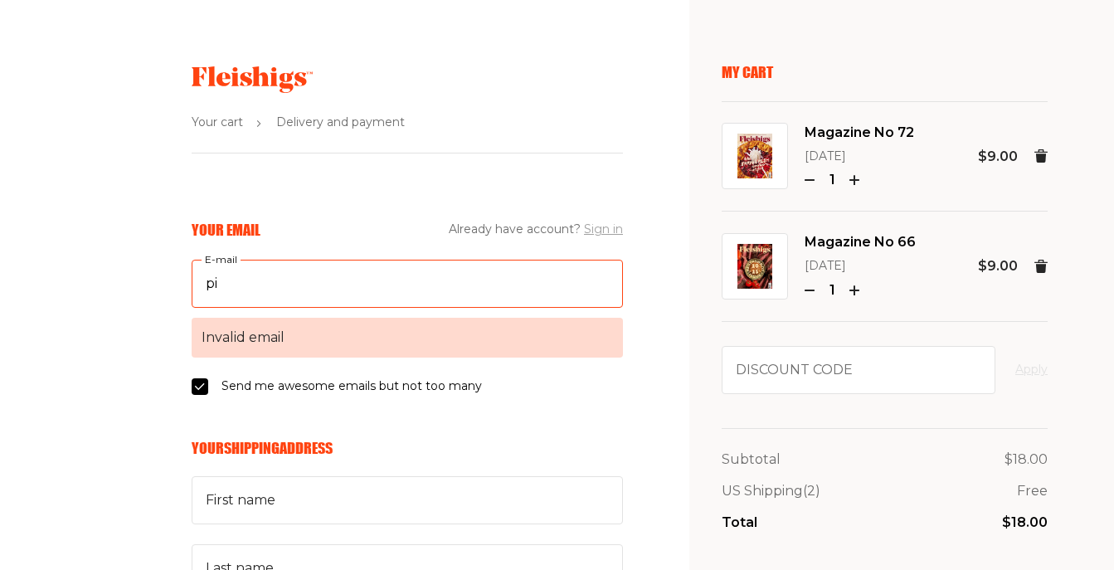
type input "pi"
click at [606, 220] on button "Sign in" at bounding box center [603, 230] width 39 height 20
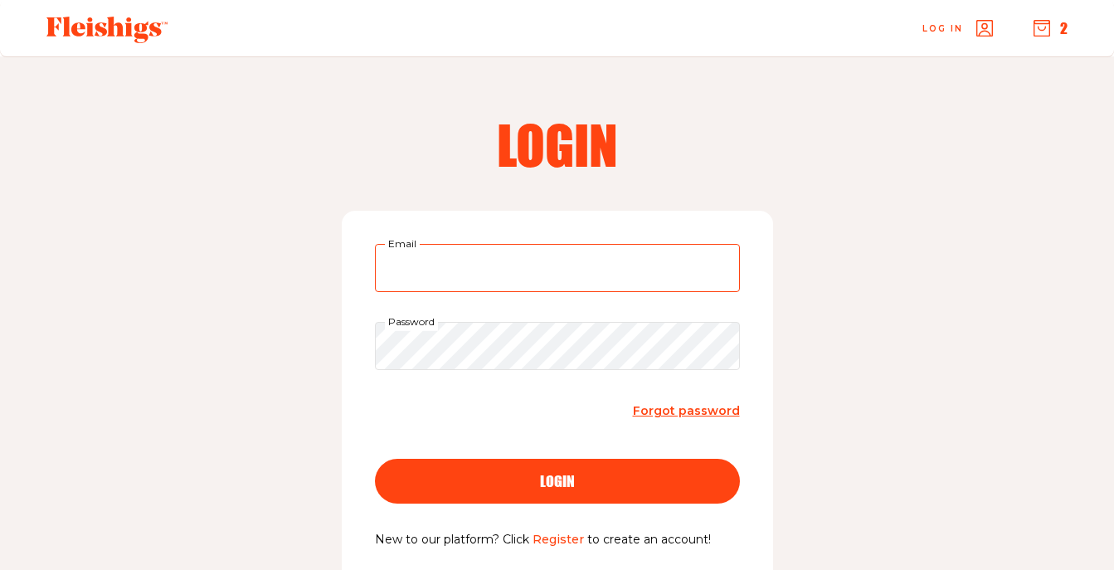
click at [535, 277] on input "Email" at bounding box center [557, 268] width 365 height 48
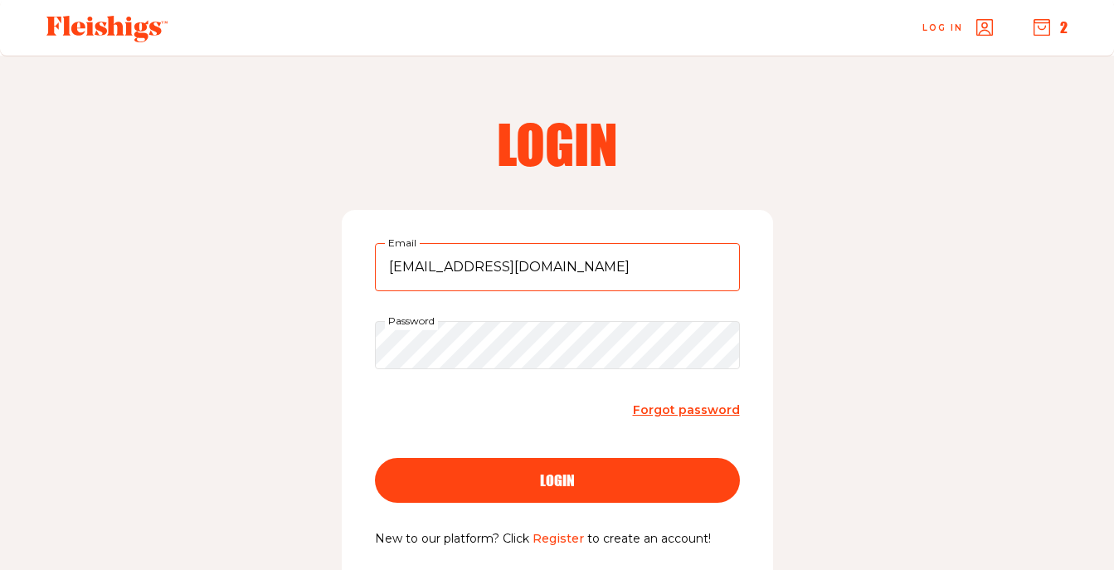
type input "[EMAIL_ADDRESS][DOMAIN_NAME]"
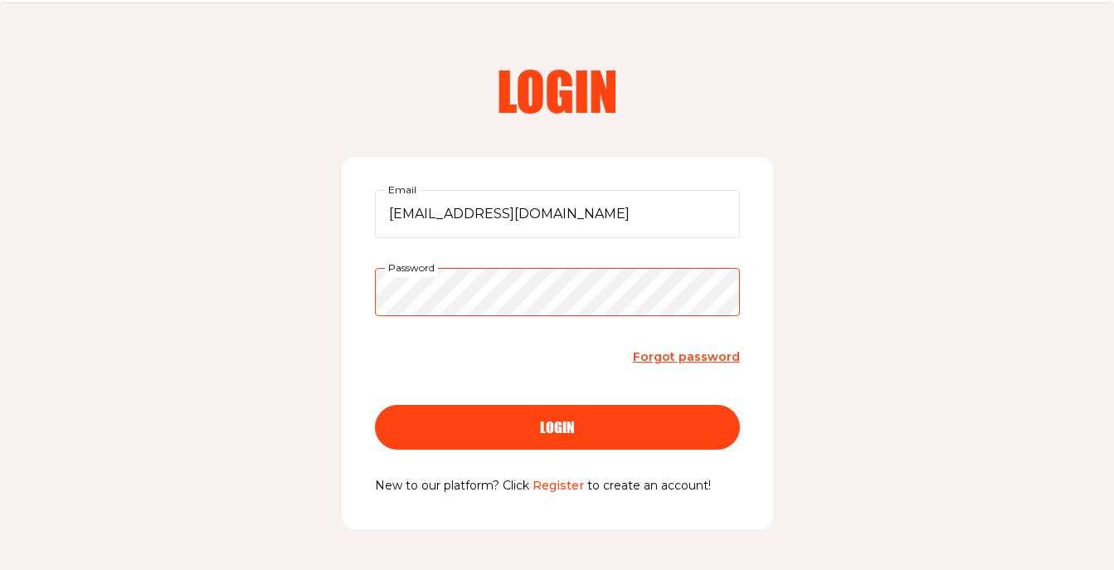
scroll to position [61, 0]
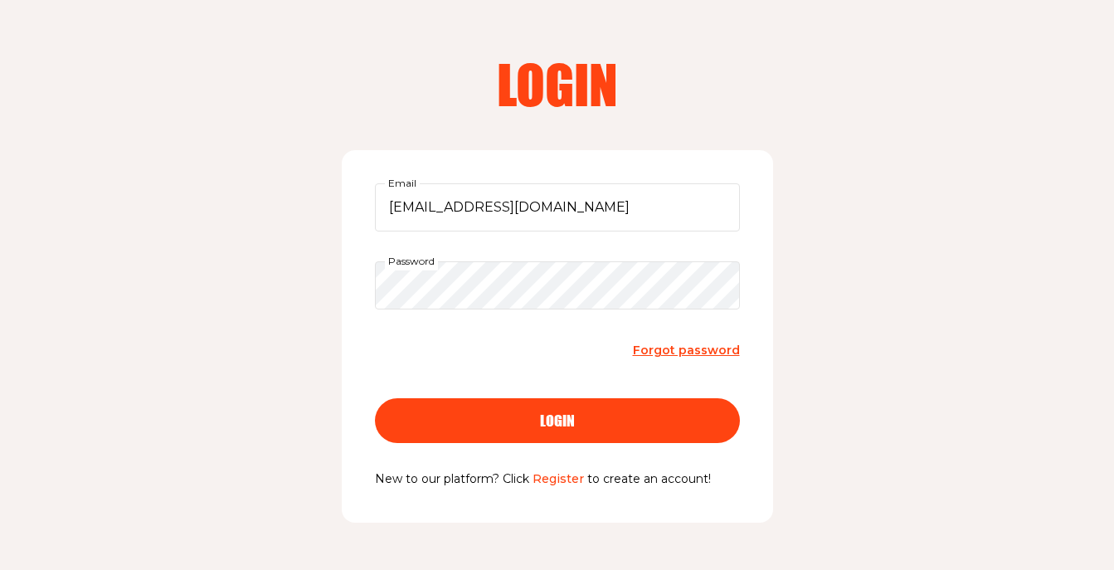
click at [525, 413] on div "login" at bounding box center [557, 420] width 299 height 15
click at [489, 415] on div "login" at bounding box center [557, 420] width 299 height 15
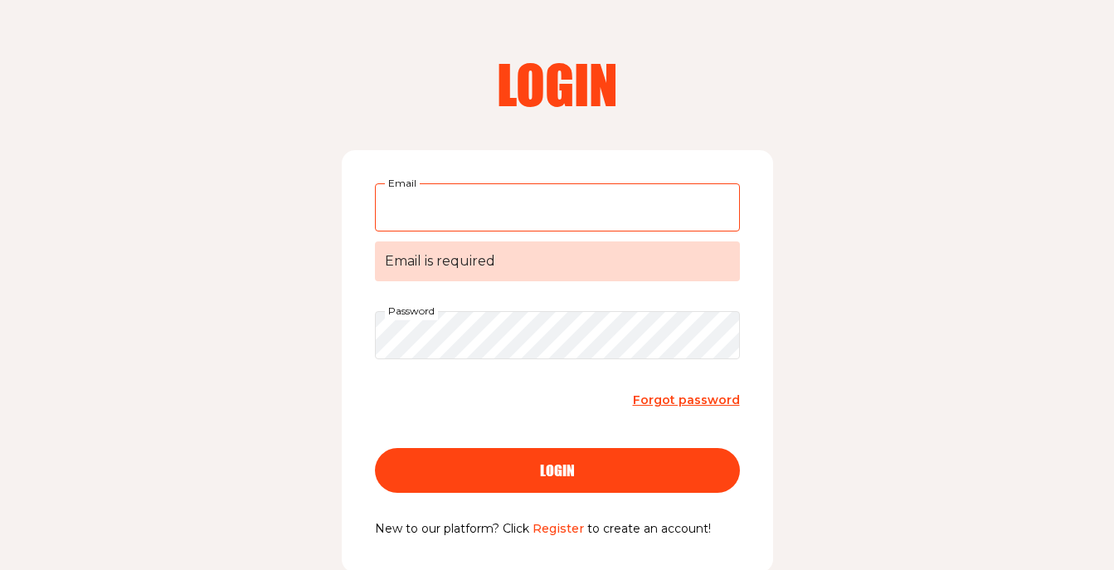
click at [442, 207] on input "Email Email is required" at bounding box center [557, 207] width 365 height 48
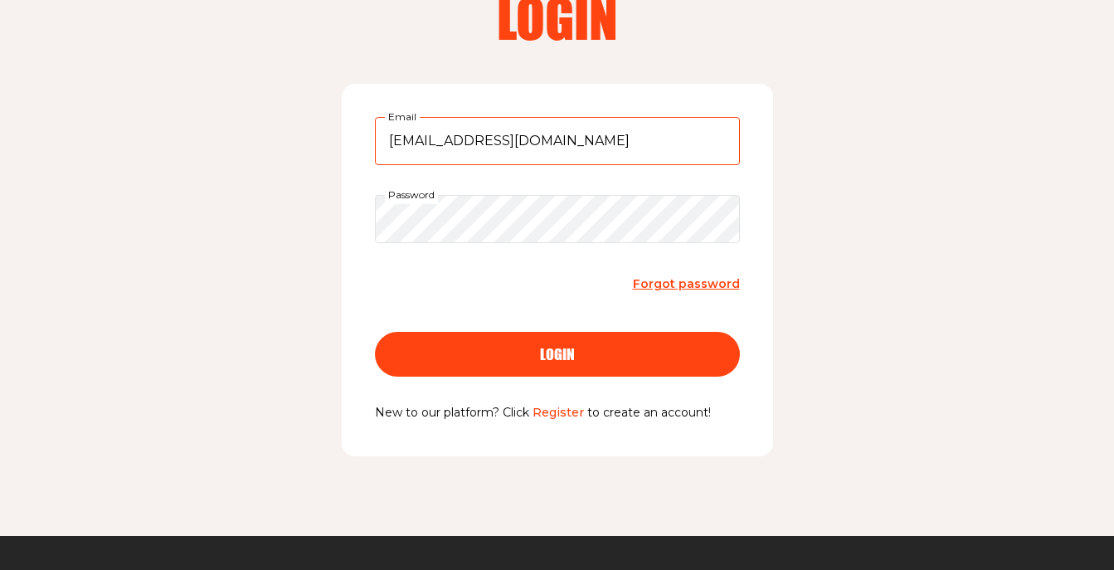
scroll to position [129, 0]
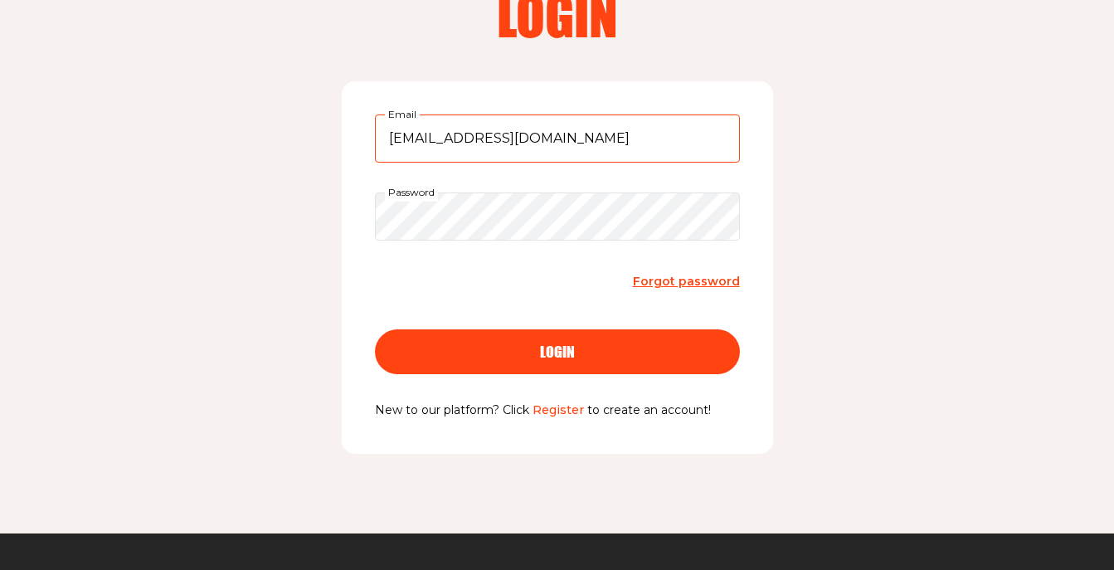
type input "pinnyandmarilyn@verizon.net"
click at [458, 338] on button "login" at bounding box center [557, 351] width 365 height 45
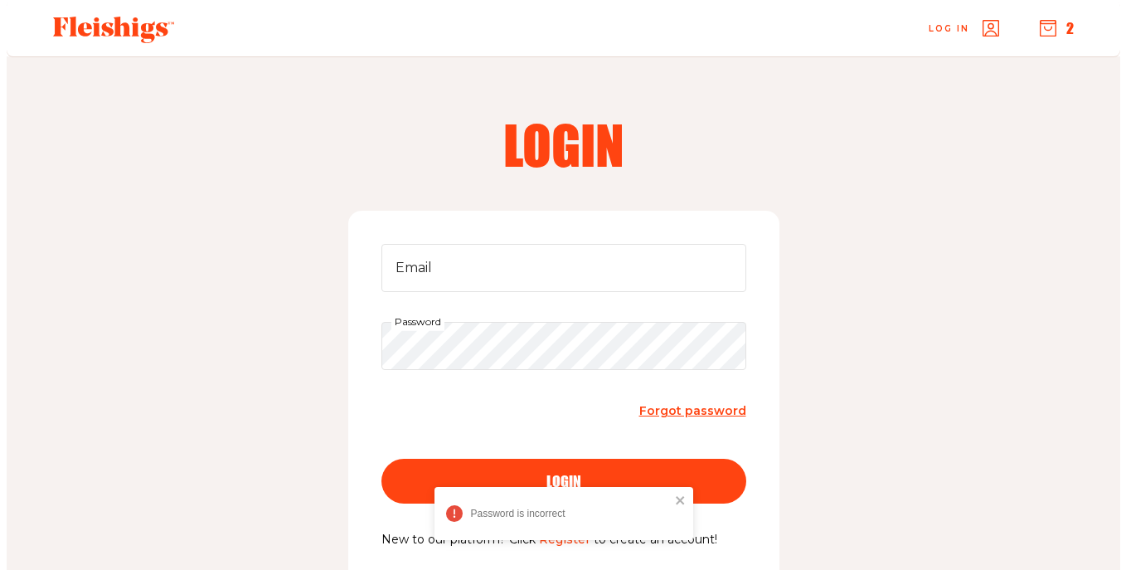
scroll to position [0, 0]
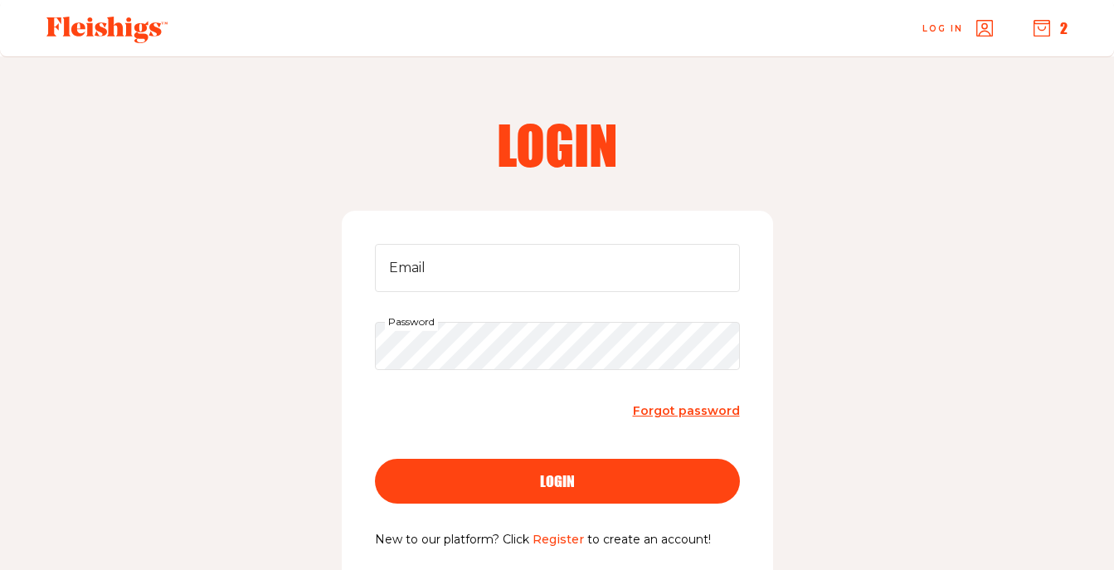
click at [1046, 28] on icon "button" at bounding box center [1041, 28] width 17 height 17
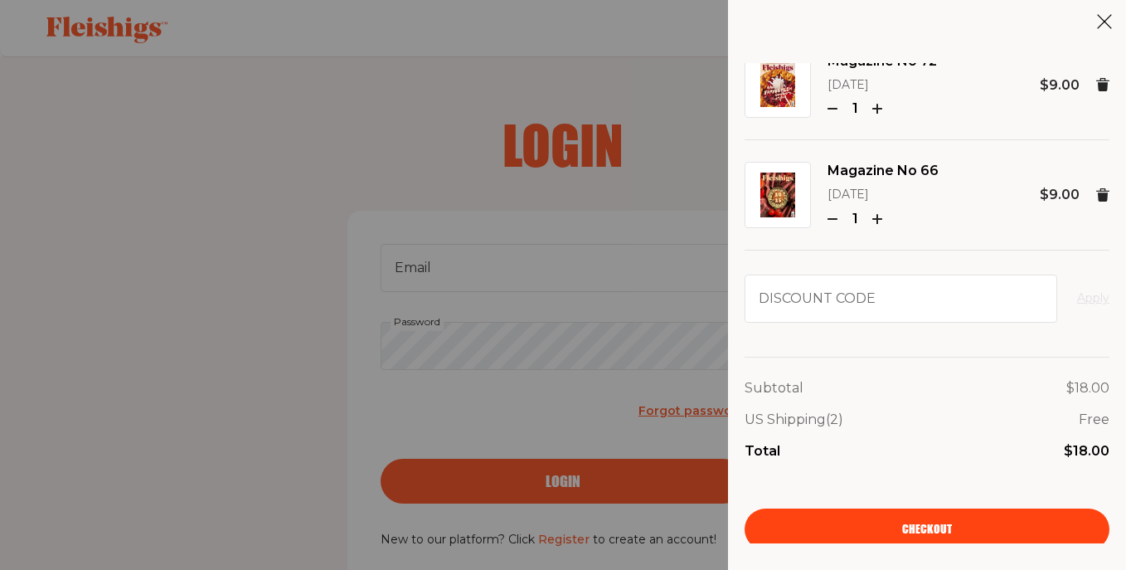
scroll to position [70, 0]
click at [905, 524] on span "Checkout" at bounding box center [927, 519] width 50 height 12
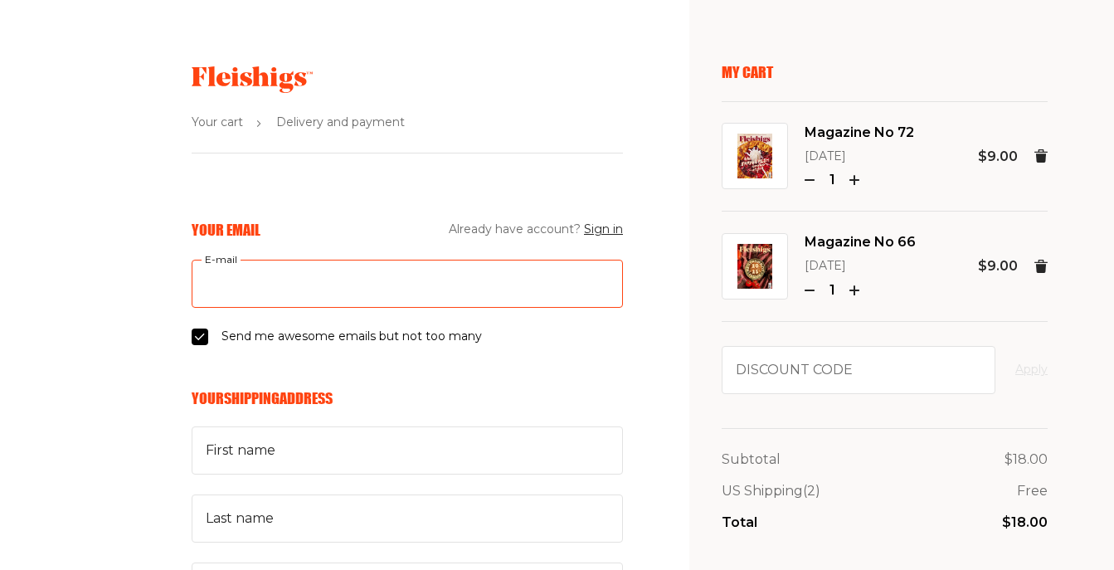
click at [288, 291] on input "E-mail" at bounding box center [407, 284] width 431 height 48
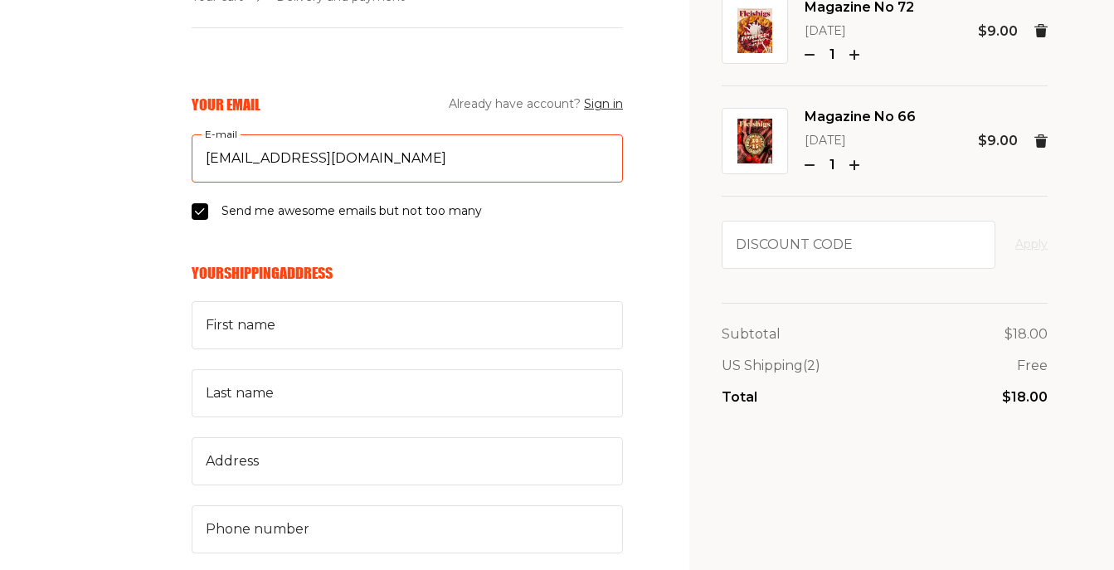
scroll to position [137, 0]
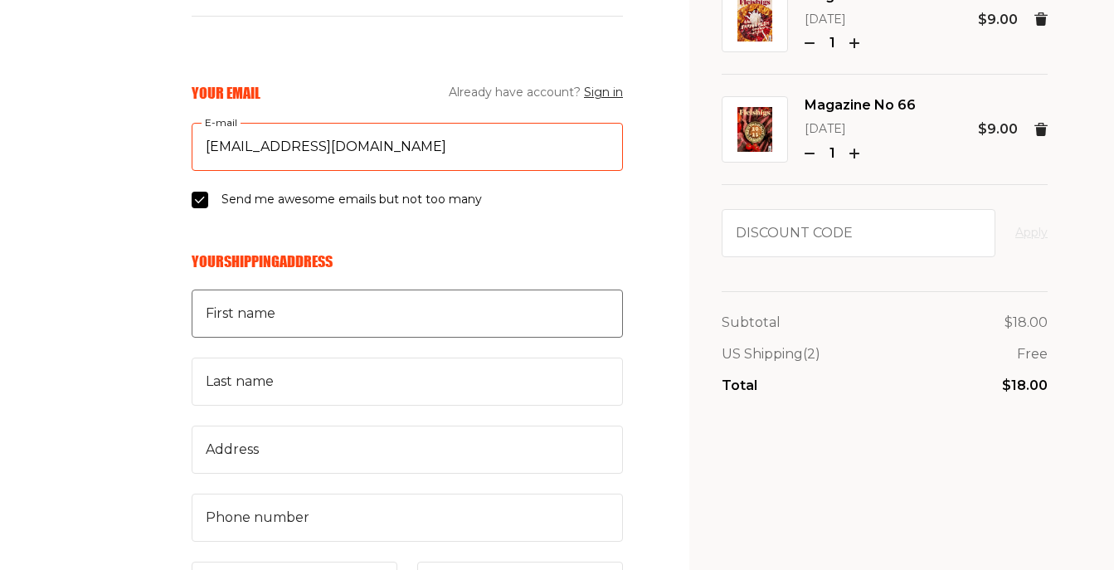
type input "pinnyandmarilyn@verizon.net"
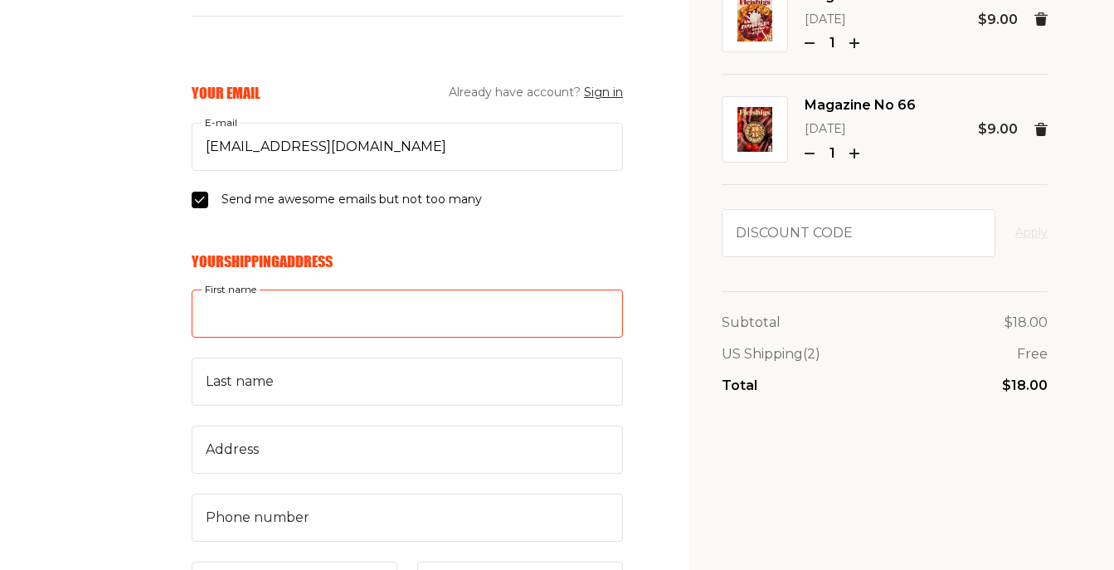
click at [241, 333] on input "First name" at bounding box center [407, 313] width 431 height 48
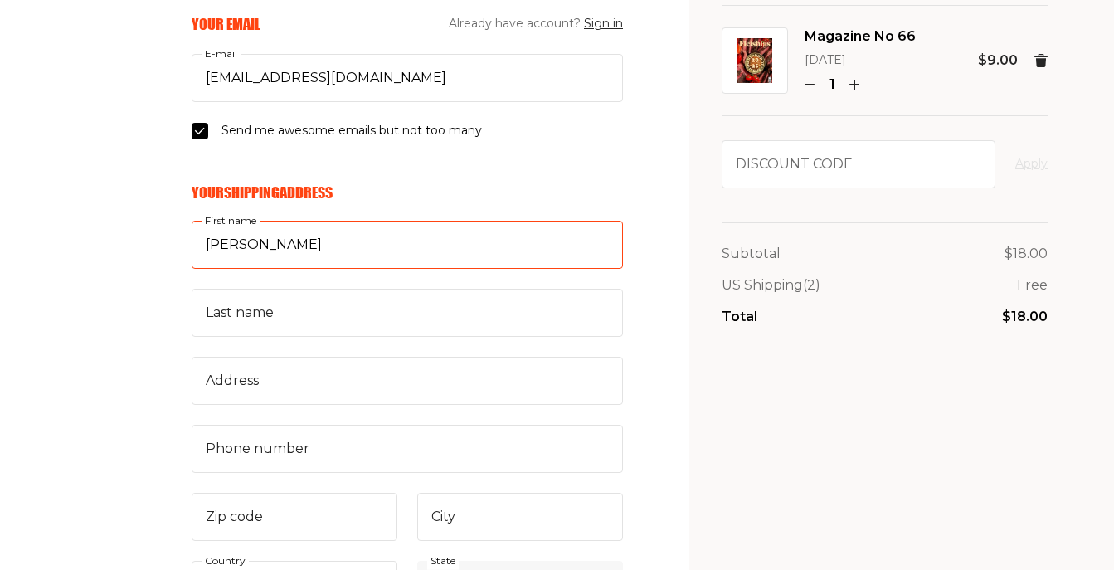
scroll to position [246, 0]
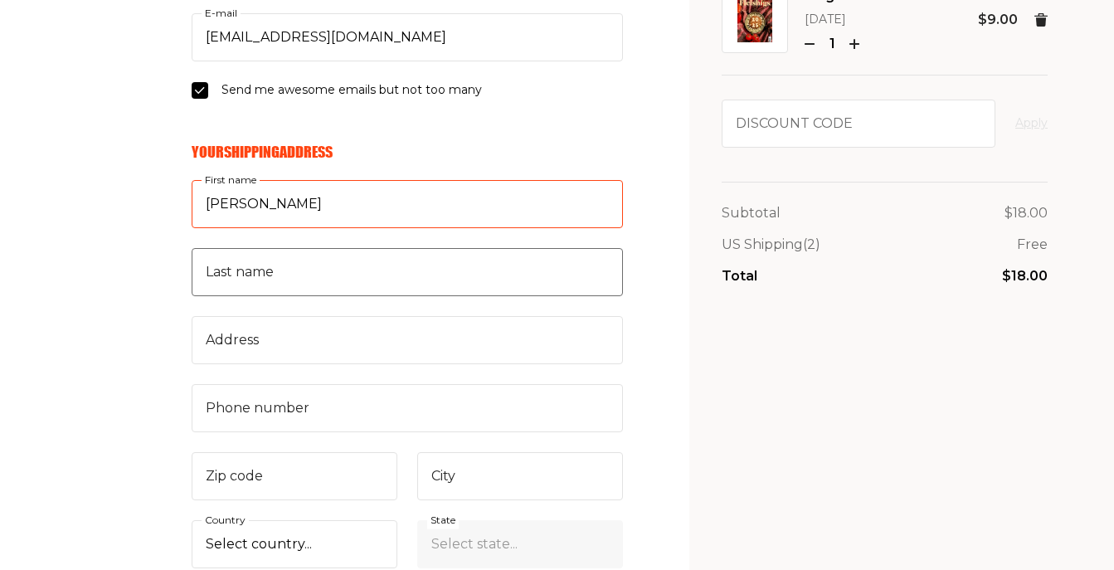
type input "Marilyn"
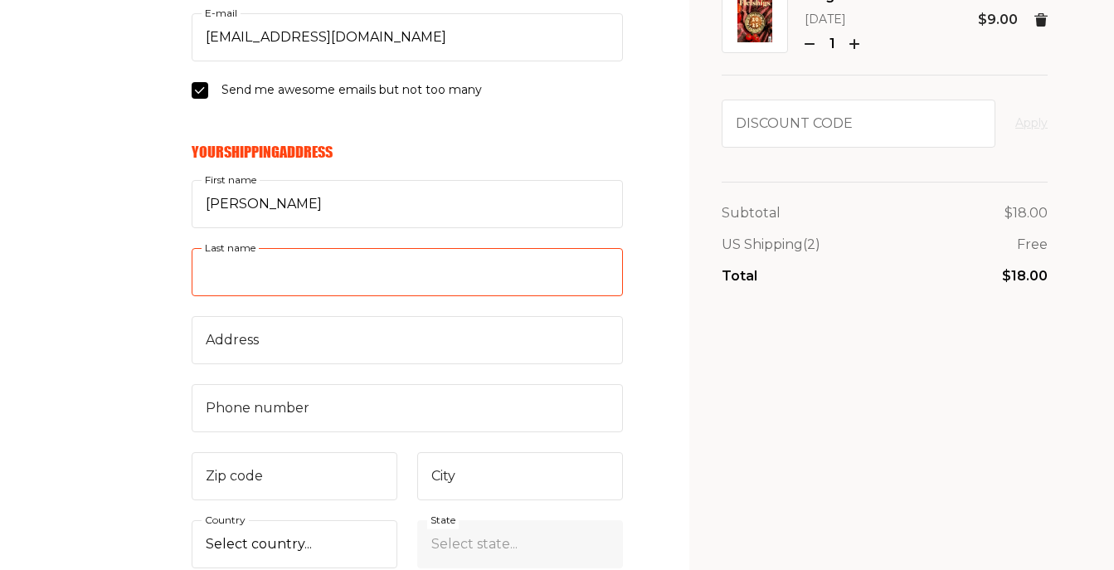
click at [319, 279] on input "Last name" at bounding box center [407, 272] width 431 height 48
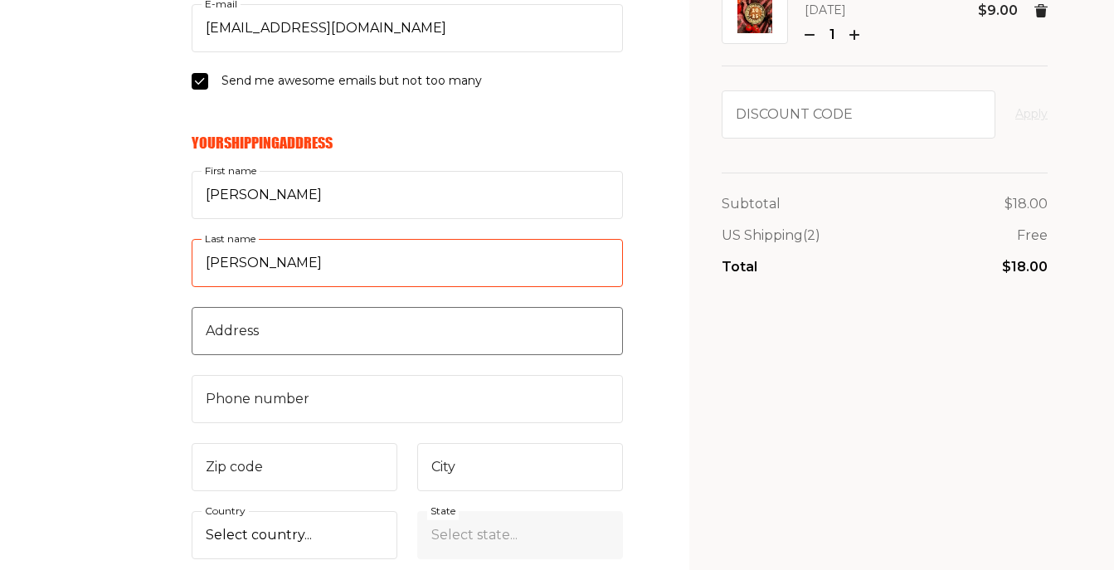
type input "Newman"
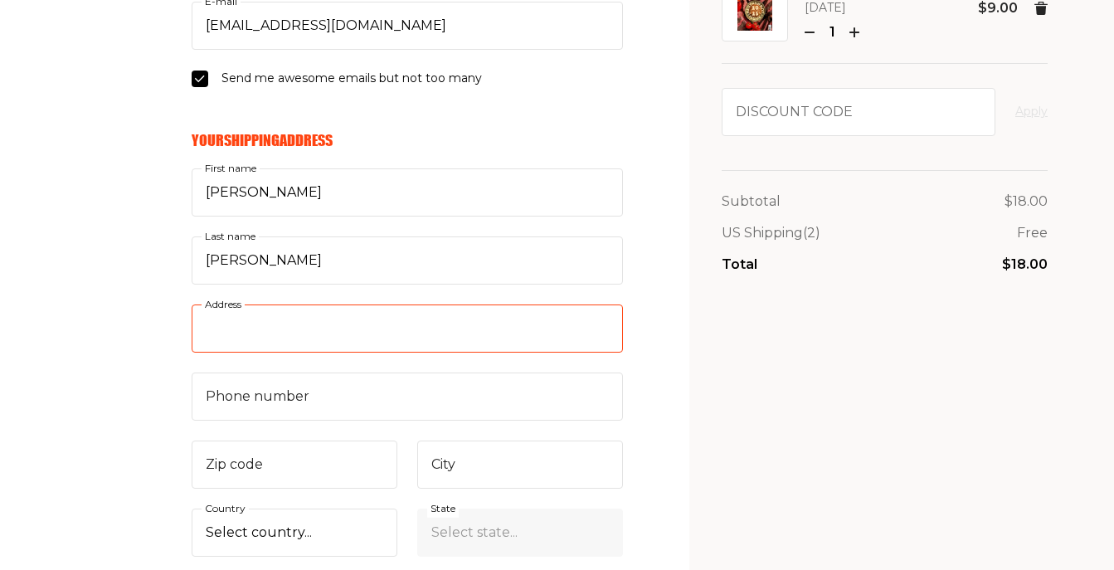
scroll to position [259, 1]
click at [289, 339] on input "Address" at bounding box center [407, 328] width 431 height 48
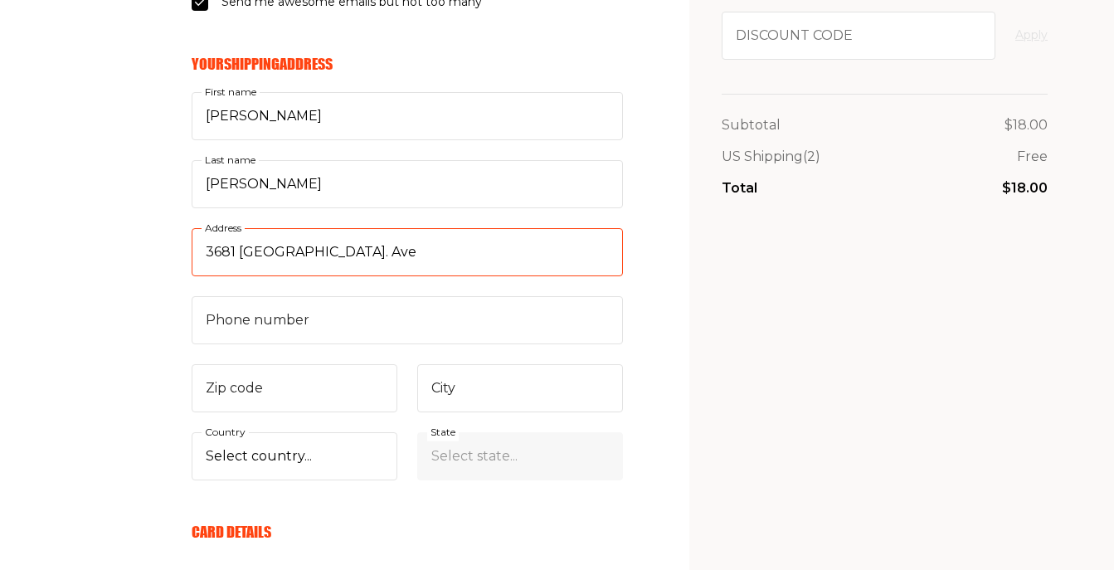
scroll to position [336, 0]
click at [335, 250] on input "3681 Bedford. Ave" at bounding box center [407, 250] width 431 height 48
type input "3681 Bedford Ave"
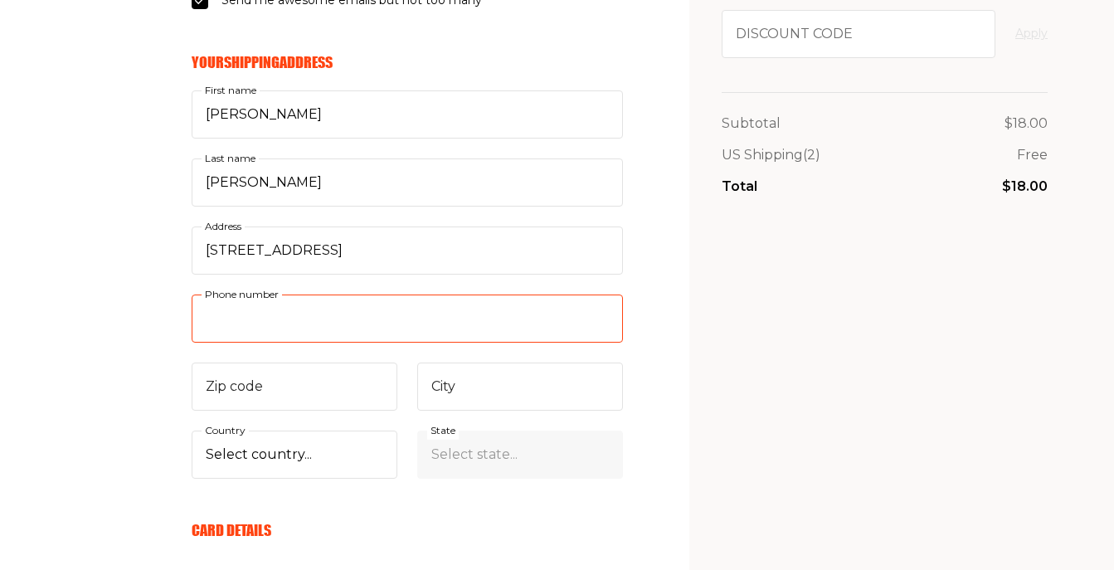
click at [250, 320] on input "Phone number" at bounding box center [407, 318] width 431 height 48
type input "917"
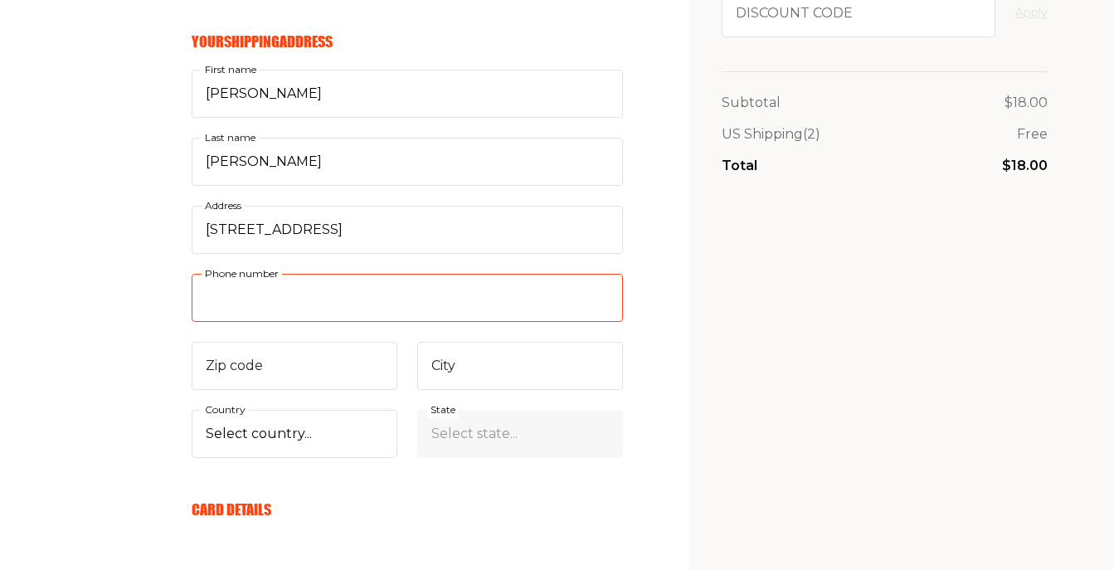
scroll to position [386, 0]
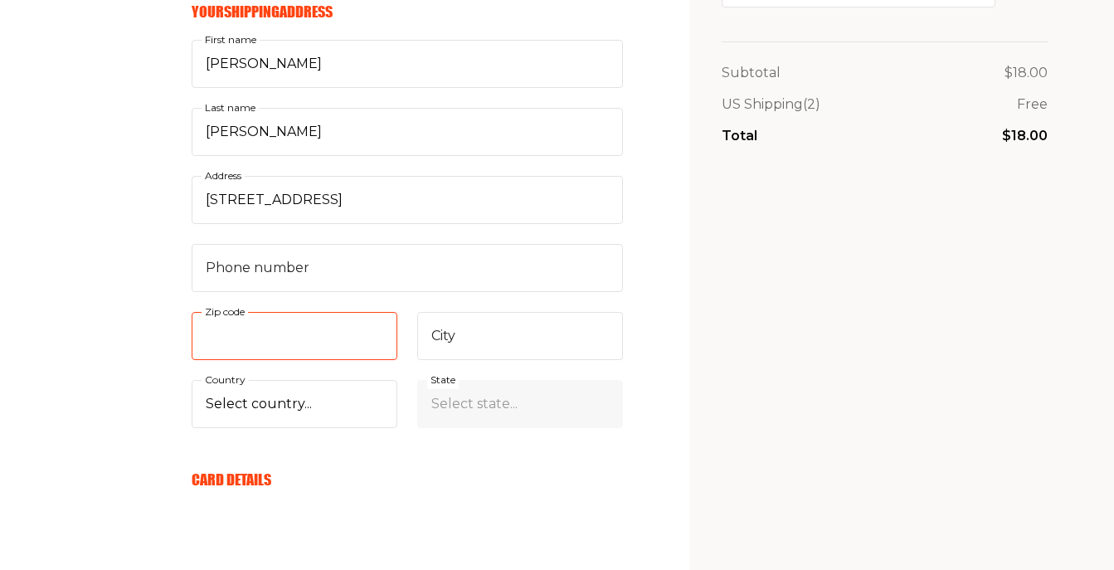
click at [269, 353] on input "Zip code" at bounding box center [295, 336] width 206 height 48
type input "11229"
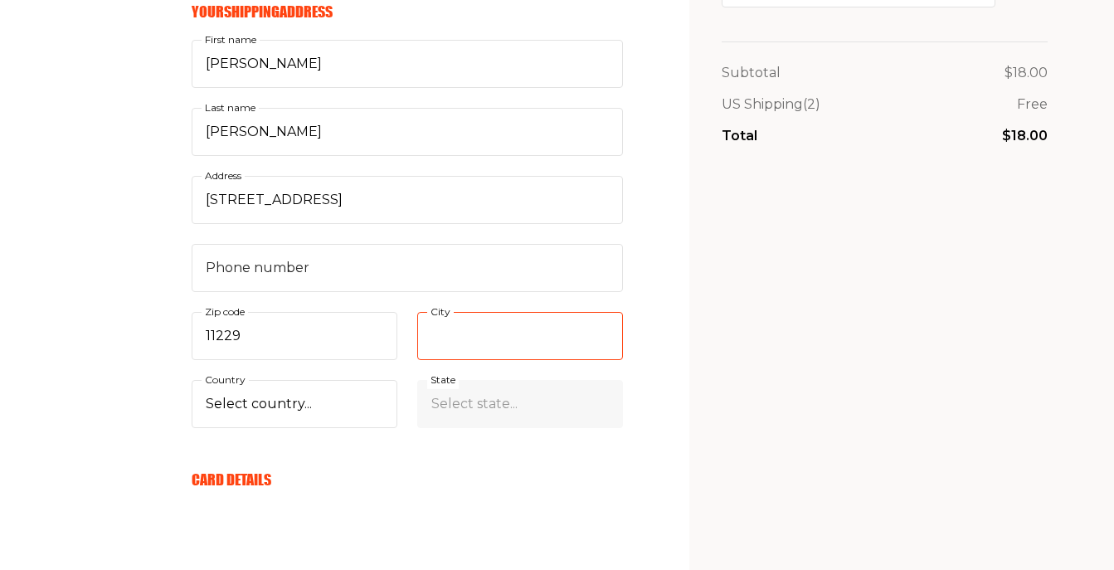
click at [569, 336] on input "City" at bounding box center [520, 336] width 206 height 48
type input "Brooklyn"
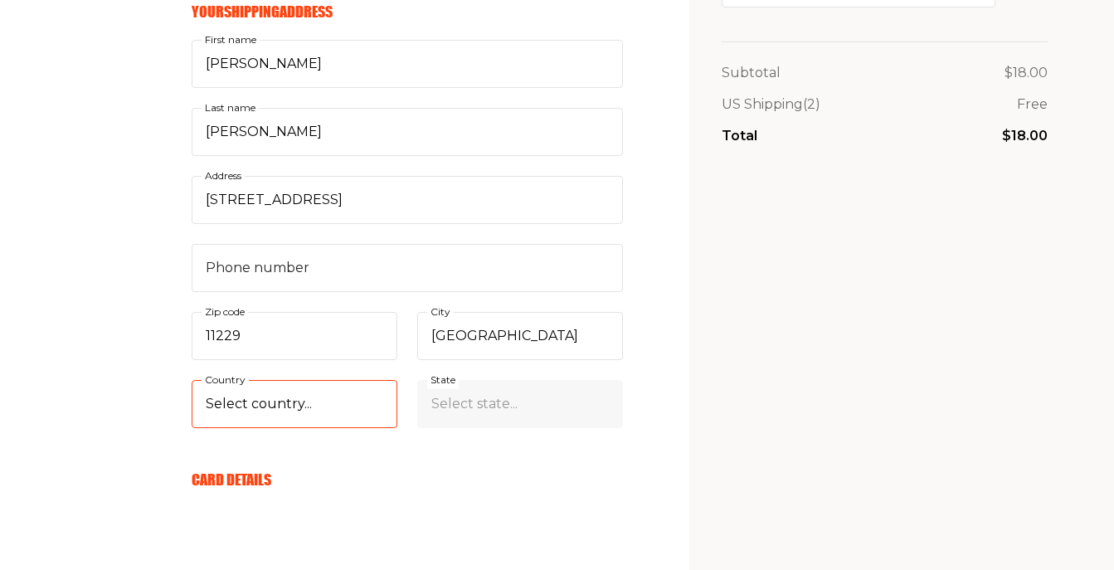
select select "US"
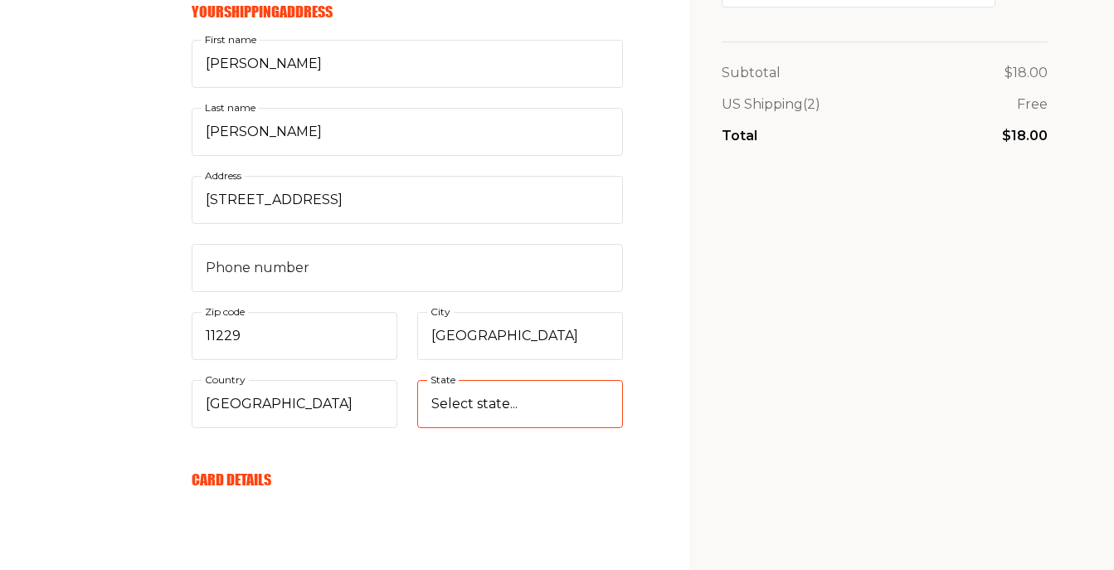
select select "New York"
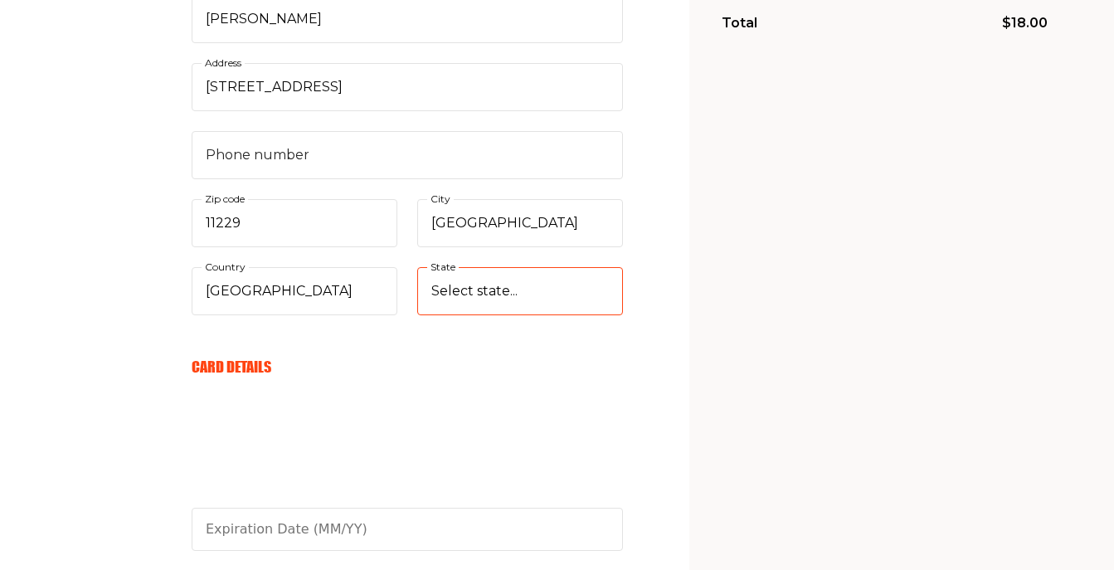
scroll to position [503, 0]
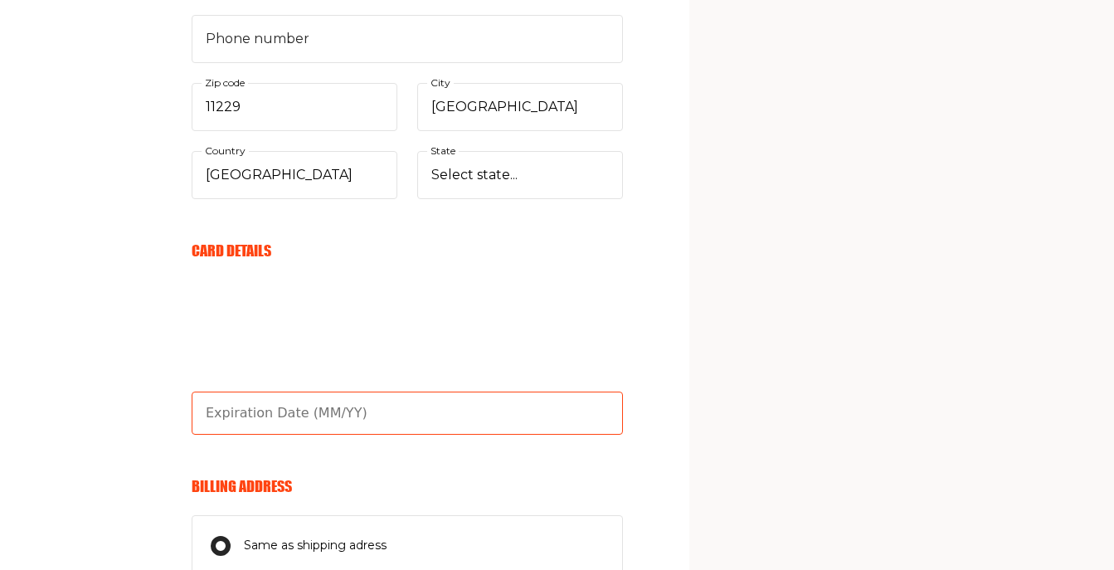
click at [345, 421] on input "text" at bounding box center [407, 412] width 431 height 43
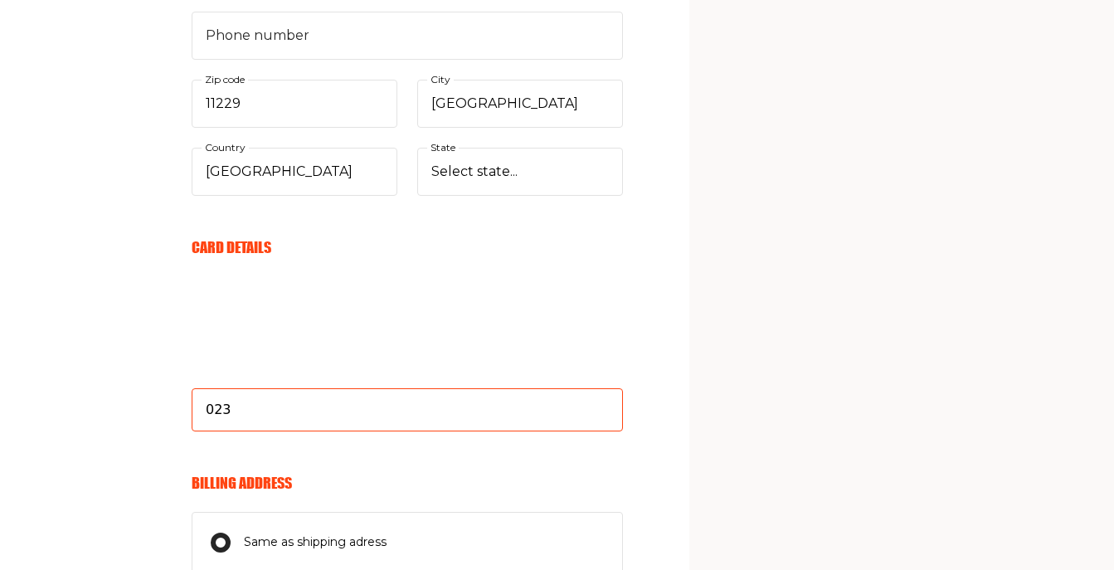
type input "02/30"
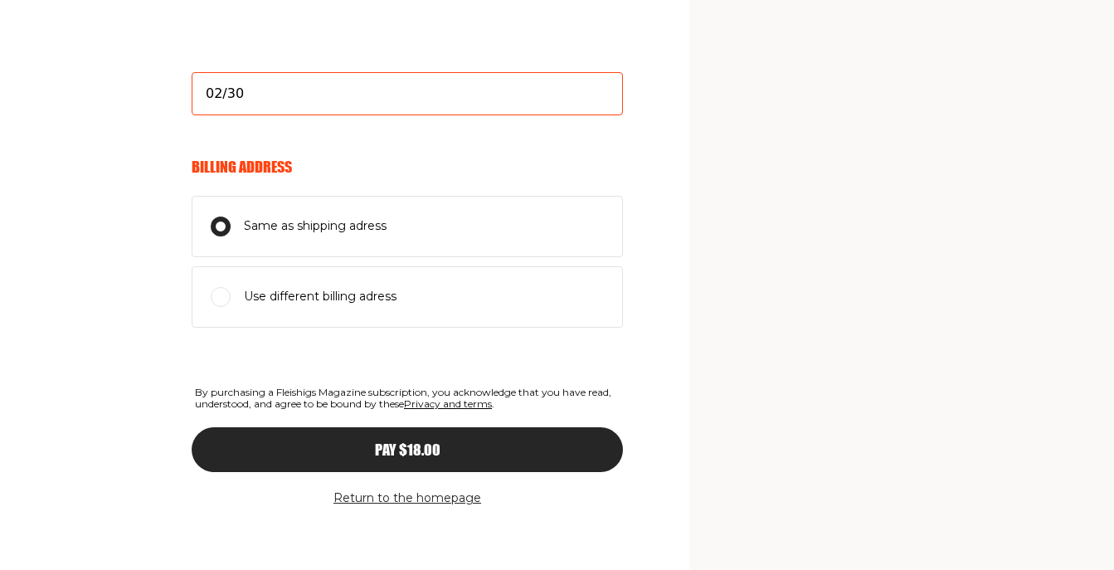
scroll to position [934, 0]
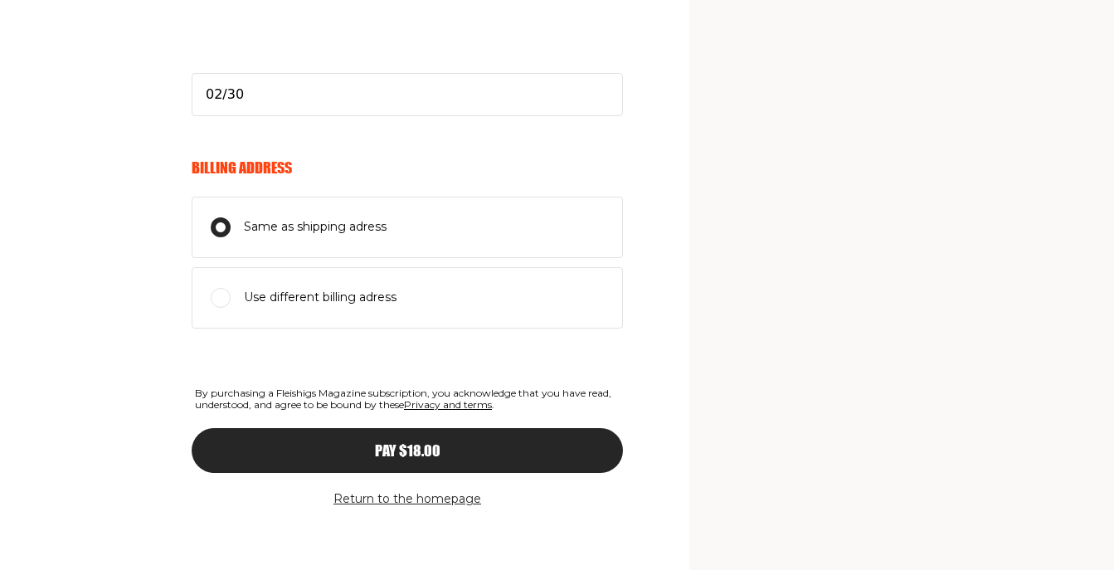
click at [397, 443] on span "Pay $18.00" at bounding box center [408, 435] width 66 height 15
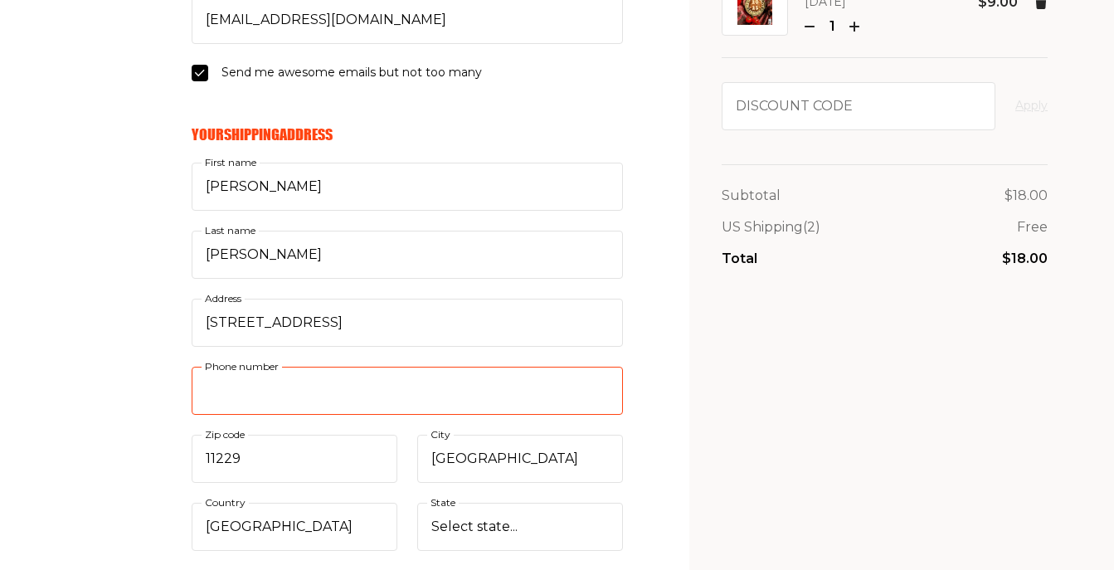
scroll to position [254, 0]
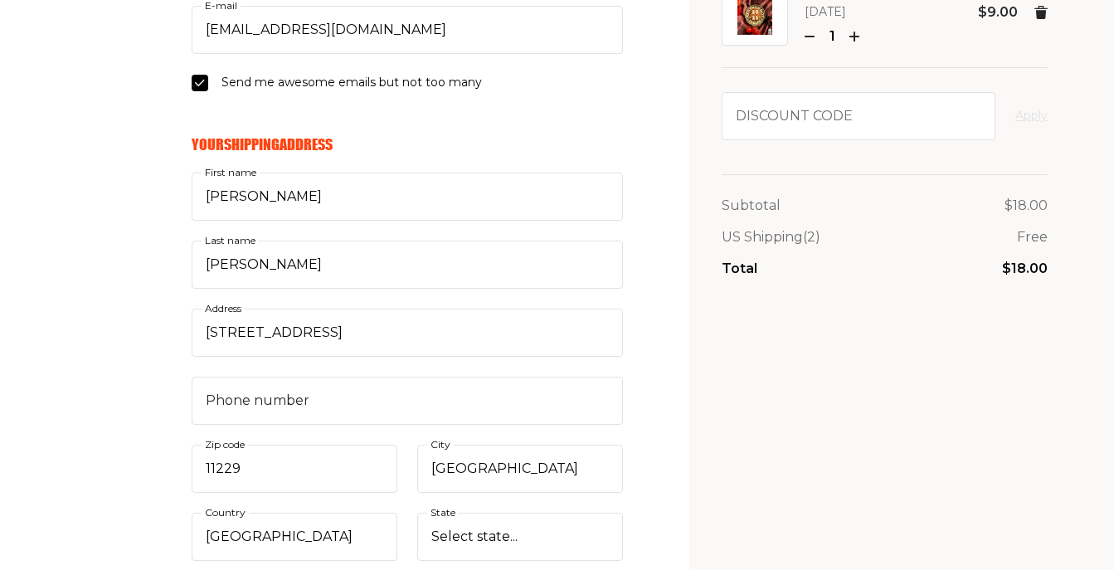
click at [712, 437] on aside "My Cart Magazine No 72 Aug 2025 1 $9.00 Magazine No 66 January 2025 1 $9.00 Dis…" at bounding box center [901, 500] width 425 height 1509
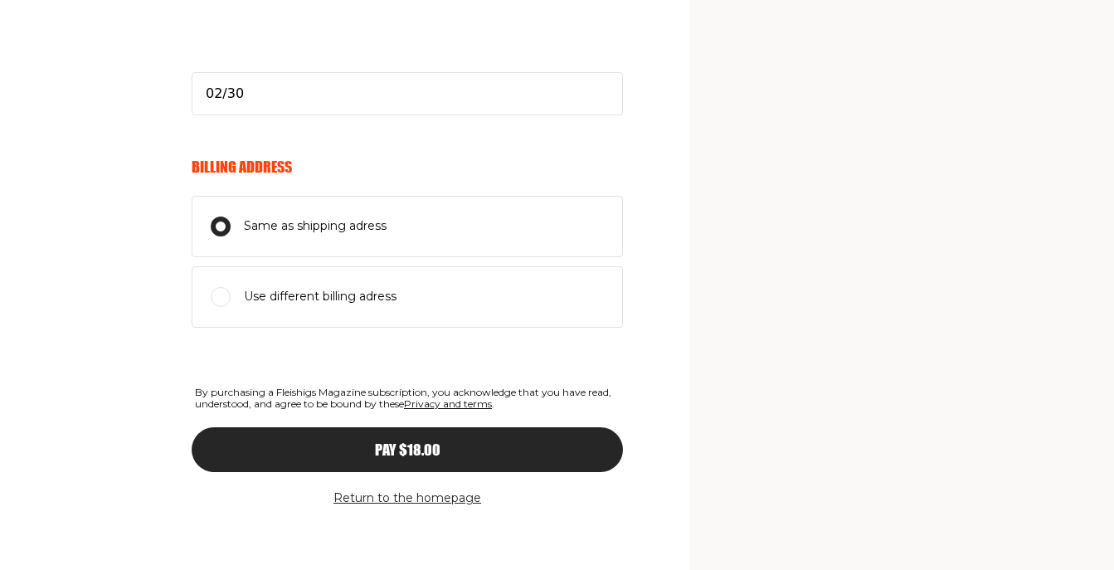
scroll to position [934, 0]
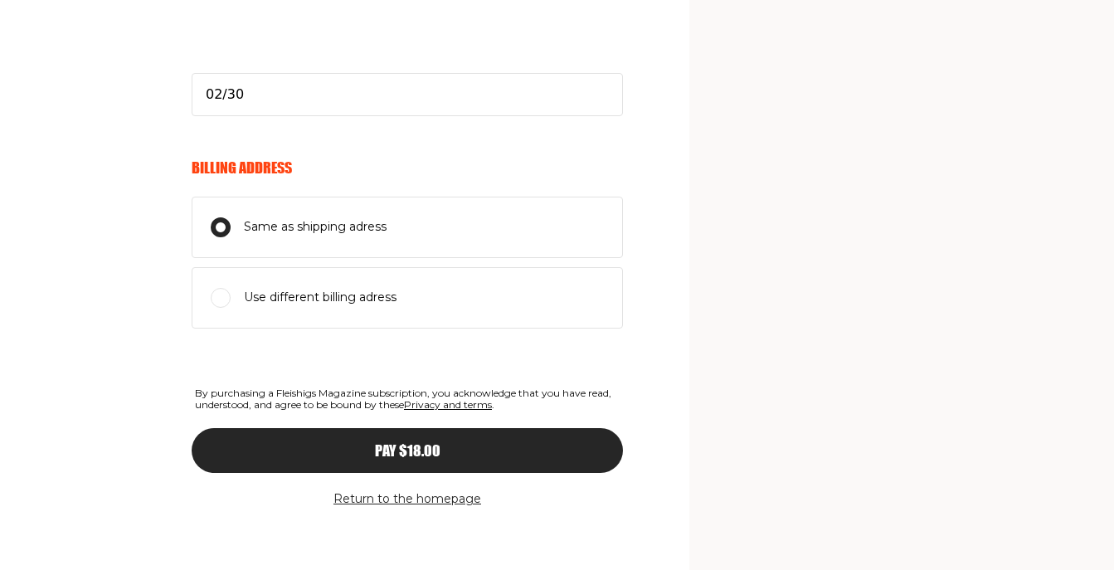
click at [418, 438] on span "Pay $18.00" at bounding box center [408, 435] width 66 height 15
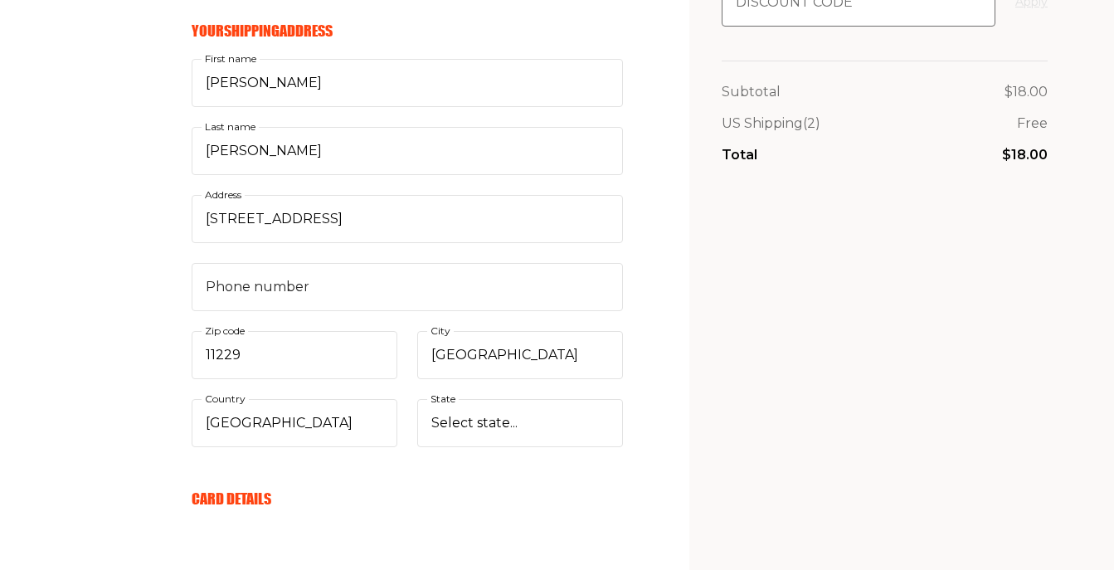
drag, startPoint x: 948, startPoint y: 23, endPoint x: 966, endPoint y: 18, distance: 18.9
click at [950, 22] on div "My Cart Magazine No 72 Aug 2025 1 $9.00 Magazine No 66 January 2025 1 $9.00 Dis…" at bounding box center [885, 406] width 326 height 1420
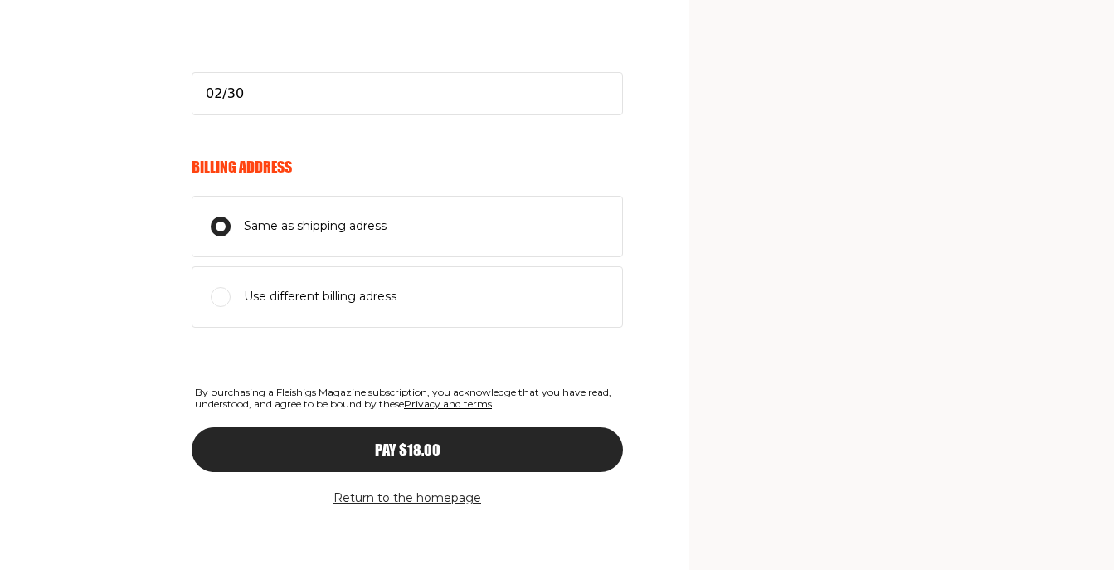
scroll to position [934, 0]
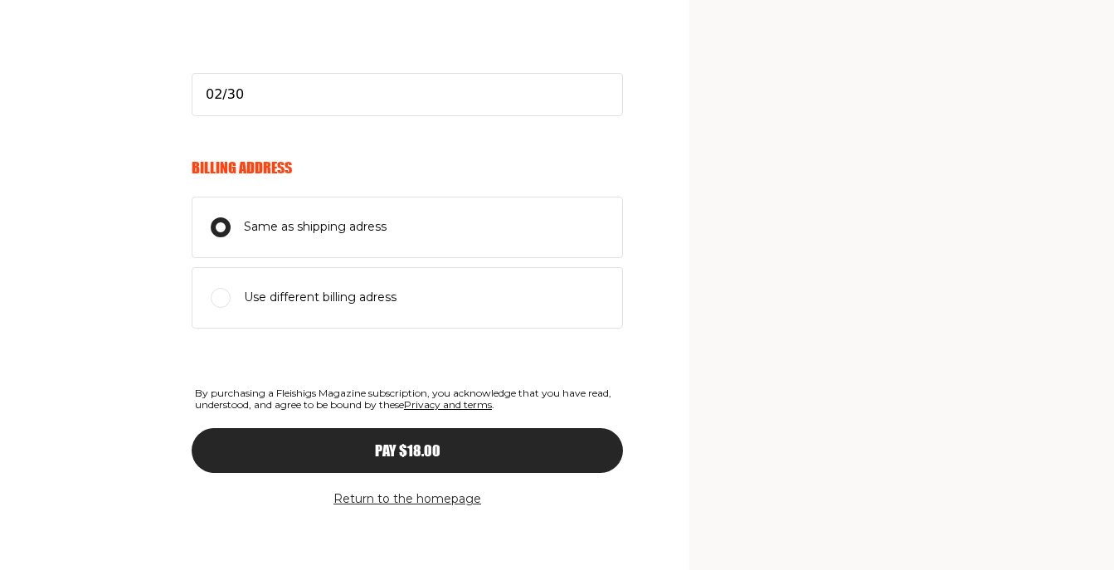
click at [440, 443] on span "Pay $18.00" at bounding box center [408, 435] width 66 height 15
click at [424, 489] on button "Return to the homepage" at bounding box center [407, 499] width 148 height 20
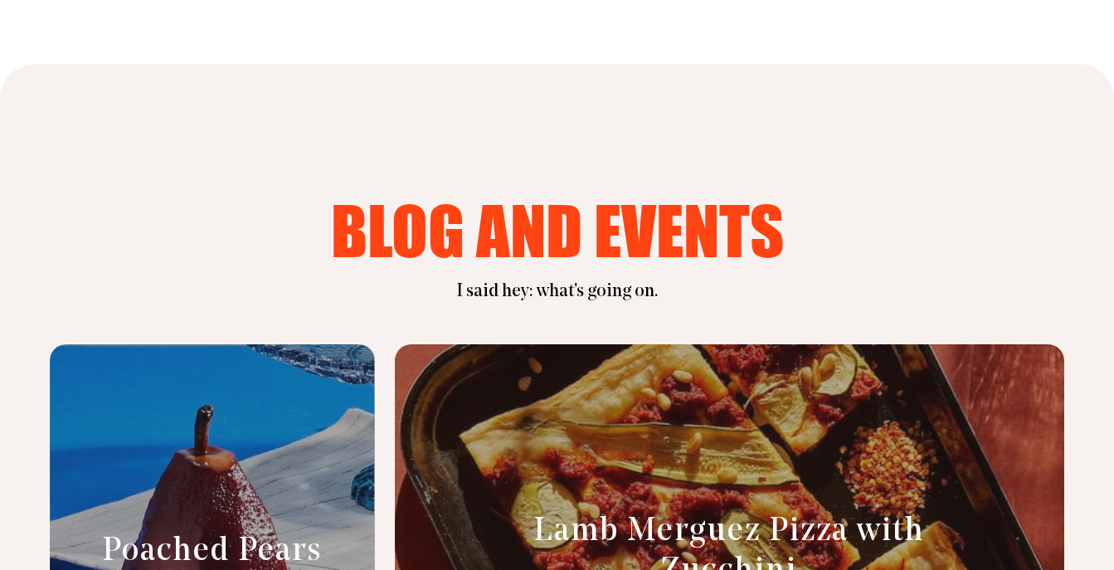
scroll to position [6330, 0]
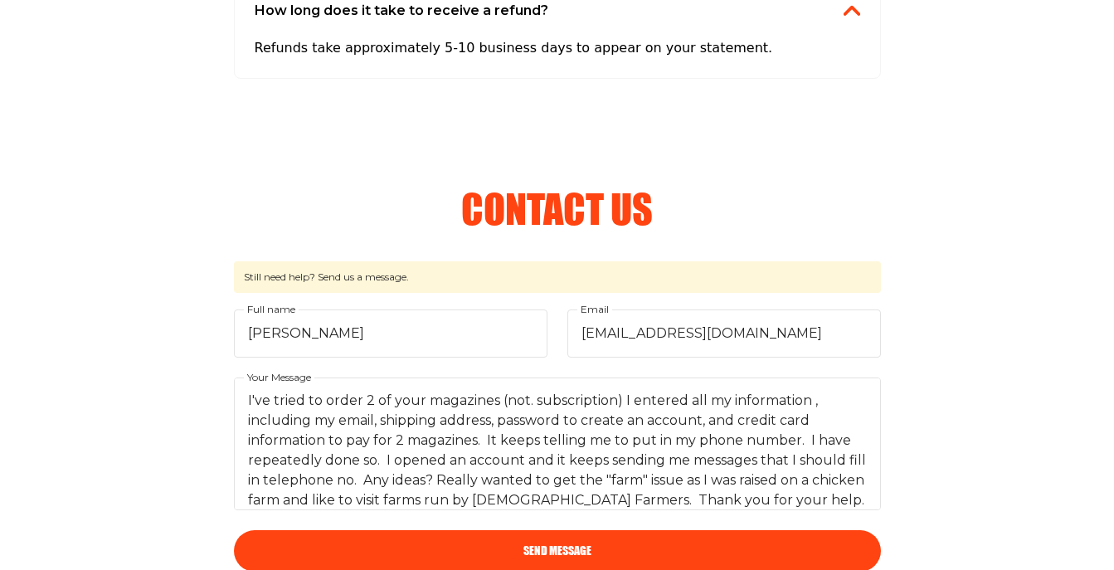
scroll to position [18, 0]
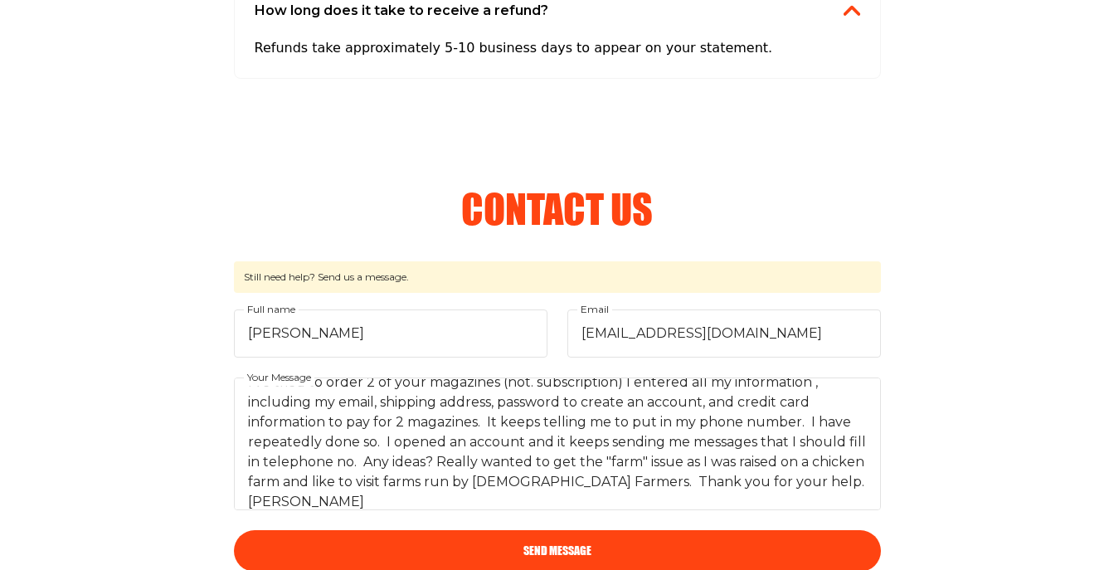
click at [527, 536] on button "Send Message" at bounding box center [557, 550] width 647 height 41
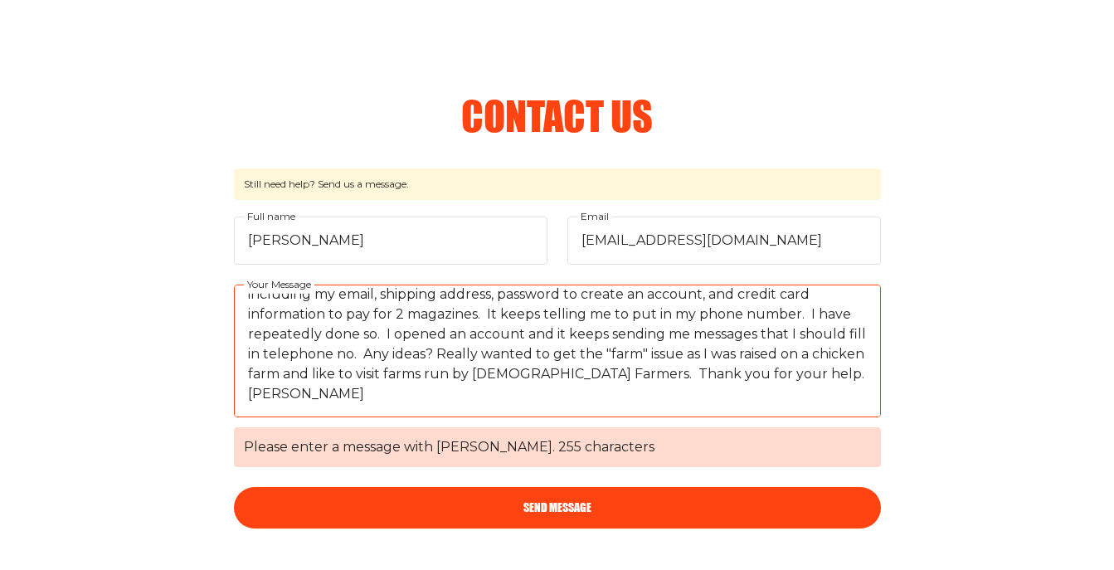
scroll to position [2142, 0]
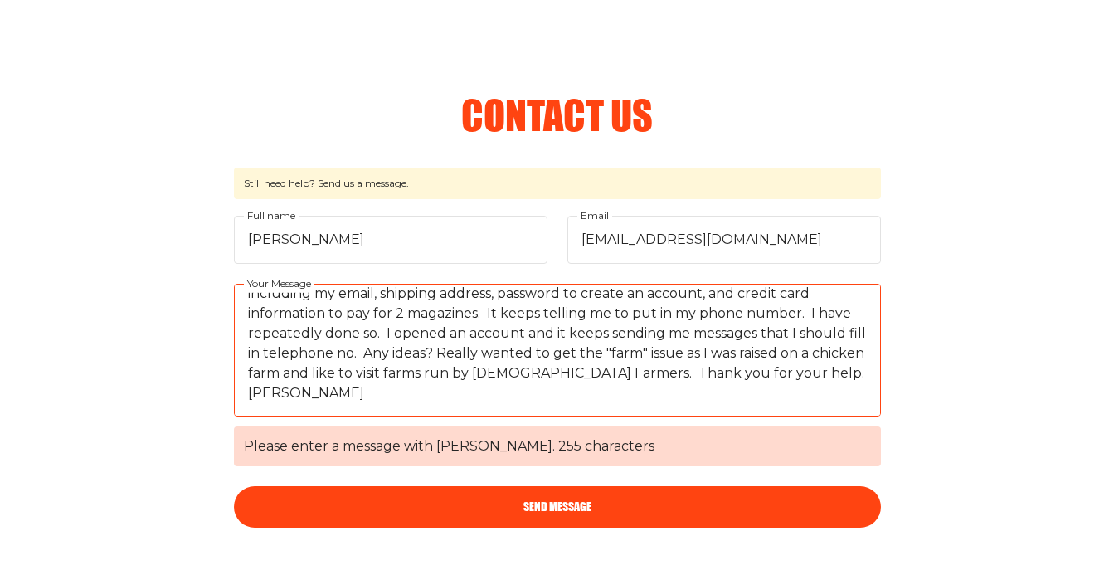
click at [500, 487] on button "Send Message" at bounding box center [557, 506] width 647 height 41
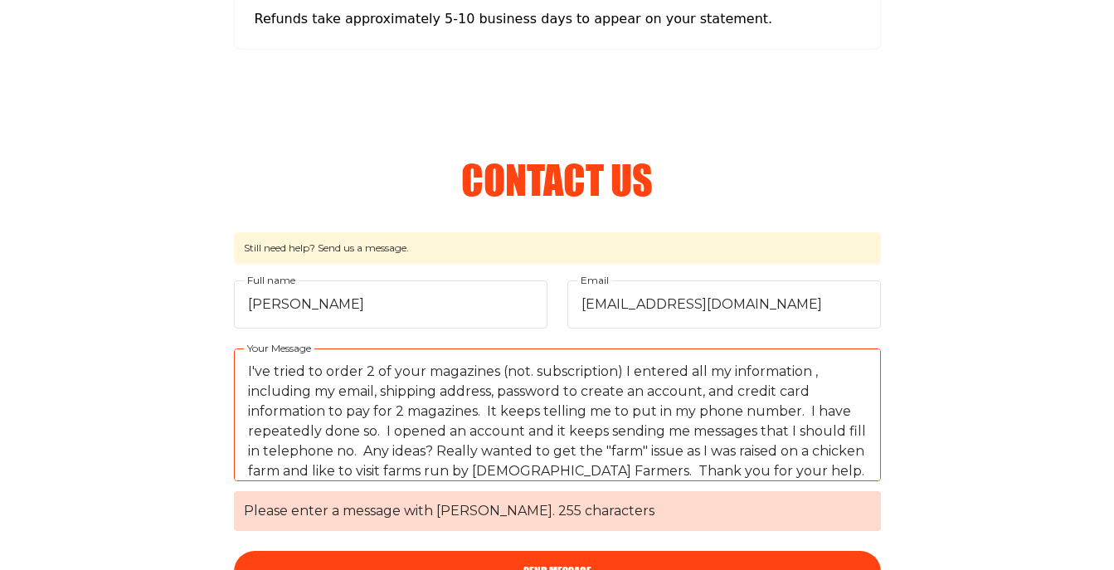
scroll to position [0, 0]
click at [858, 459] on textarea "I've tried to order 2 of your magazines (not. subscription) I entered all my in…" at bounding box center [557, 414] width 647 height 133
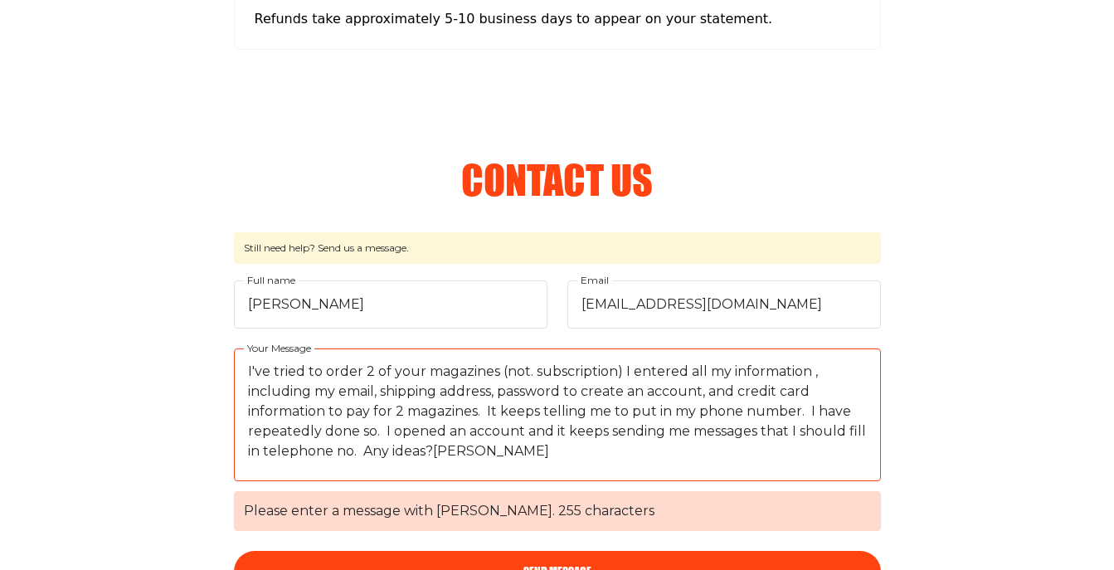
click at [498, 439] on textarea "I've tried to order 2 of your magazines (not. subscription) I entered all my in…" at bounding box center [557, 414] width 647 height 133
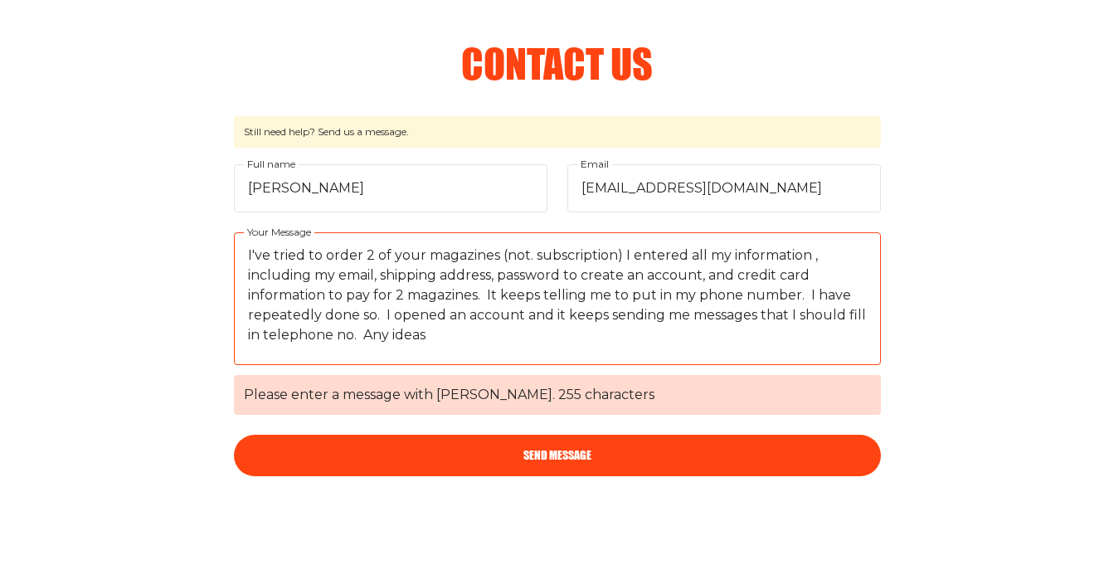
scroll to position [2195, 1]
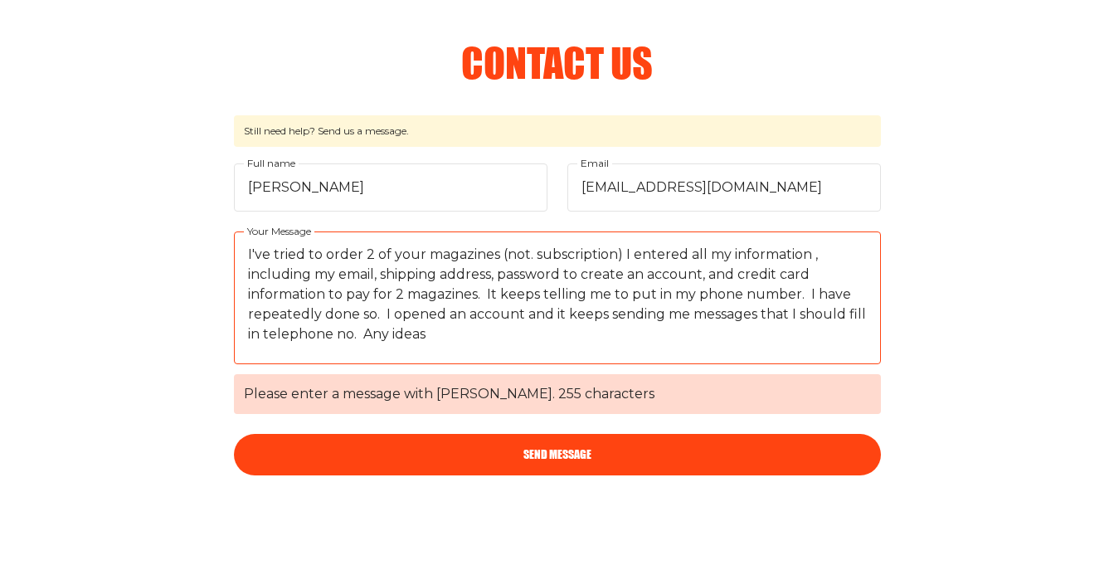
type textarea "I've tried to order 2 of your magazines (not. subscription) I entered all my in…"
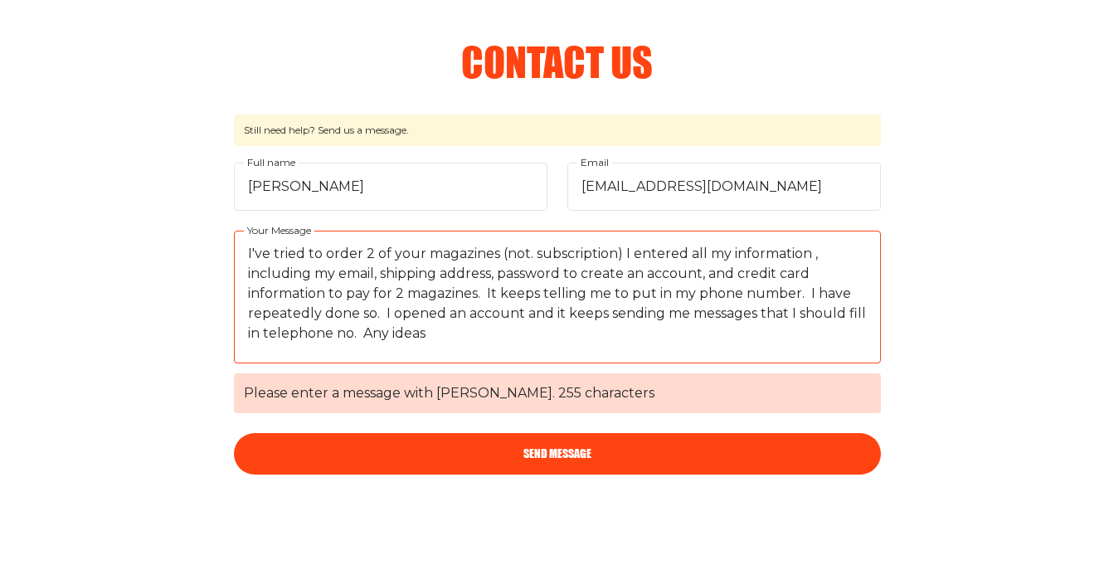
click at [559, 433] on button "Send Message" at bounding box center [557, 453] width 647 height 41
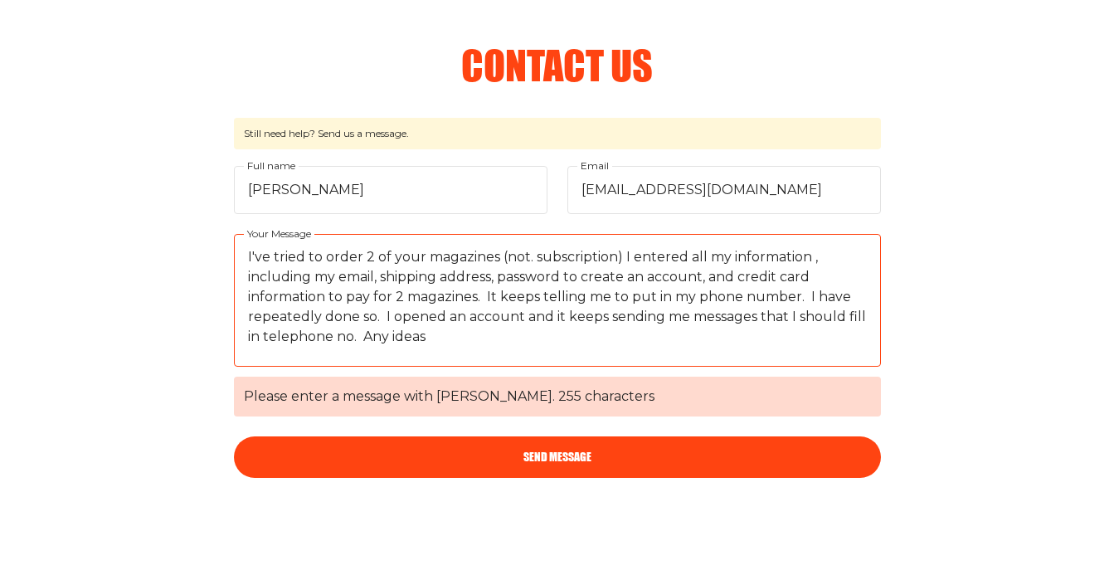
click at [559, 436] on button "Send Message" at bounding box center [557, 456] width 647 height 41
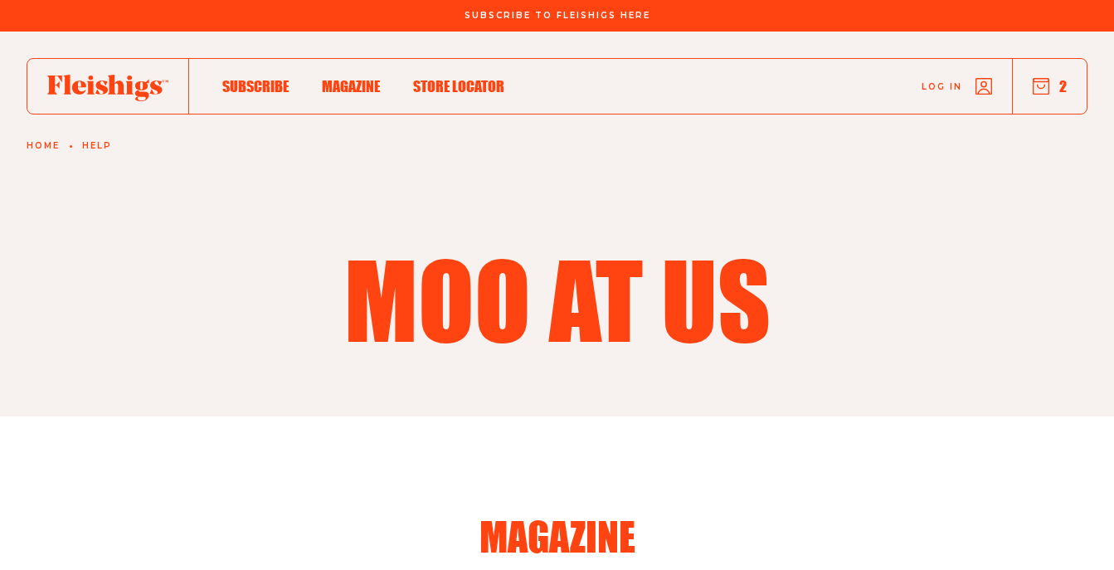
scroll to position [0, 0]
click at [99, 141] on link "Help" at bounding box center [97, 146] width 30 height 10
